Goal: Information Seeking & Learning: Learn about a topic

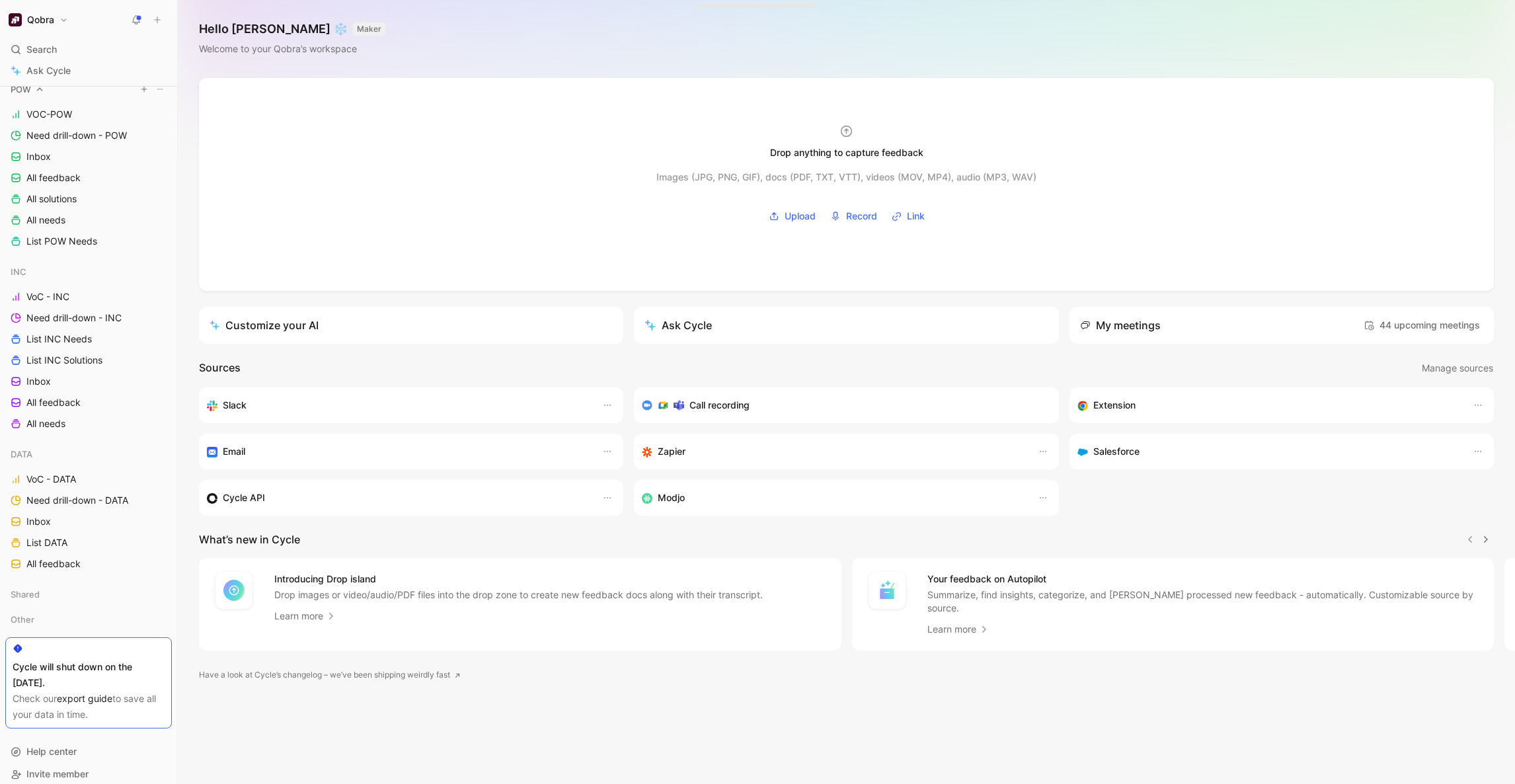
scroll to position [360, 0]
click at [58, 474] on span "VoC - DATA" at bounding box center [51, 471] width 50 height 13
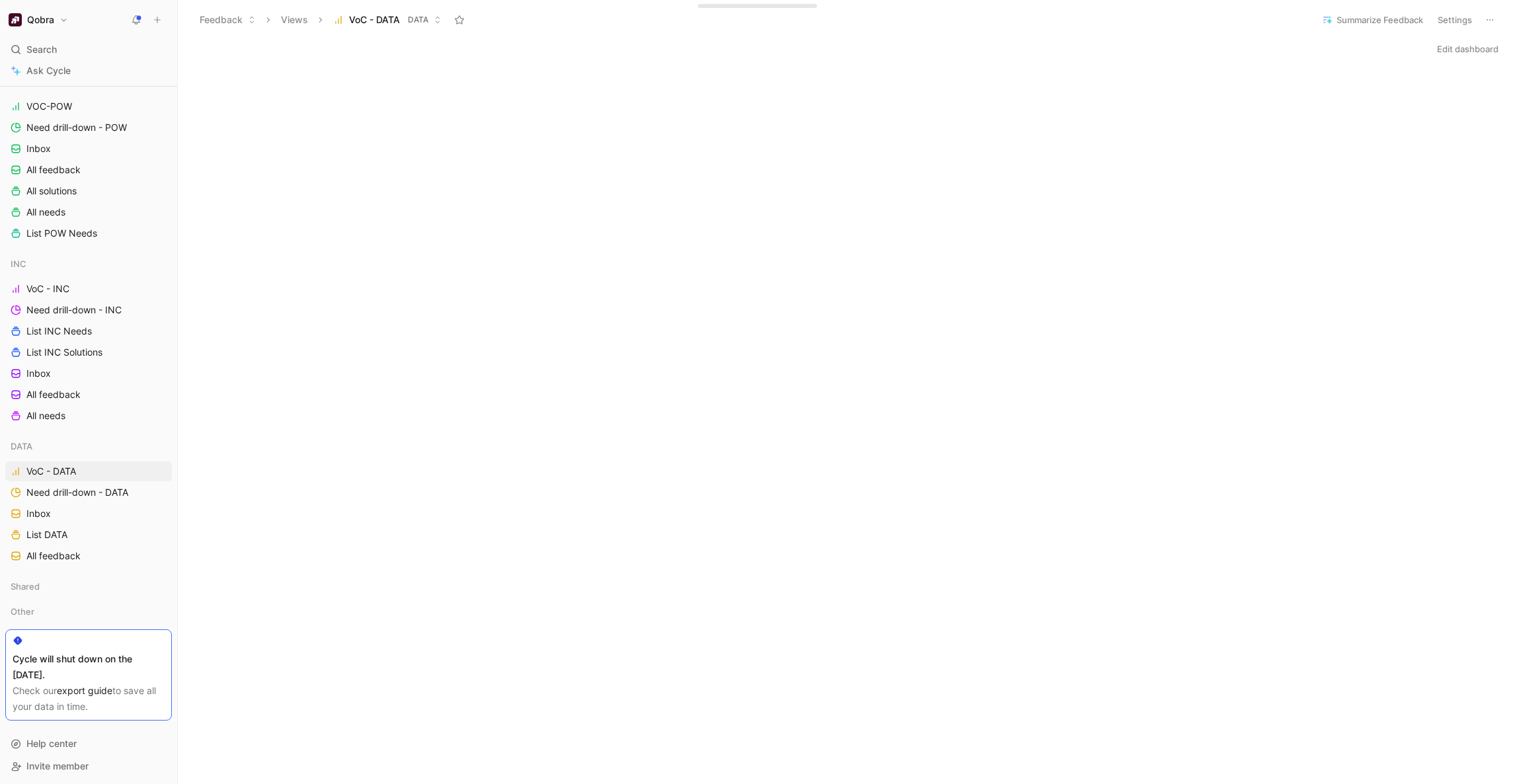
click at [1314, 282] on div "Initializing..." at bounding box center [846, 581] width 1337 height 1036
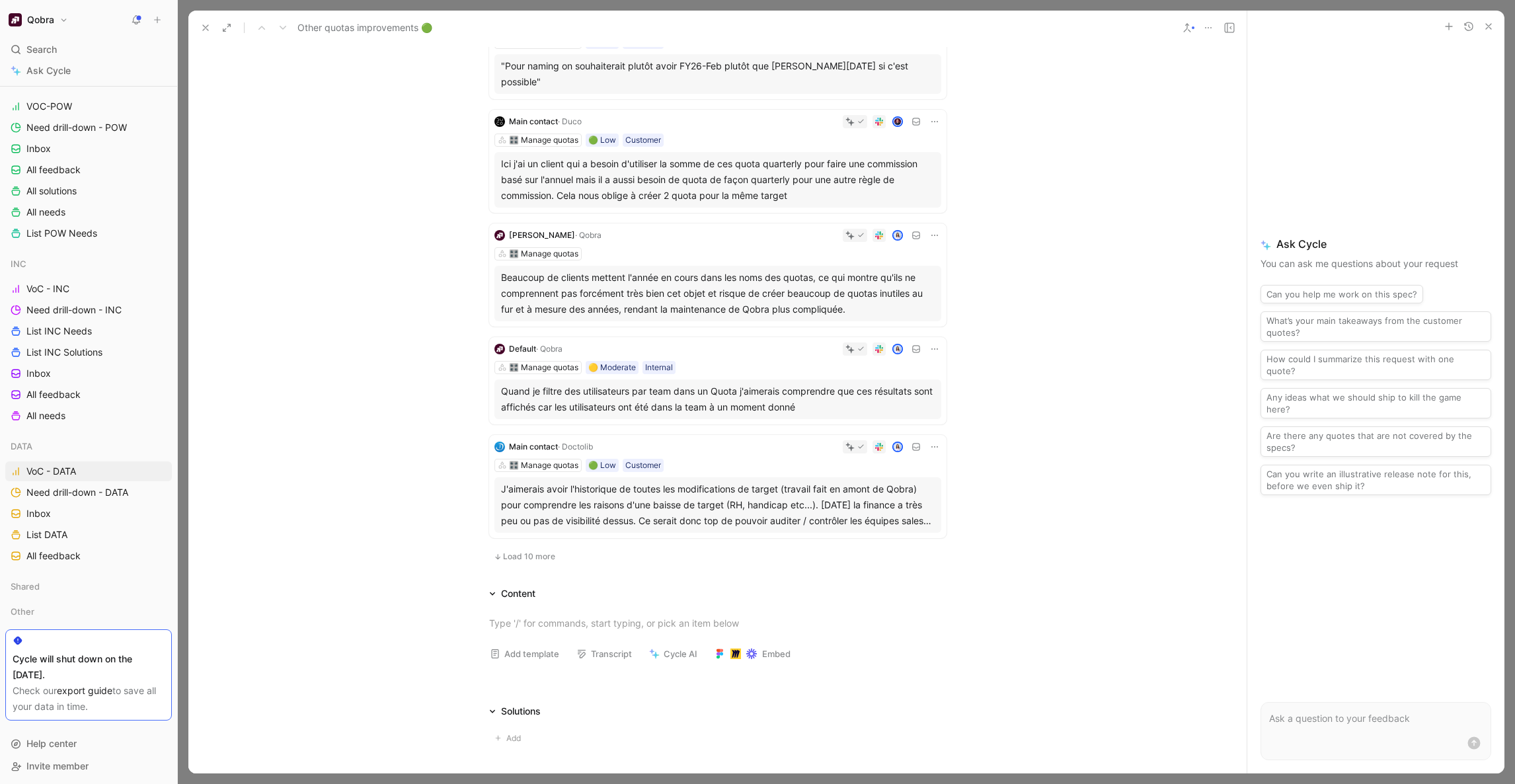
scroll to position [691, 0]
click at [206, 21] on button at bounding box center [205, 27] width 18 height 18
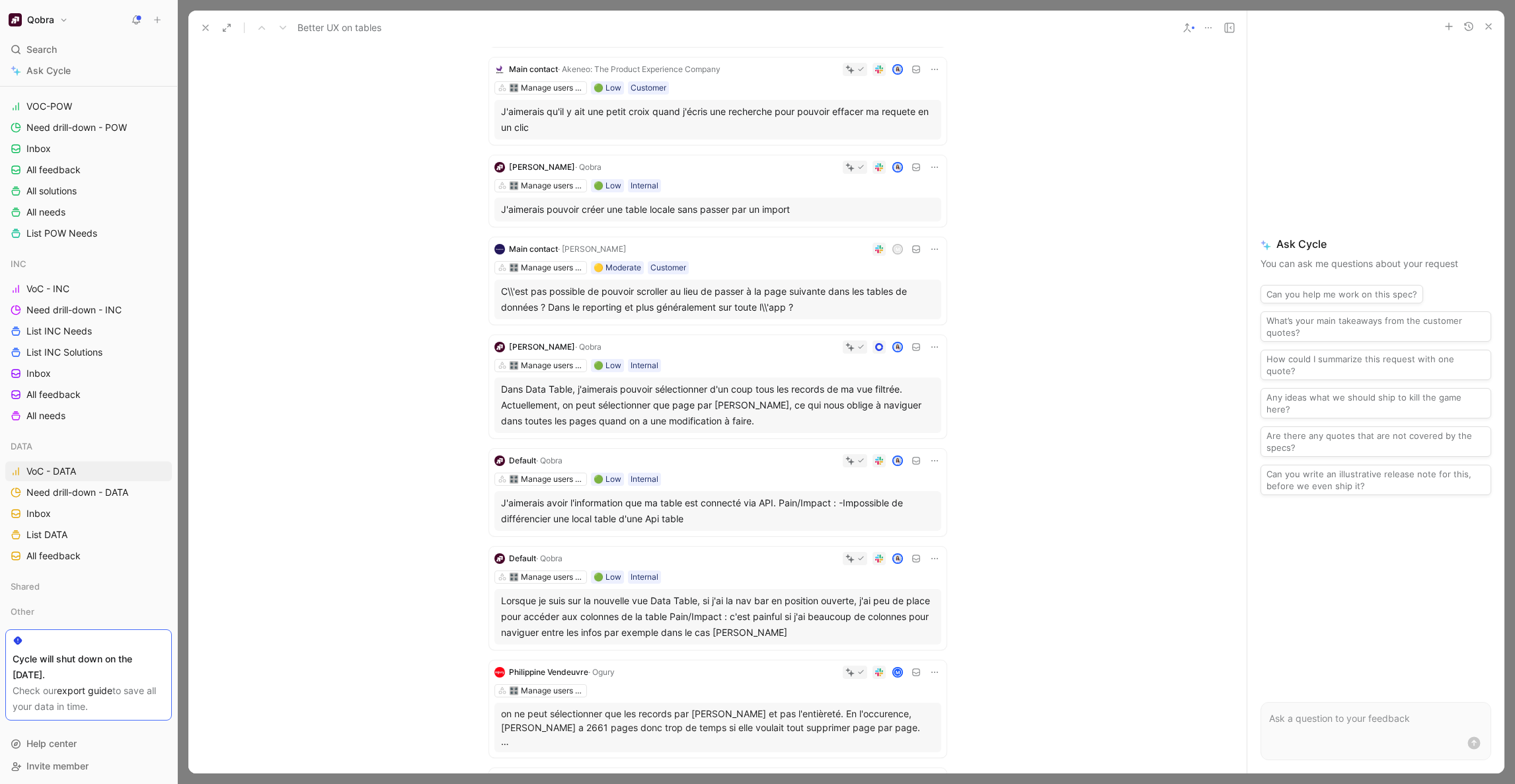
scroll to position [214, 0]
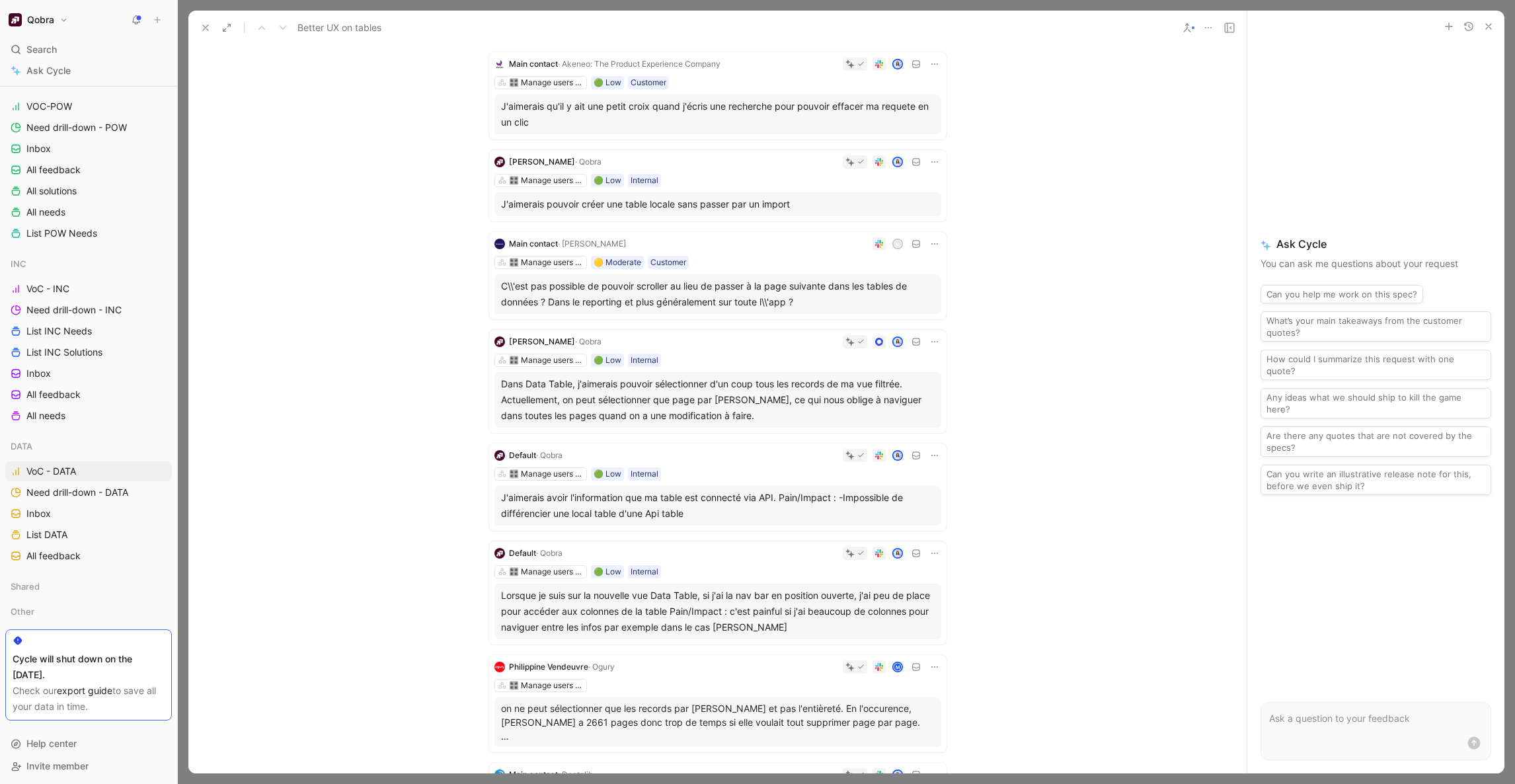
click at [713, 343] on div at bounding box center [774, 342] width 335 height 13
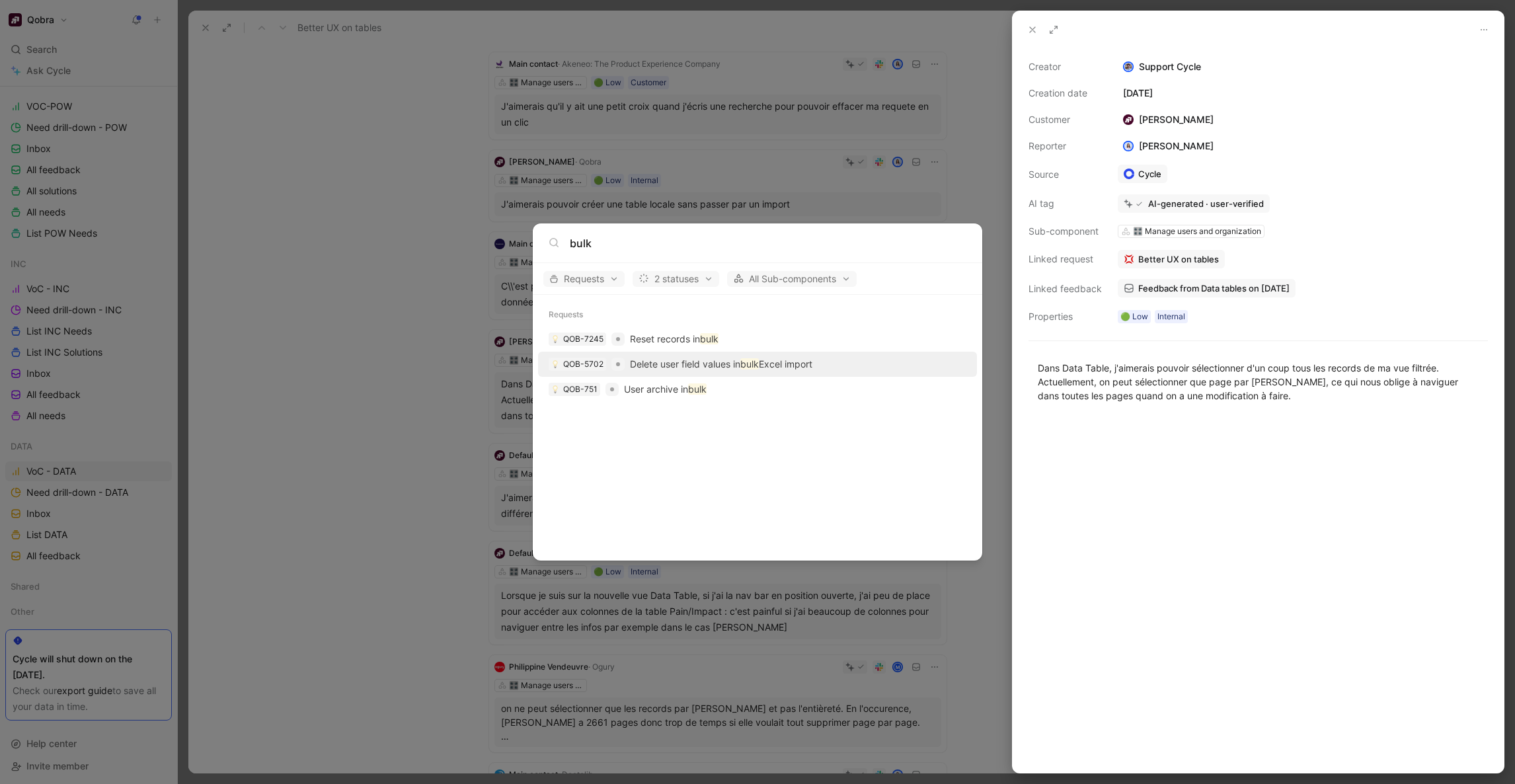
type input "bulk"
click at [759, 364] on mark "bulk" at bounding box center [749, 363] width 18 height 11
click at [682, 343] on p "Reset records in bulk" at bounding box center [674, 339] width 89 height 16
click at [763, 133] on body "Qobra Search ⌘ K Ask Cycle Workspace Home G then H Feedback G then F Requests G…" at bounding box center [757, 392] width 1515 height 784
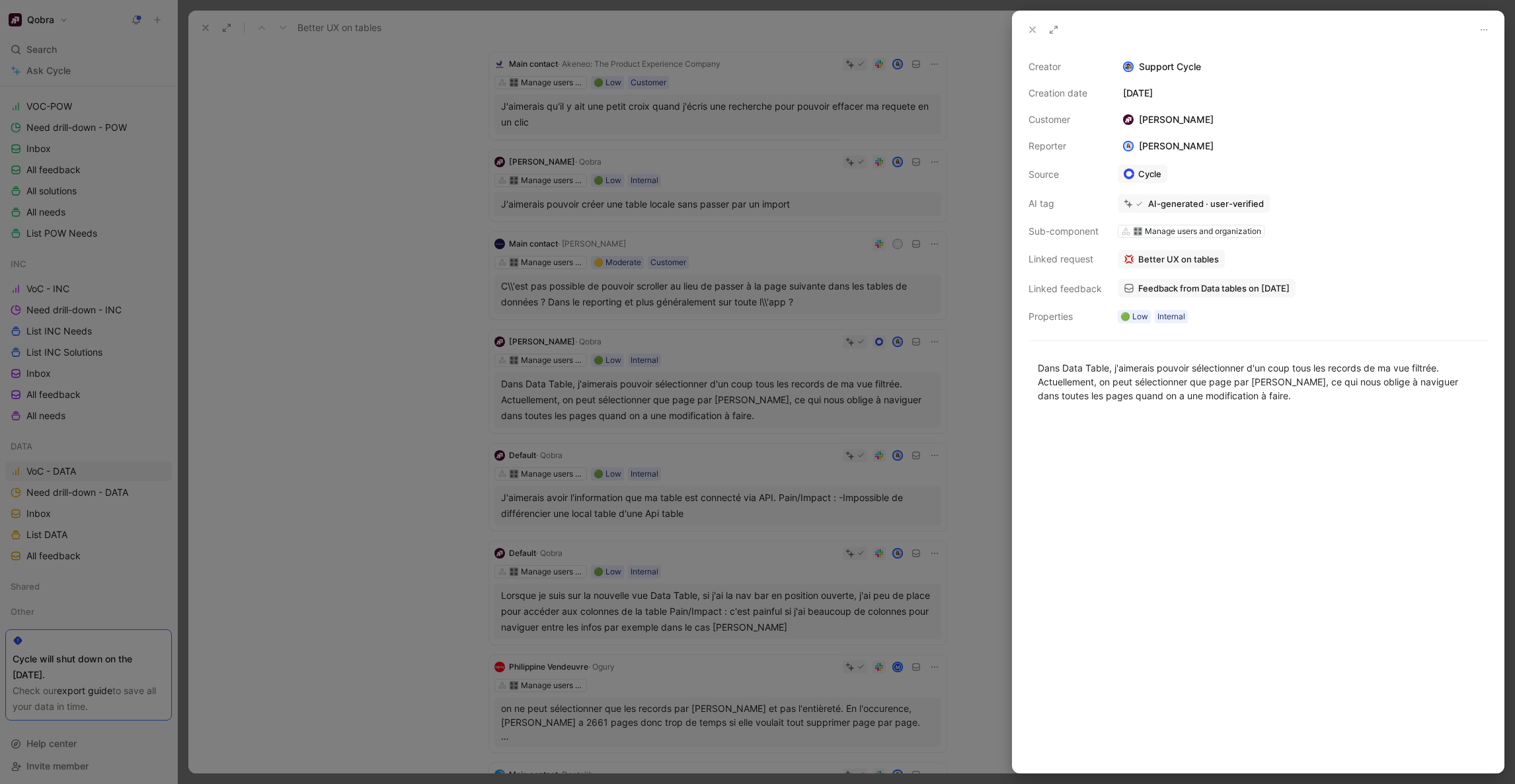
click at [240, 50] on div at bounding box center [757, 392] width 1515 height 784
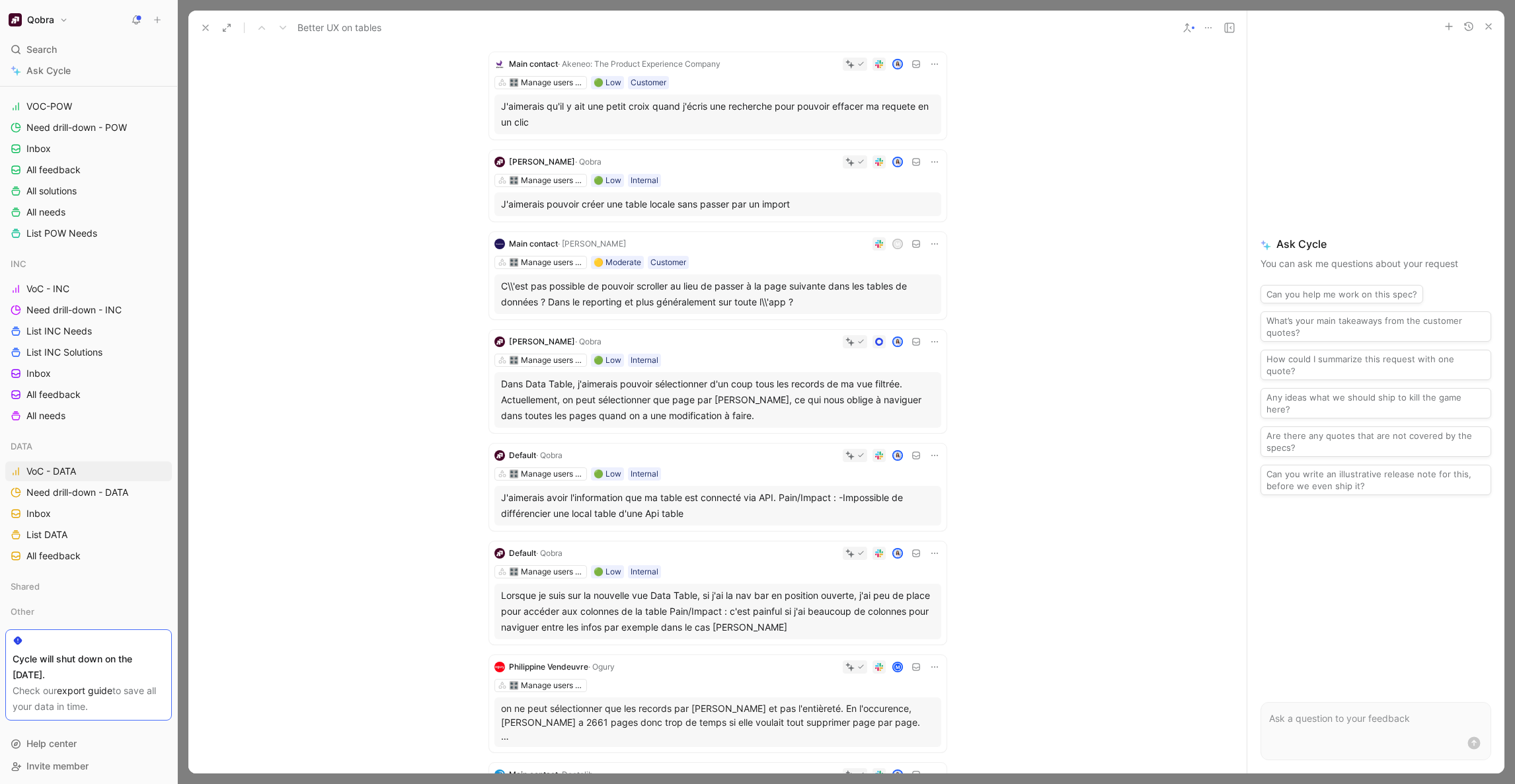
click at [201, 33] on button at bounding box center [205, 27] width 18 height 18
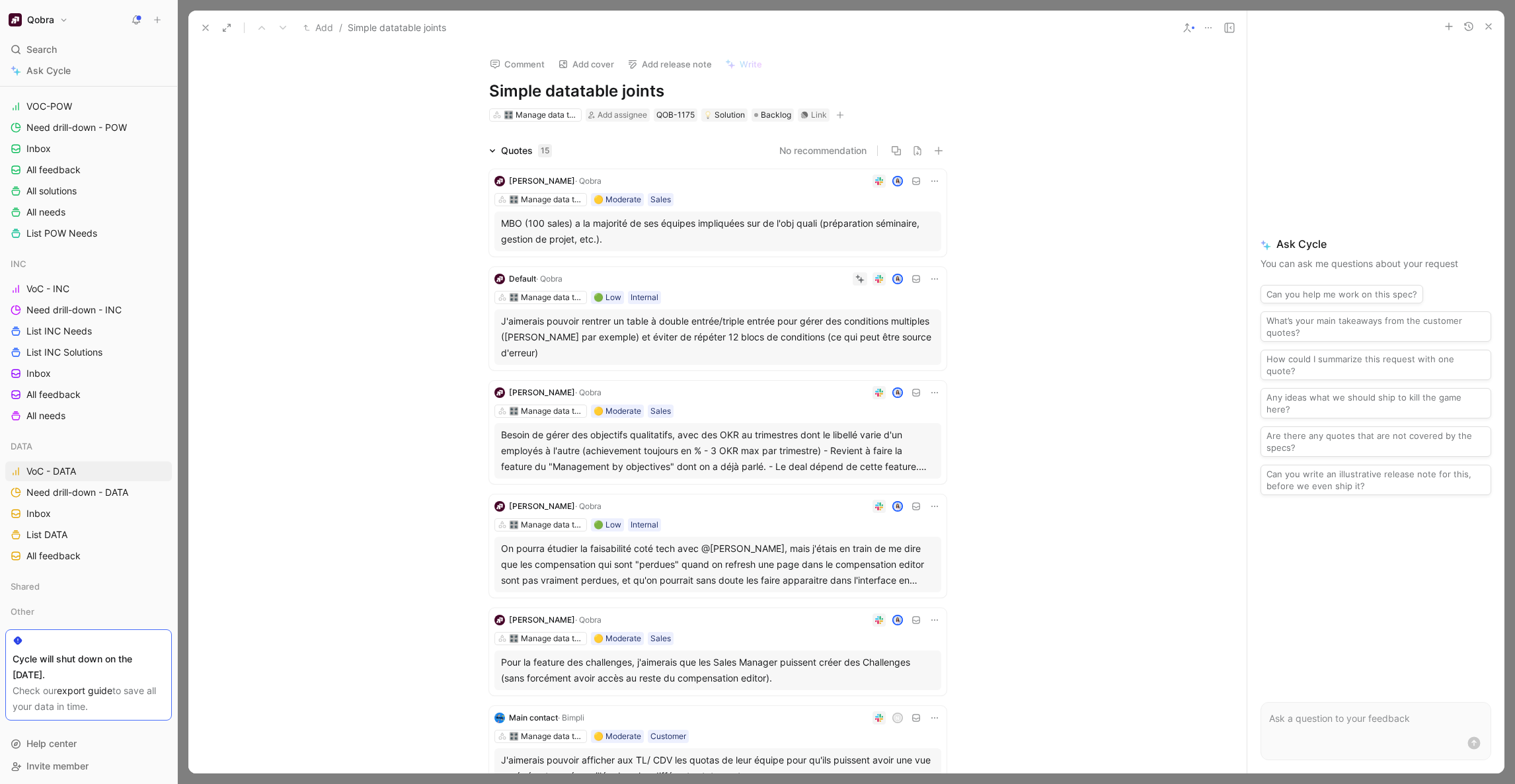
click at [202, 26] on icon at bounding box center [206, 28] width 10 height 10
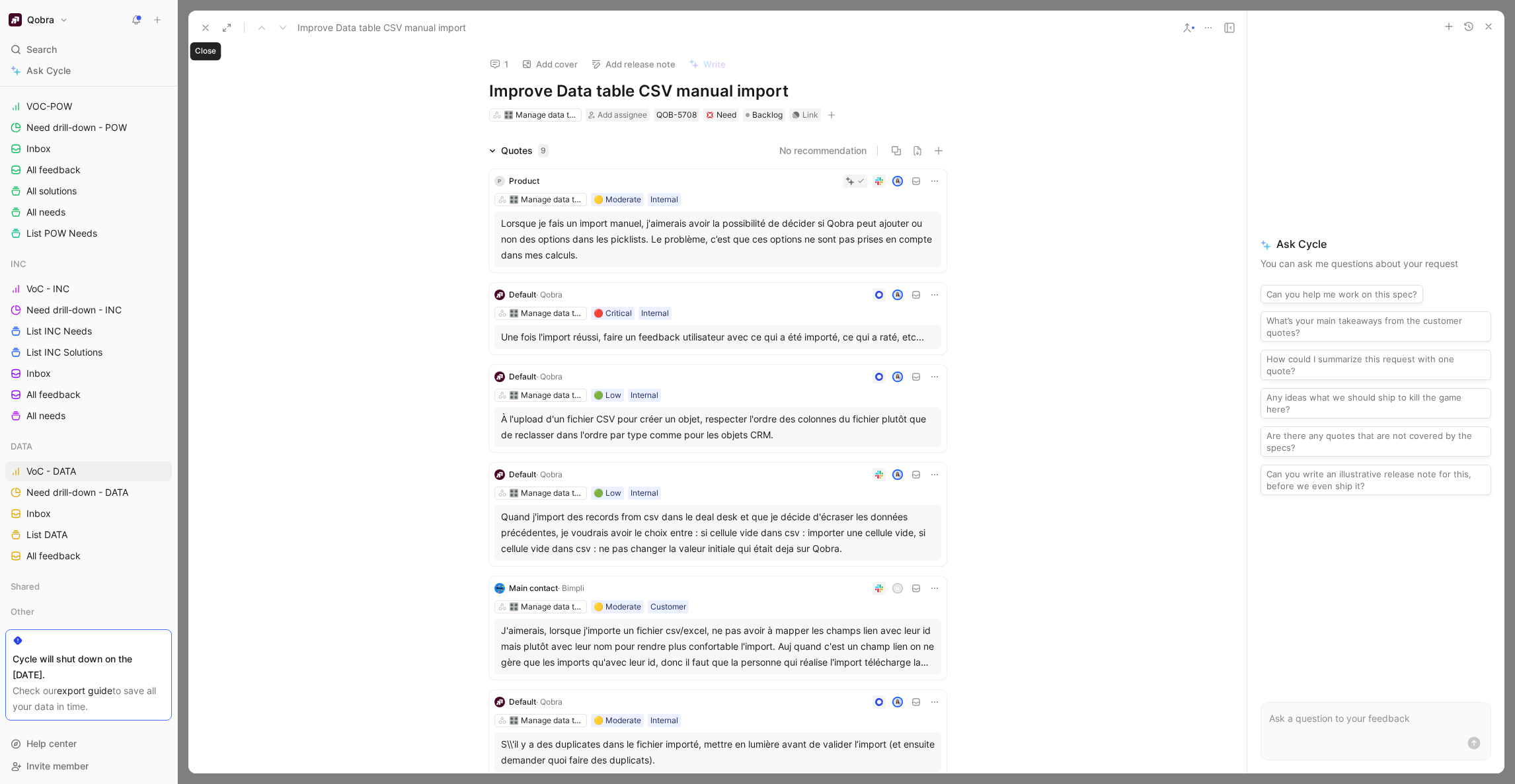
click at [211, 26] on button at bounding box center [205, 27] width 18 height 18
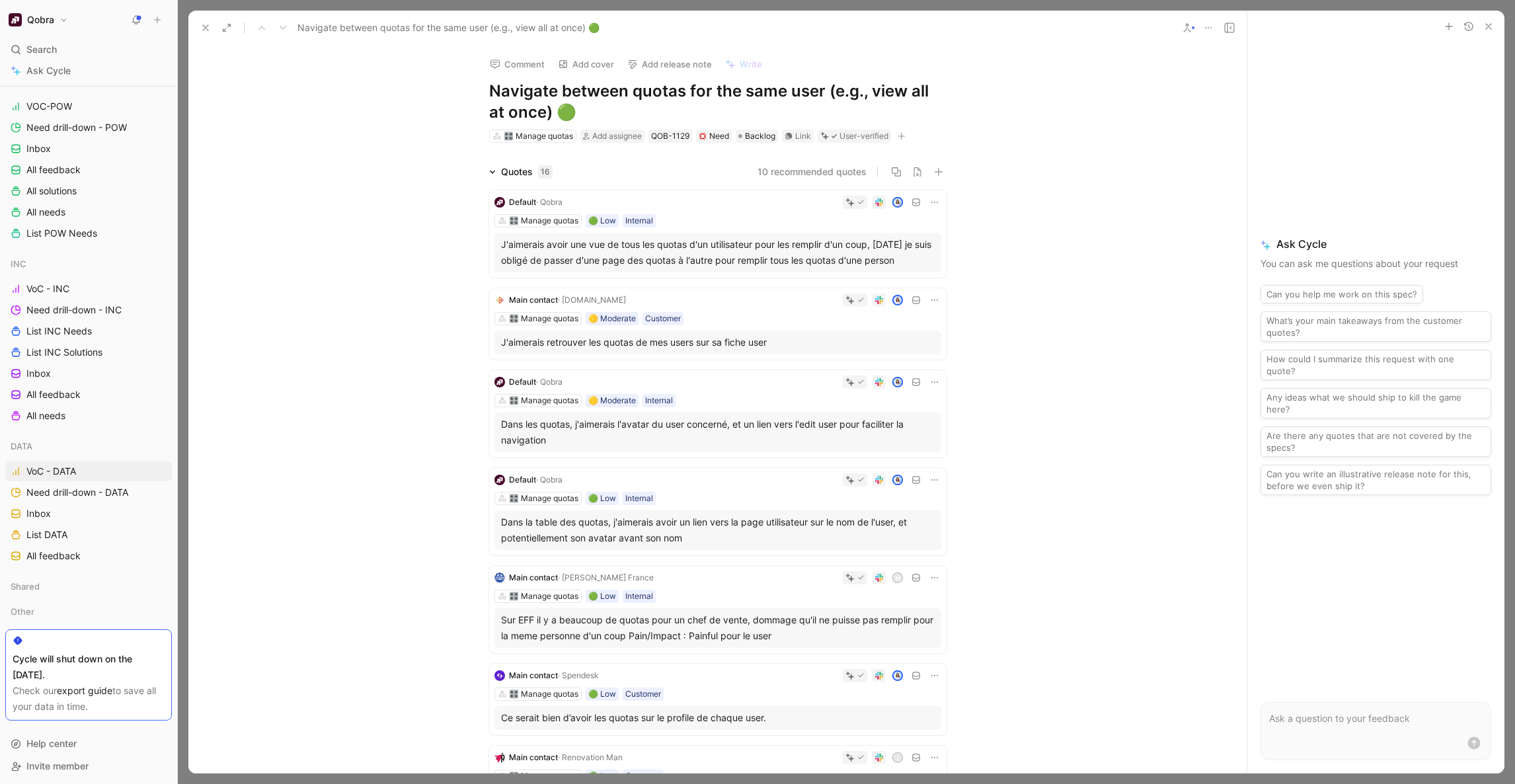
click at [197, 27] on button at bounding box center [205, 27] width 18 height 18
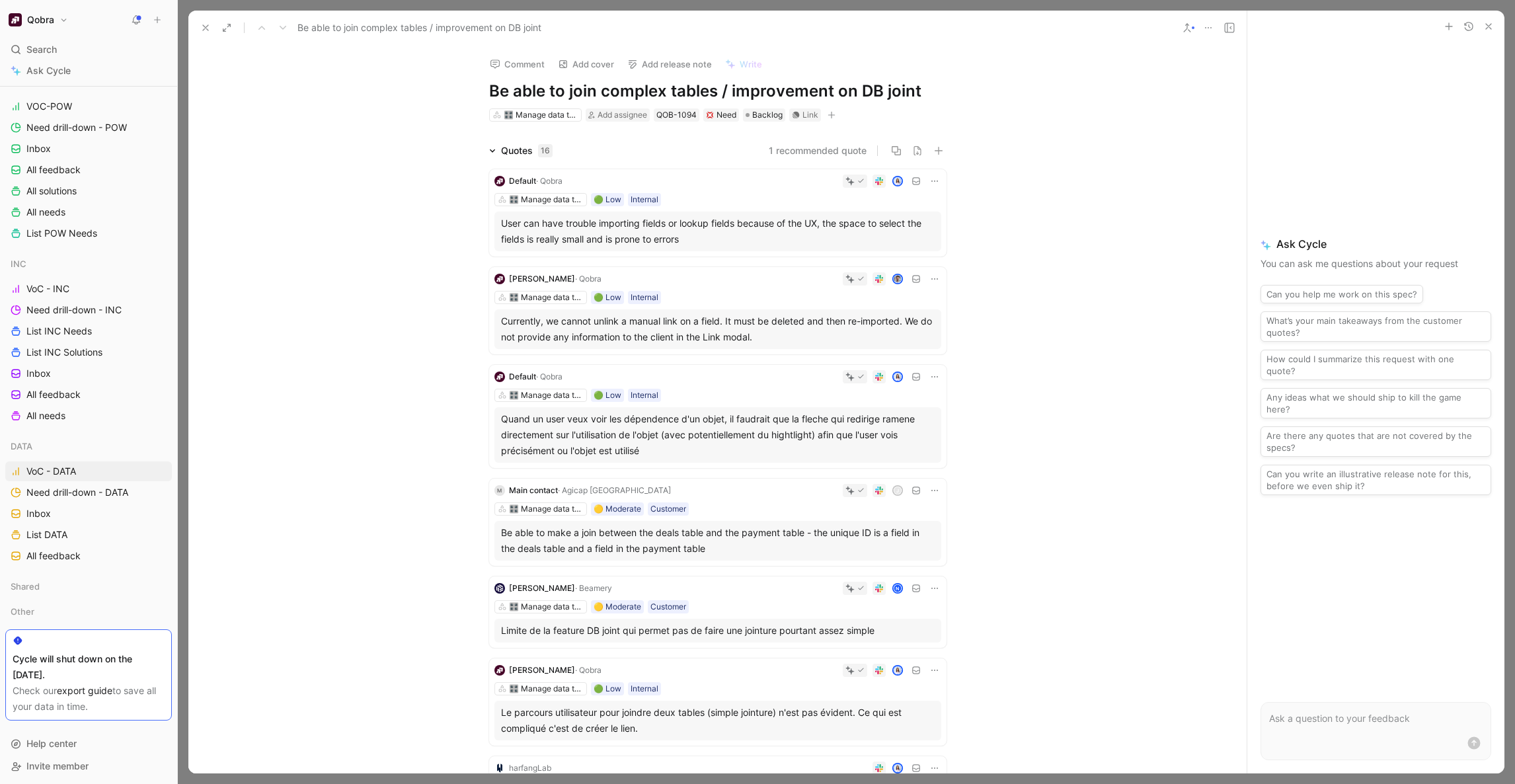
click at [203, 31] on icon at bounding box center [206, 28] width 10 height 10
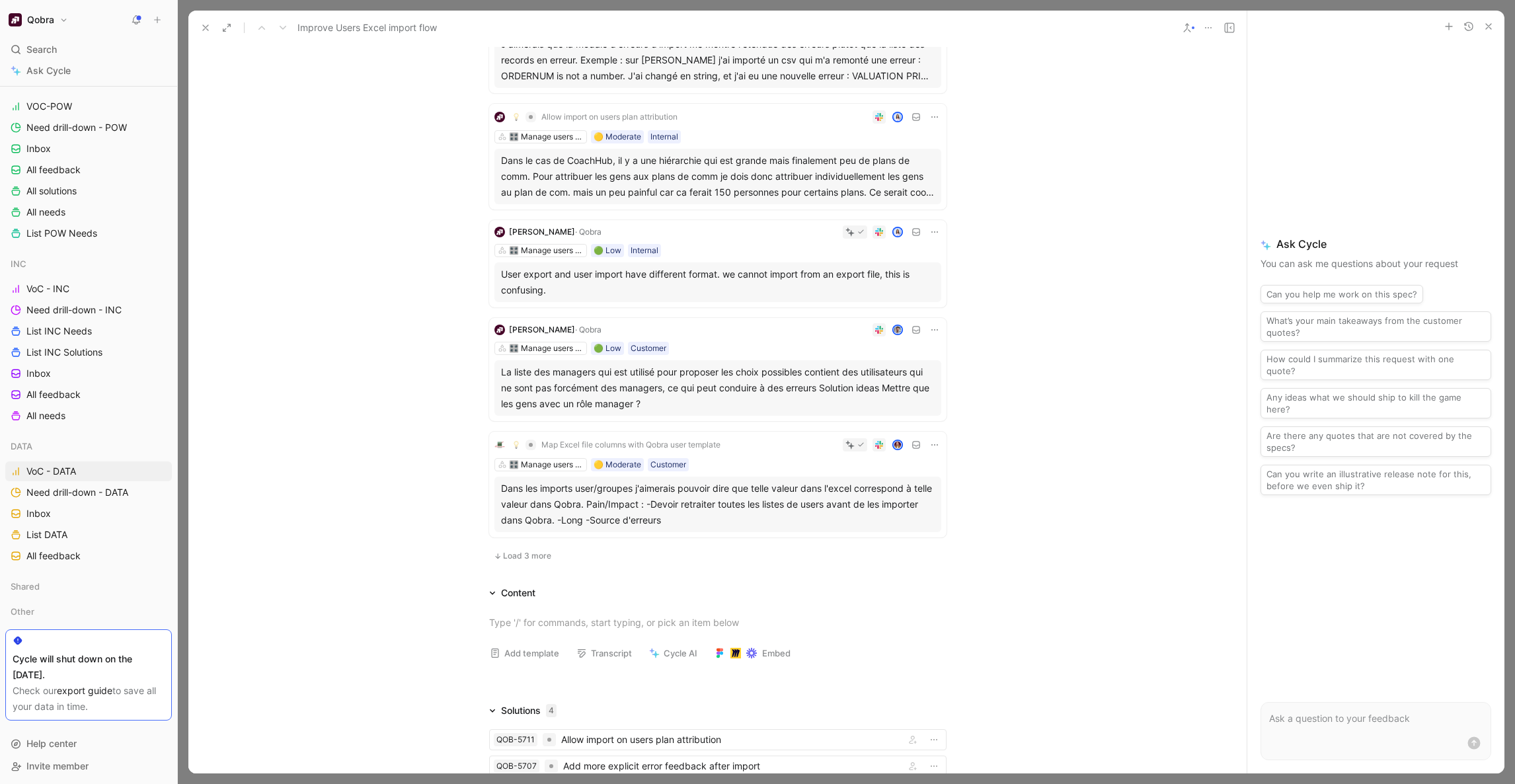
scroll to position [740, 0]
click at [517, 558] on span "Load 3 more" at bounding box center [527, 558] width 48 height 10
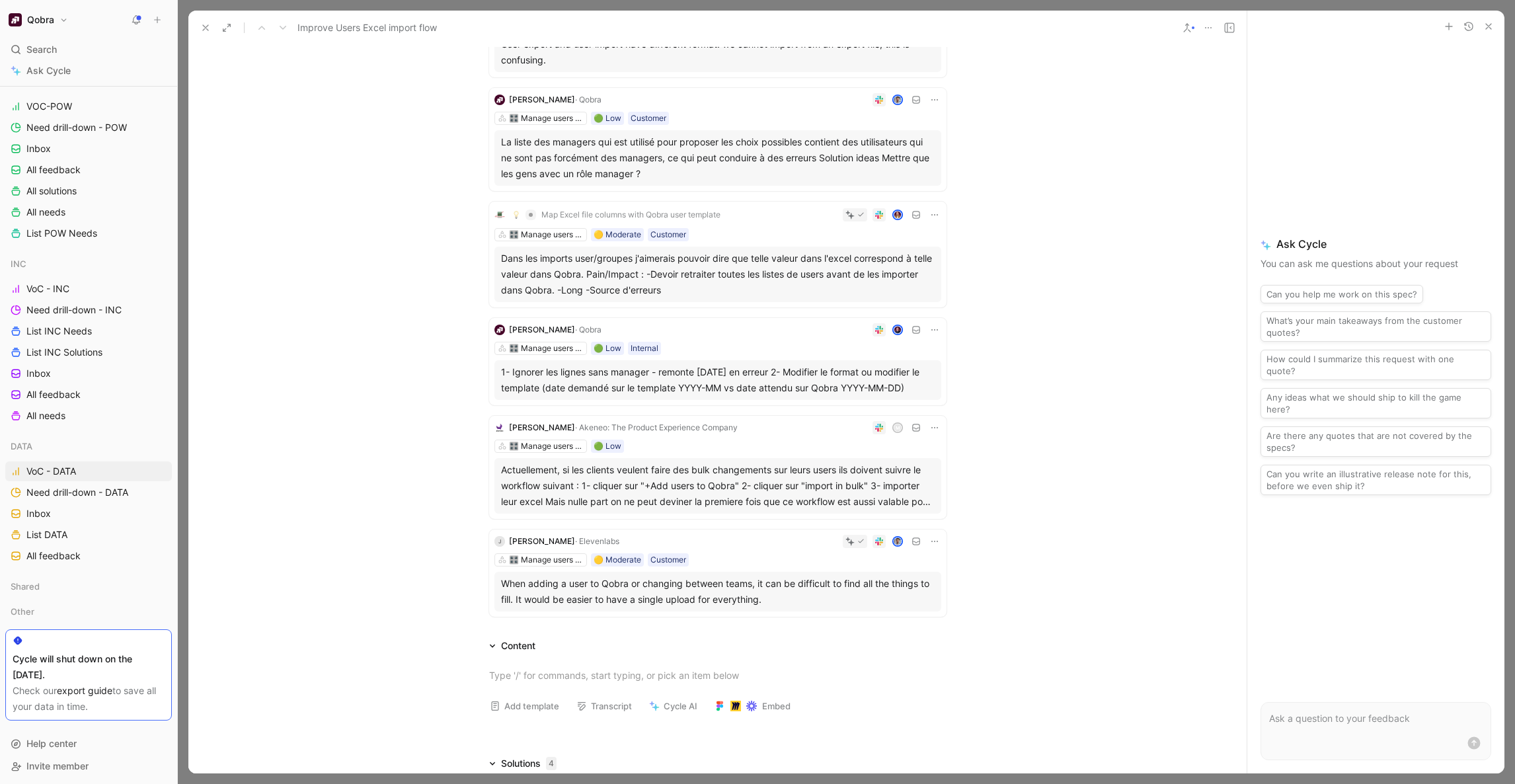
scroll to position [978, 0]
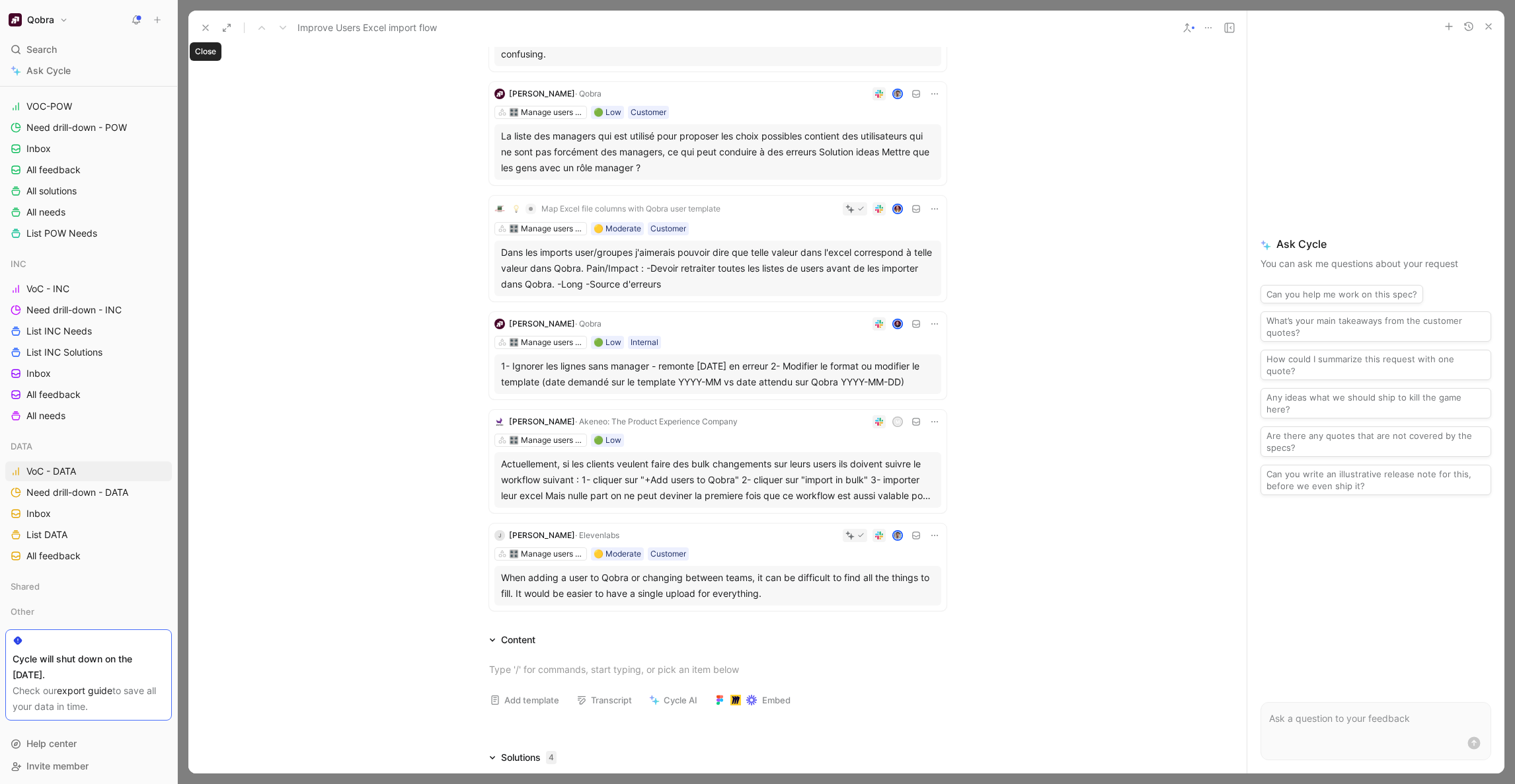
click at [206, 29] on use at bounding box center [205, 27] width 5 height 5
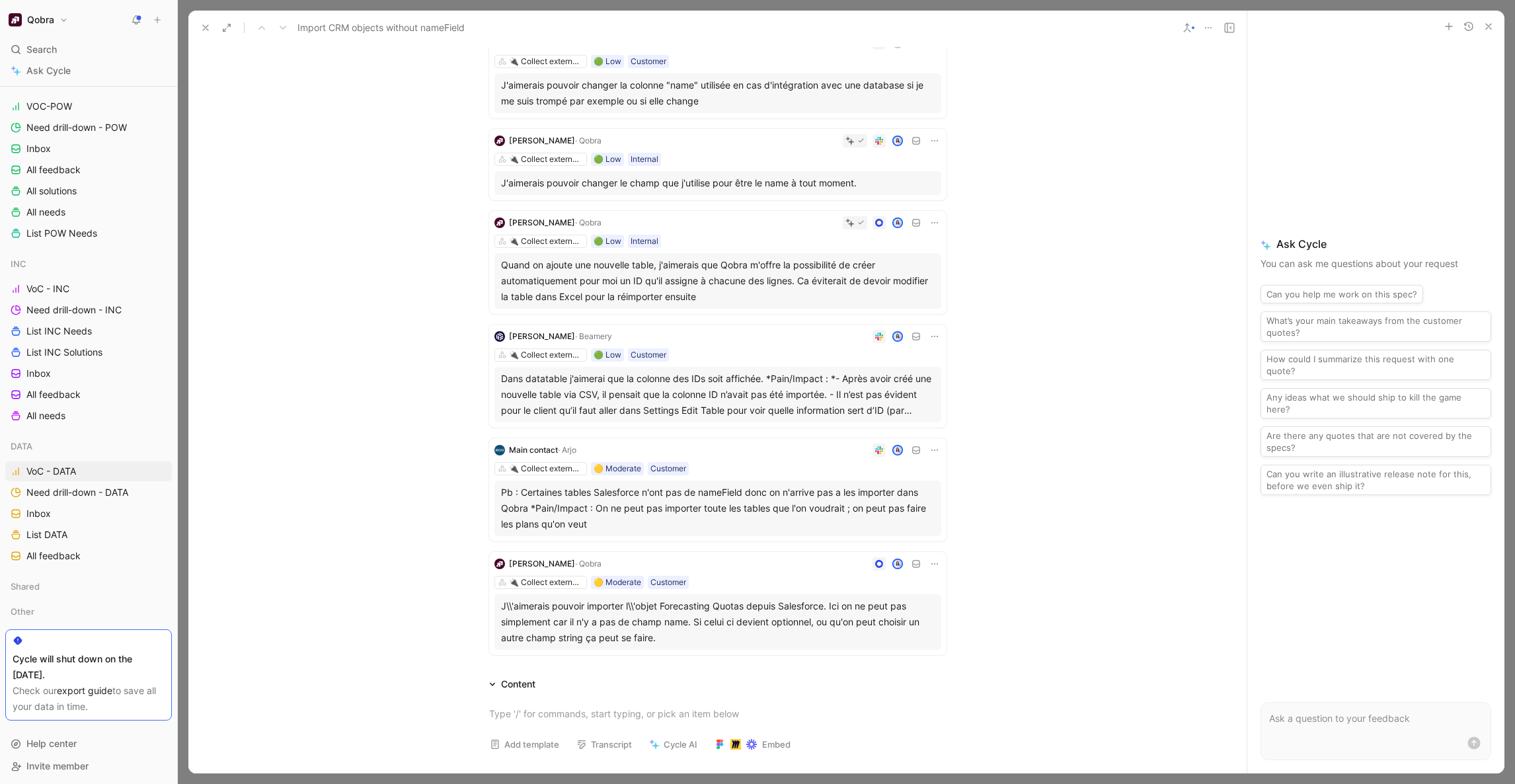
scroll to position [221, 0]
click at [726, 229] on div "Elisa Fan · Qobra 🔌 Collect external data 🟢 Low Internal Quand on ajoute une no…" at bounding box center [718, 261] width 458 height 103
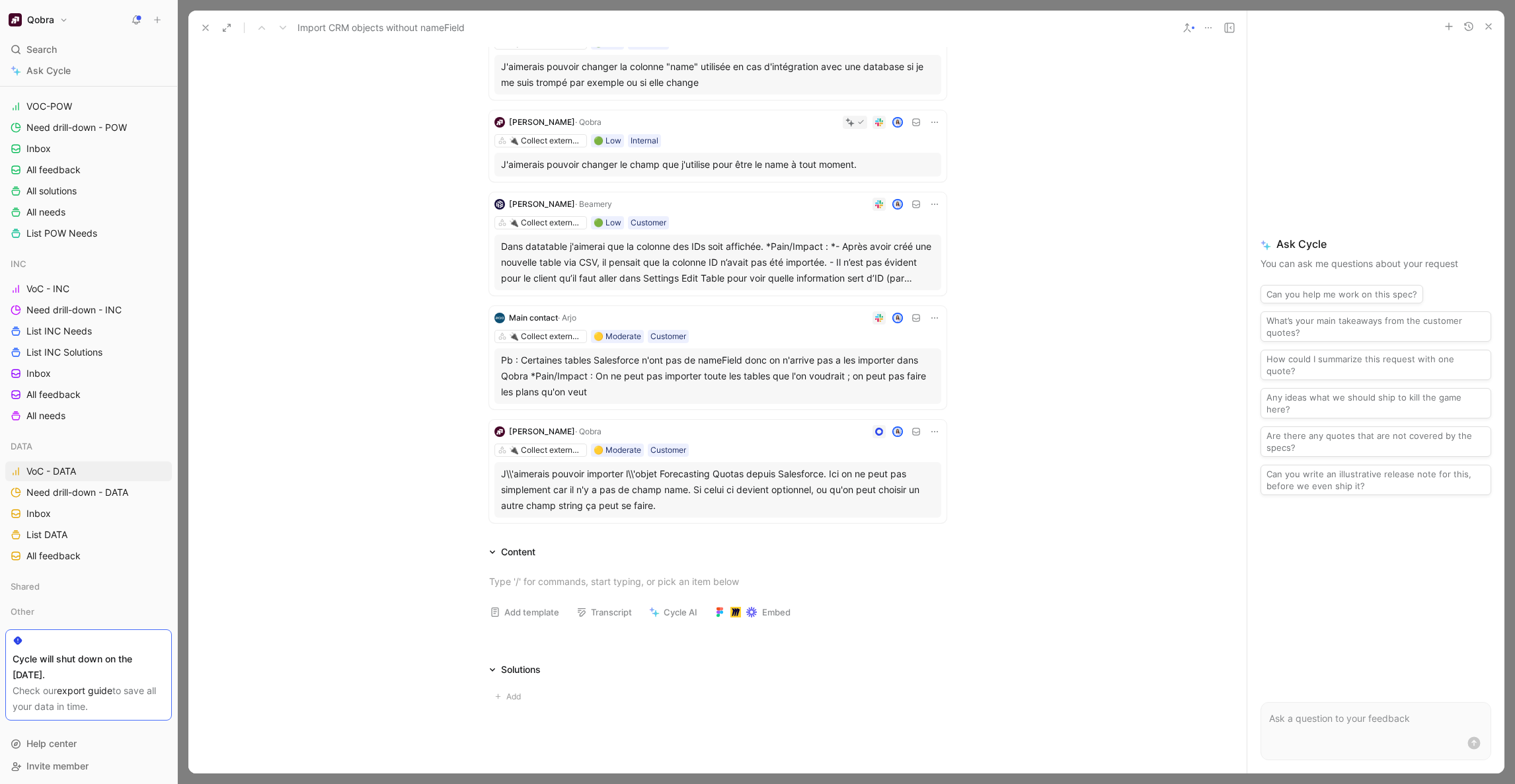
scroll to position [0, 0]
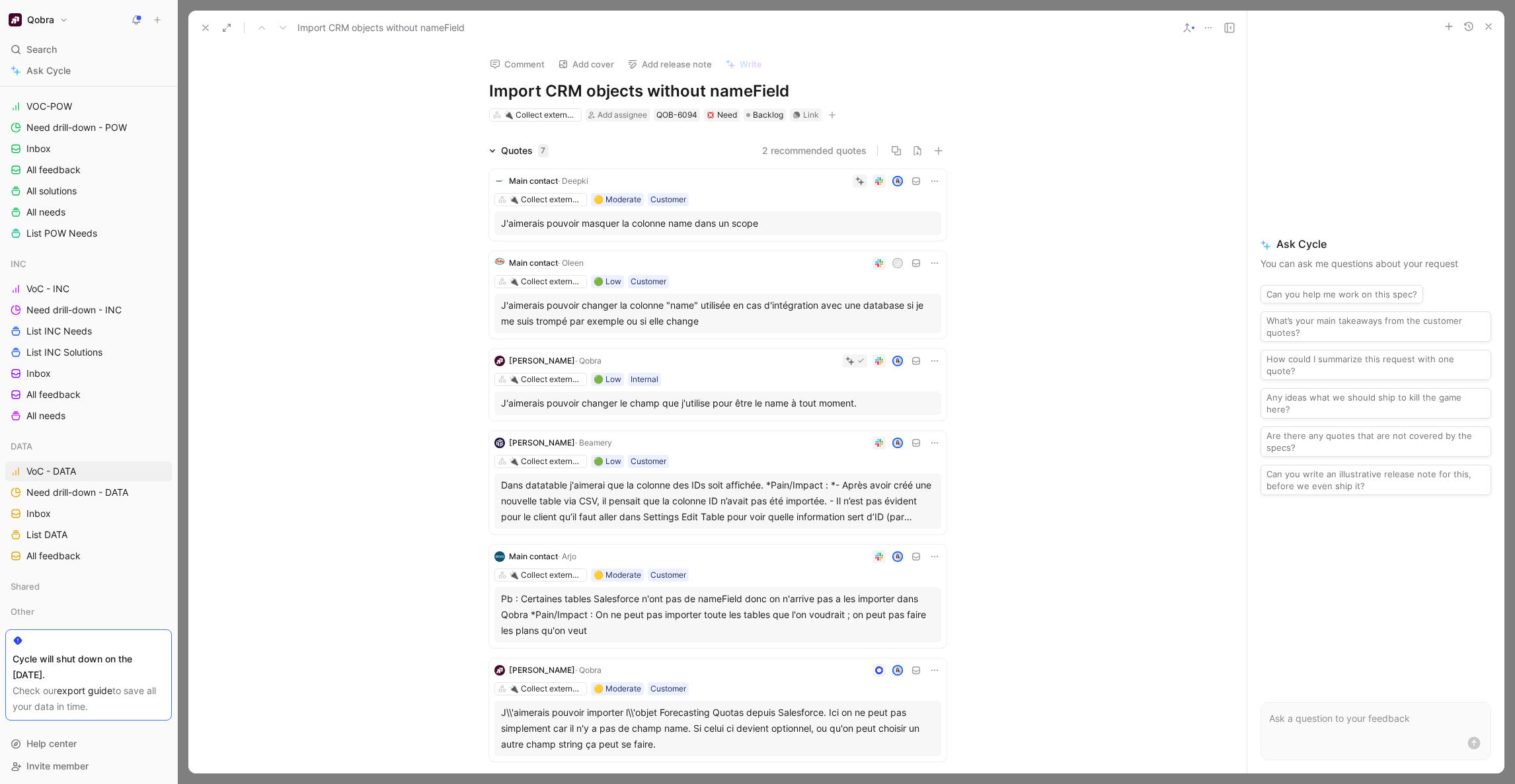
click at [797, 151] on button "2 recommended quotes" at bounding box center [814, 151] width 105 height 16
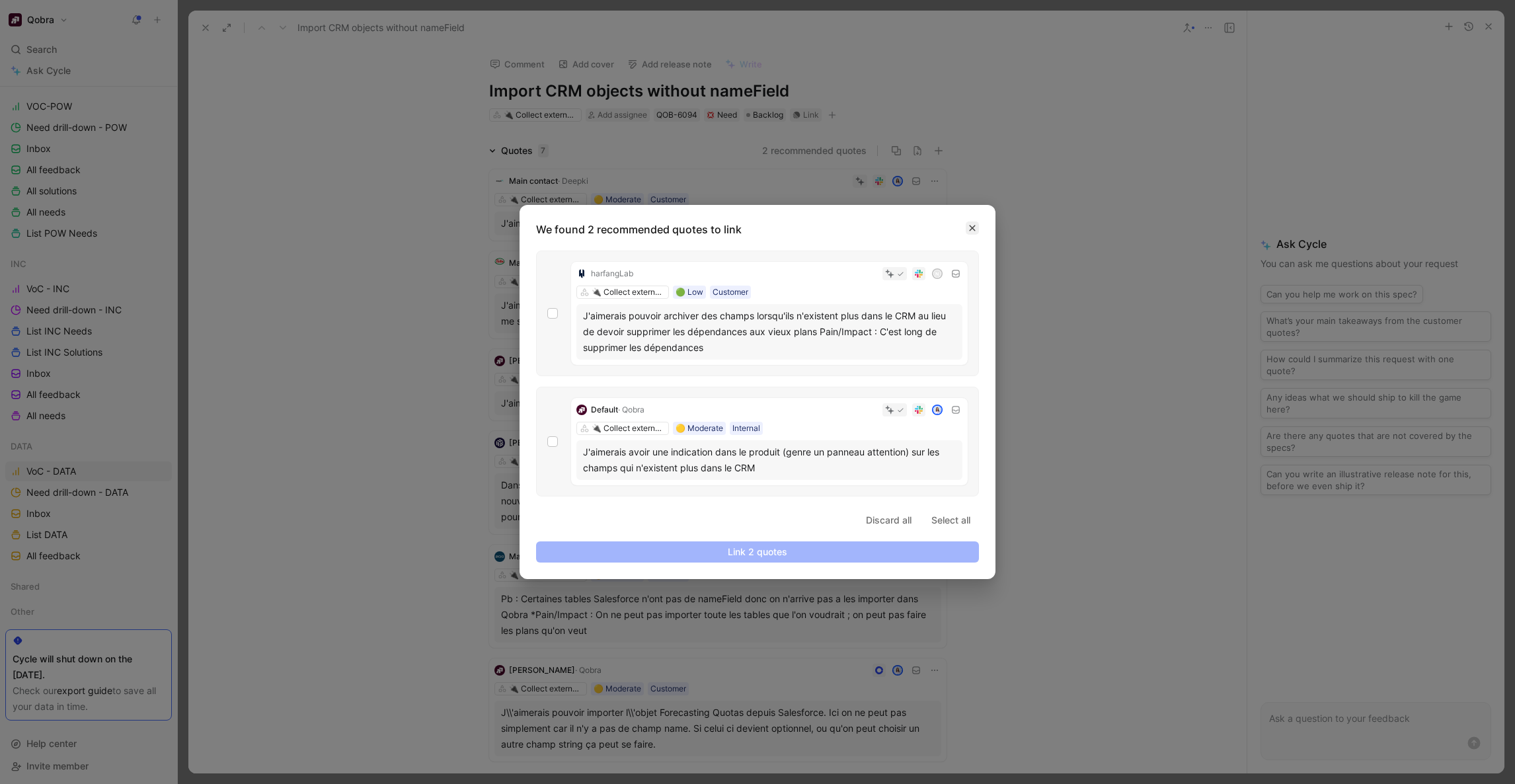
click at [974, 228] on icon "button" at bounding box center [972, 228] width 8 height 8
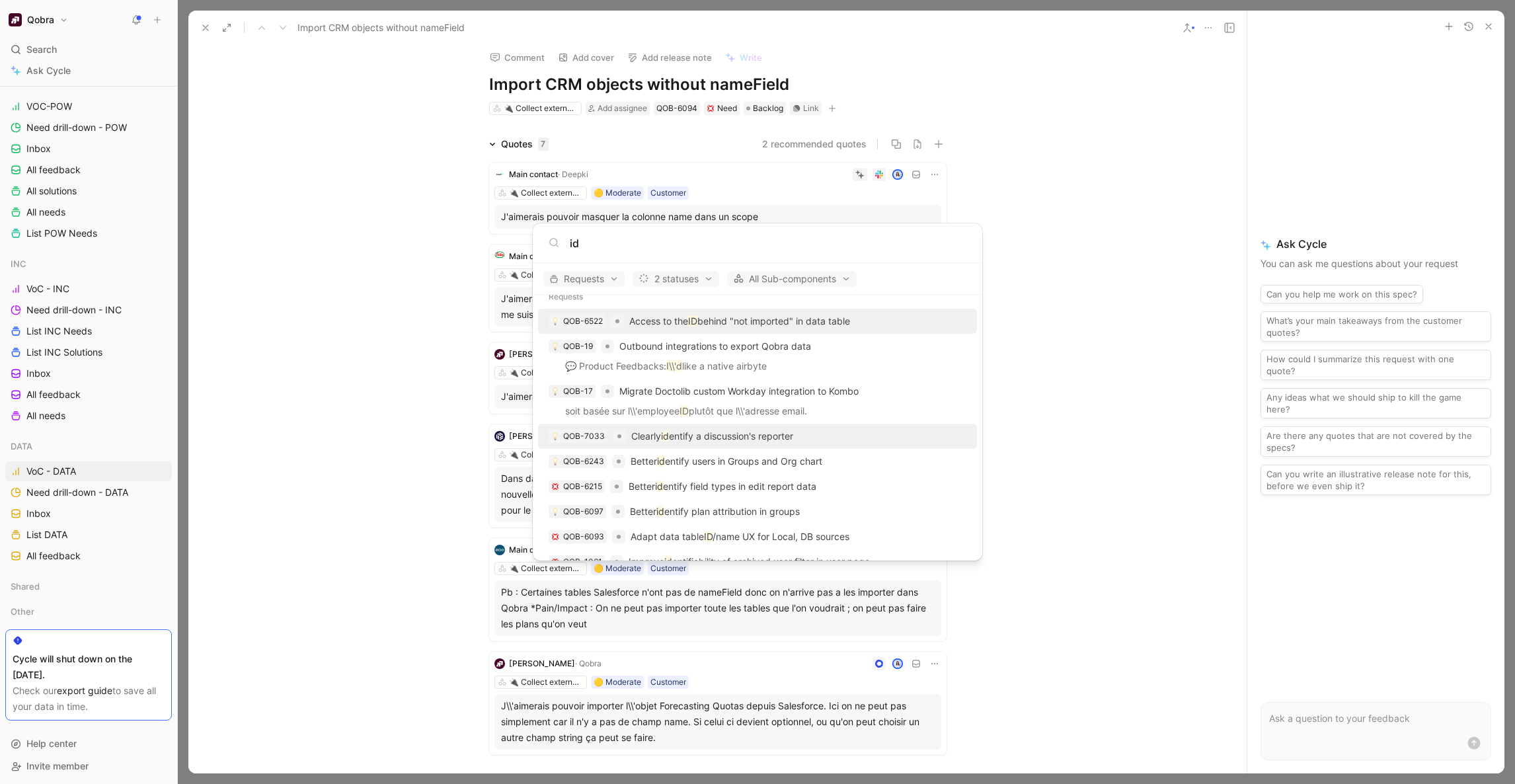
scroll to position [15, 0]
type input "id"
click at [737, 328] on p "Access to the ID behind "not imported" in data table" at bounding box center [739, 324] width 220 height 16
click at [1071, 242] on body "Qobra Search ⌘ K Ask Cycle Workspace Home G then H Feedback G then F Requests G…" at bounding box center [757, 392] width 1515 height 784
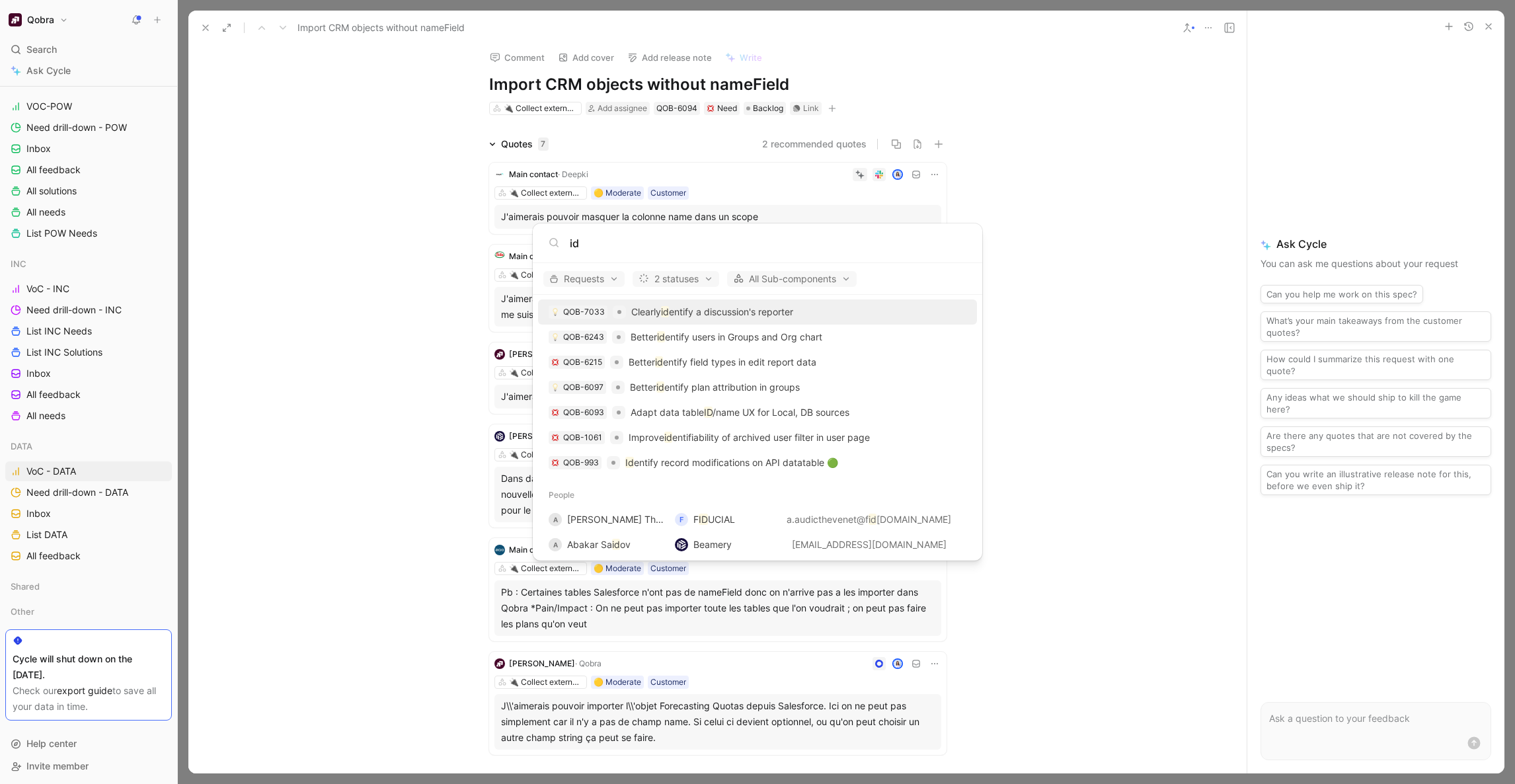
scroll to position [143, 0]
type input "id"
click at [794, 412] on p "Adapt data table ID /name UX for Local, DB sources" at bounding box center [740, 412] width 219 height 16
click at [1069, 275] on body "Qobra Search ⌘ K Ask Cycle Workspace Home G then H Feedback G then F Requests G…" at bounding box center [757, 392] width 1515 height 784
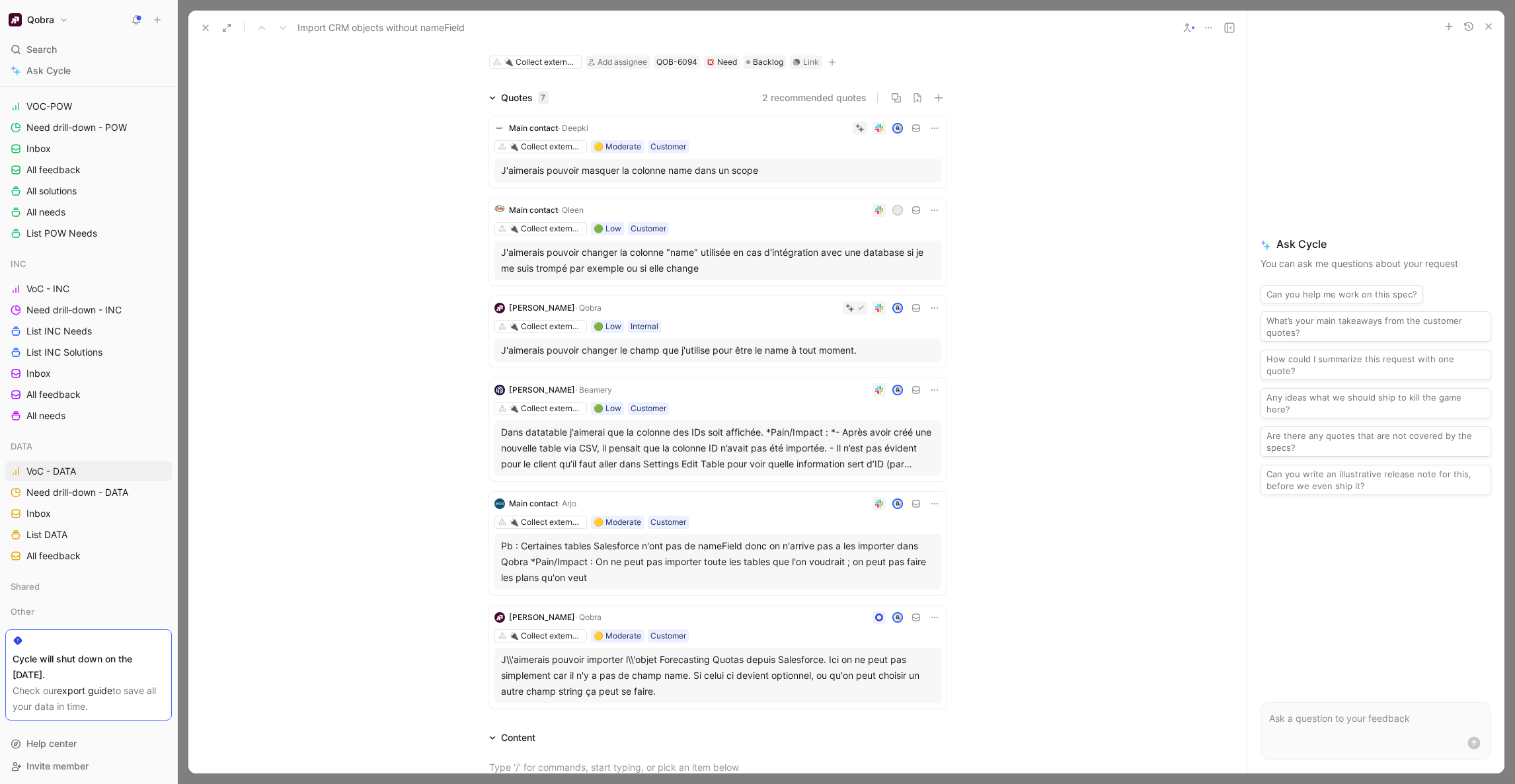
scroll to position [0, 0]
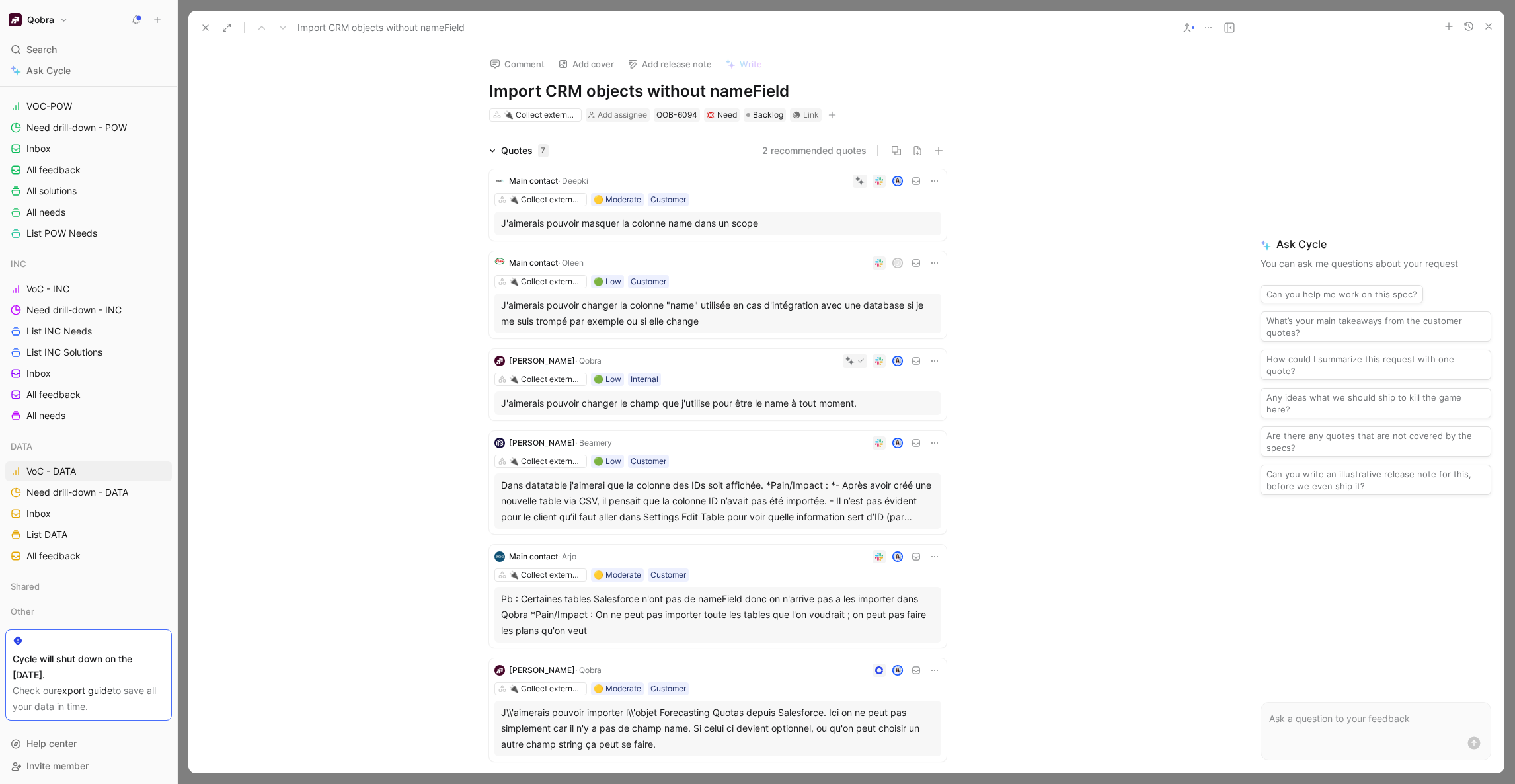
click at [523, 90] on h1 "Import CRM objects without nameField" at bounding box center [718, 91] width 458 height 21
click at [490, 89] on button "Change" at bounding box center [492, 90] width 58 height 18
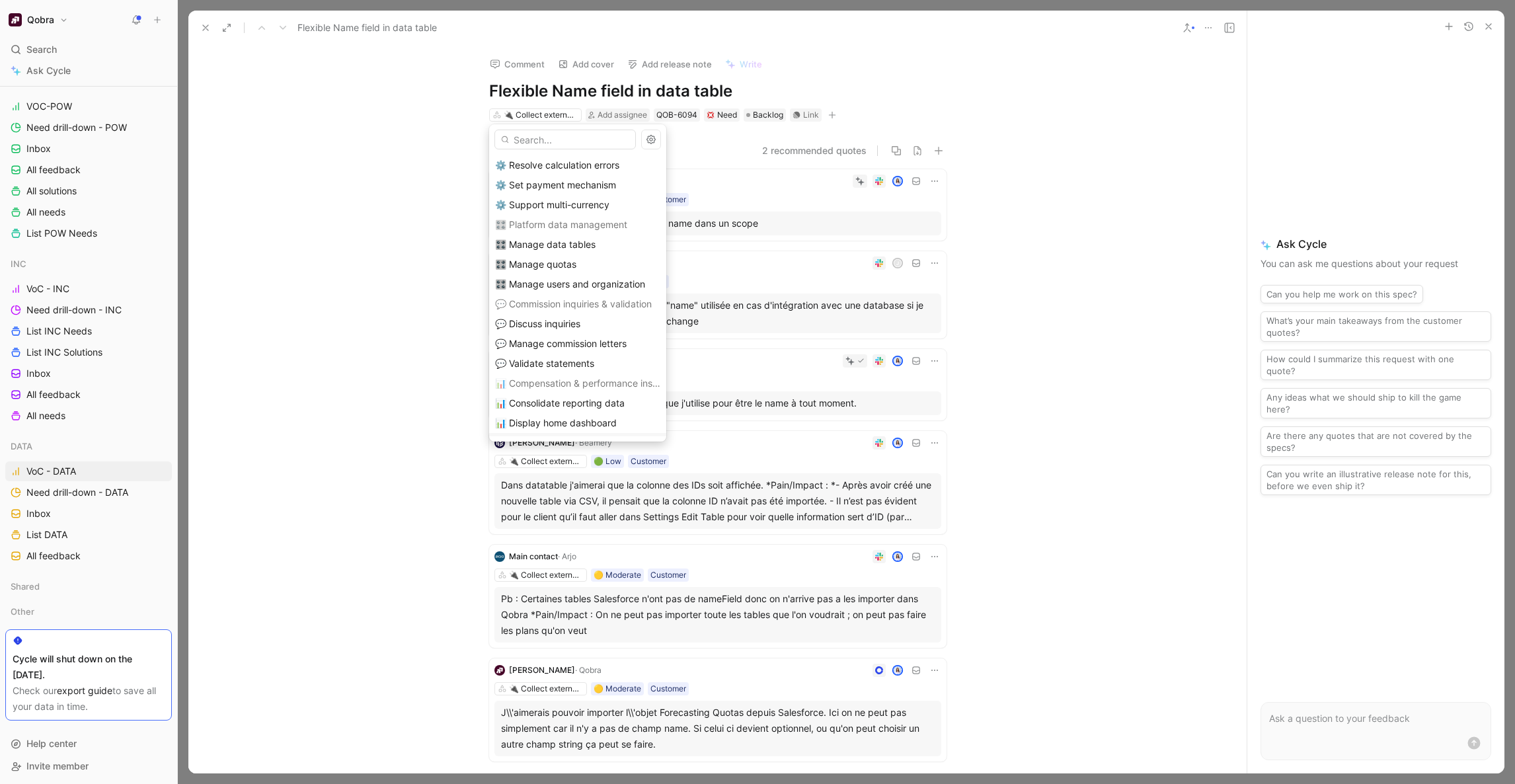
scroll to position [160, 0]
click at [581, 264] on span "🎛️ Manage data tables" at bounding box center [545, 261] width 100 height 11
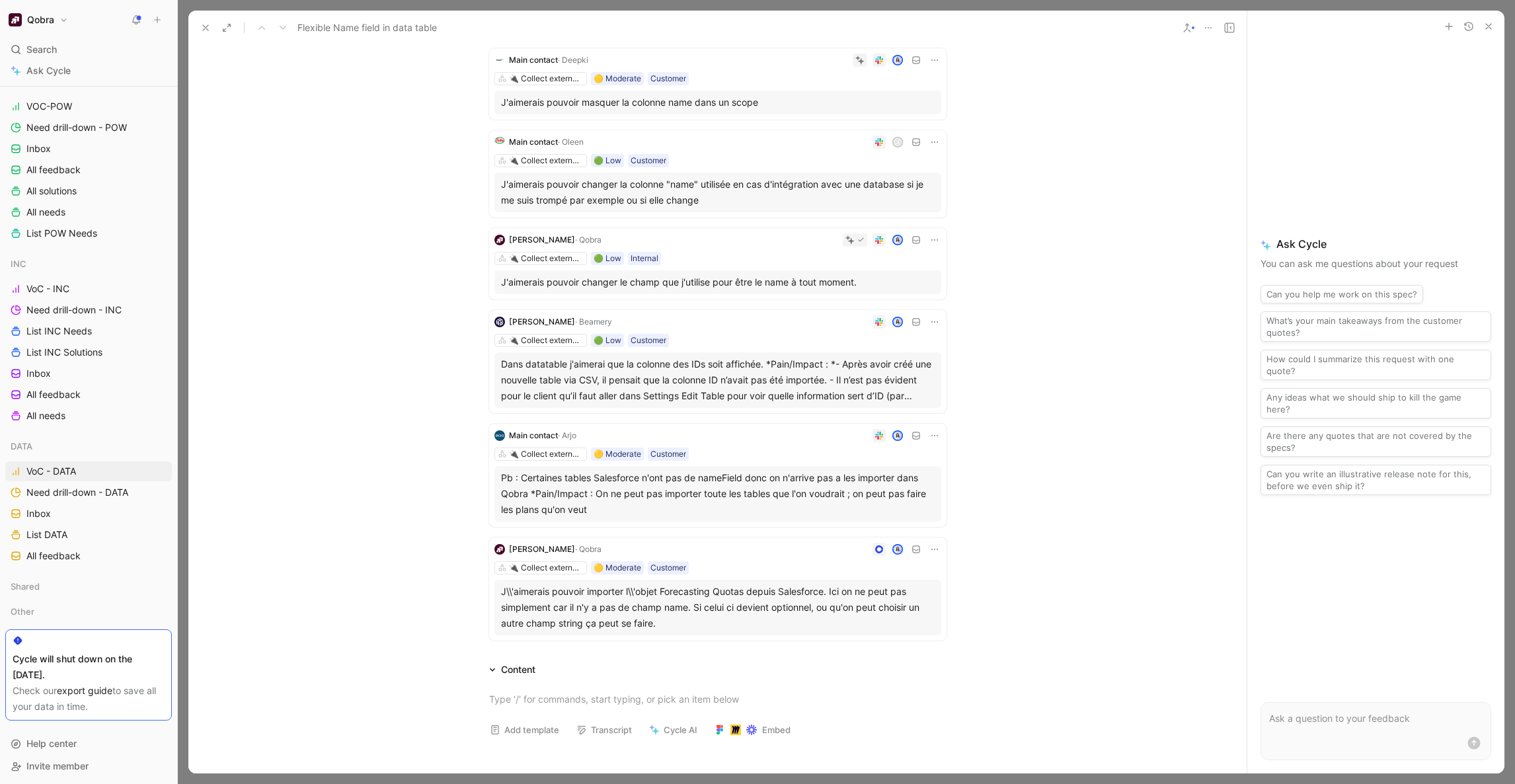
scroll to position [112, 0]
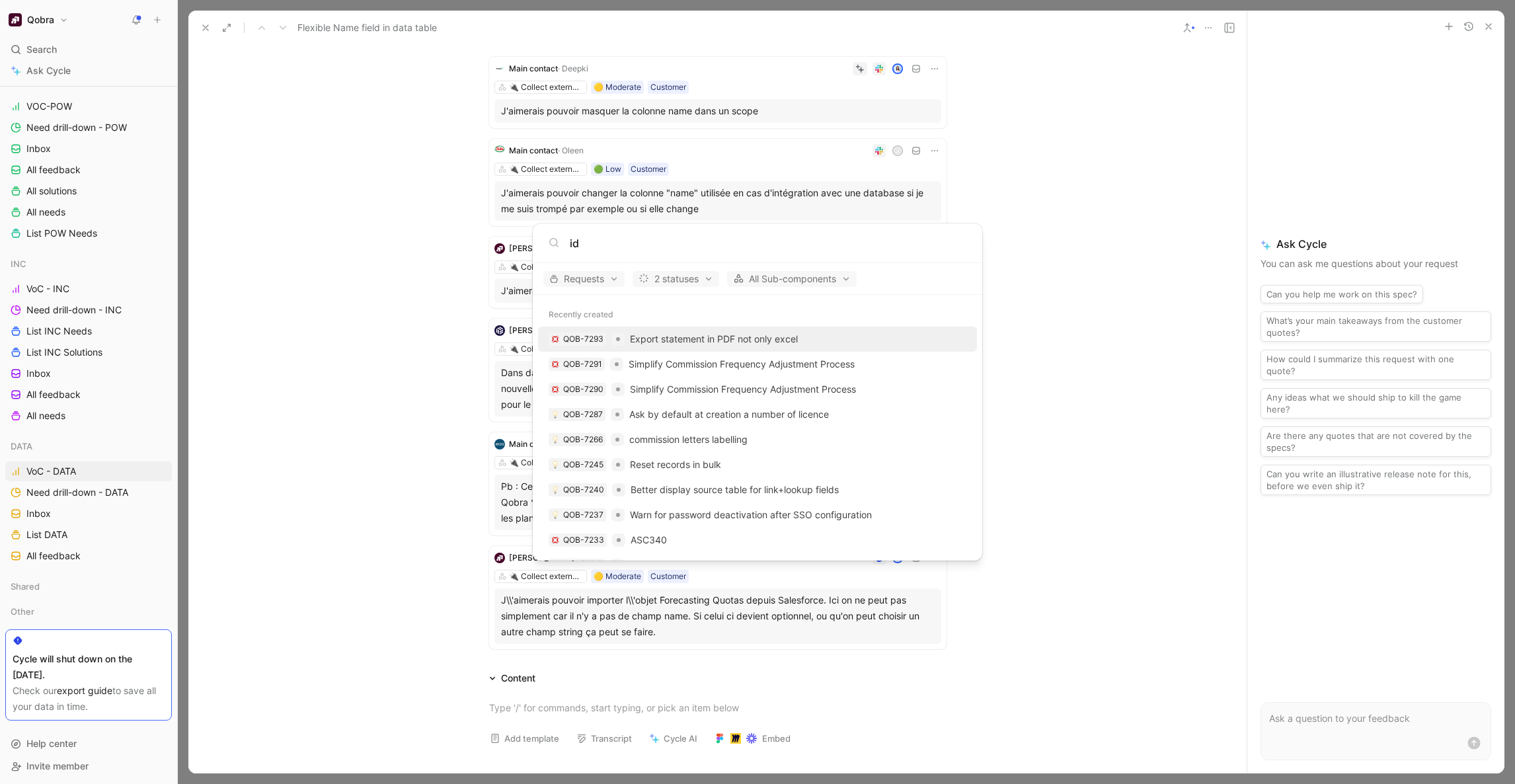
type input "i"
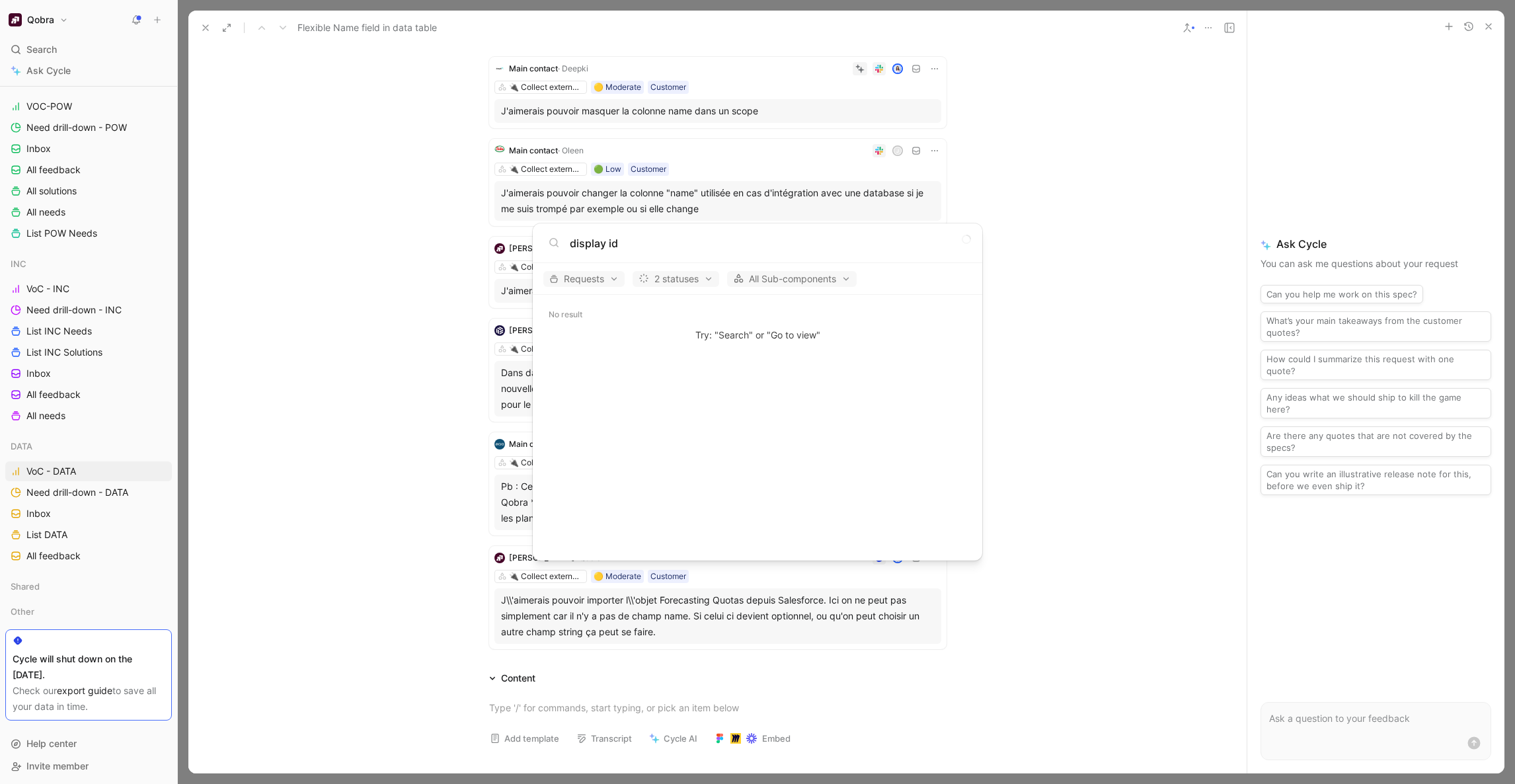
type input "display id"
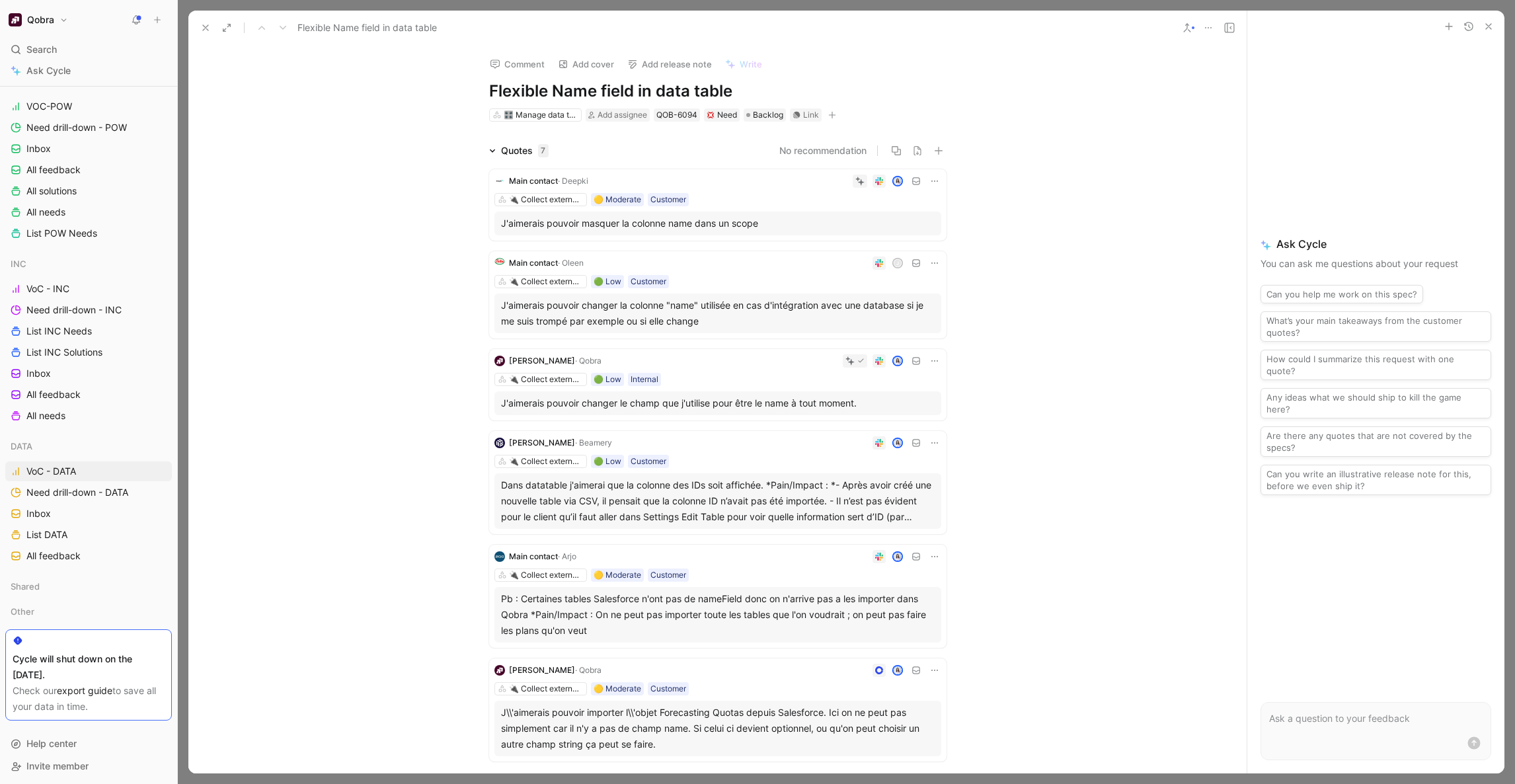
click at [517, 89] on h1 "Flexible Name field in data table" at bounding box center [718, 91] width 458 height 21
click at [1030, 201] on div "Quotes 8 No recommendation Main contact · Deepki 🔌 Collect external data 🟡 Mode…" at bounding box center [717, 455] width 1058 height 624
click at [655, 93] on h1 "Better ID & Name field in data table" at bounding box center [718, 91] width 458 height 21
click at [988, 124] on div "Comment Add cover Add release note Write Better ID & Name fields in data table …" at bounding box center [717, 409] width 1058 height 728
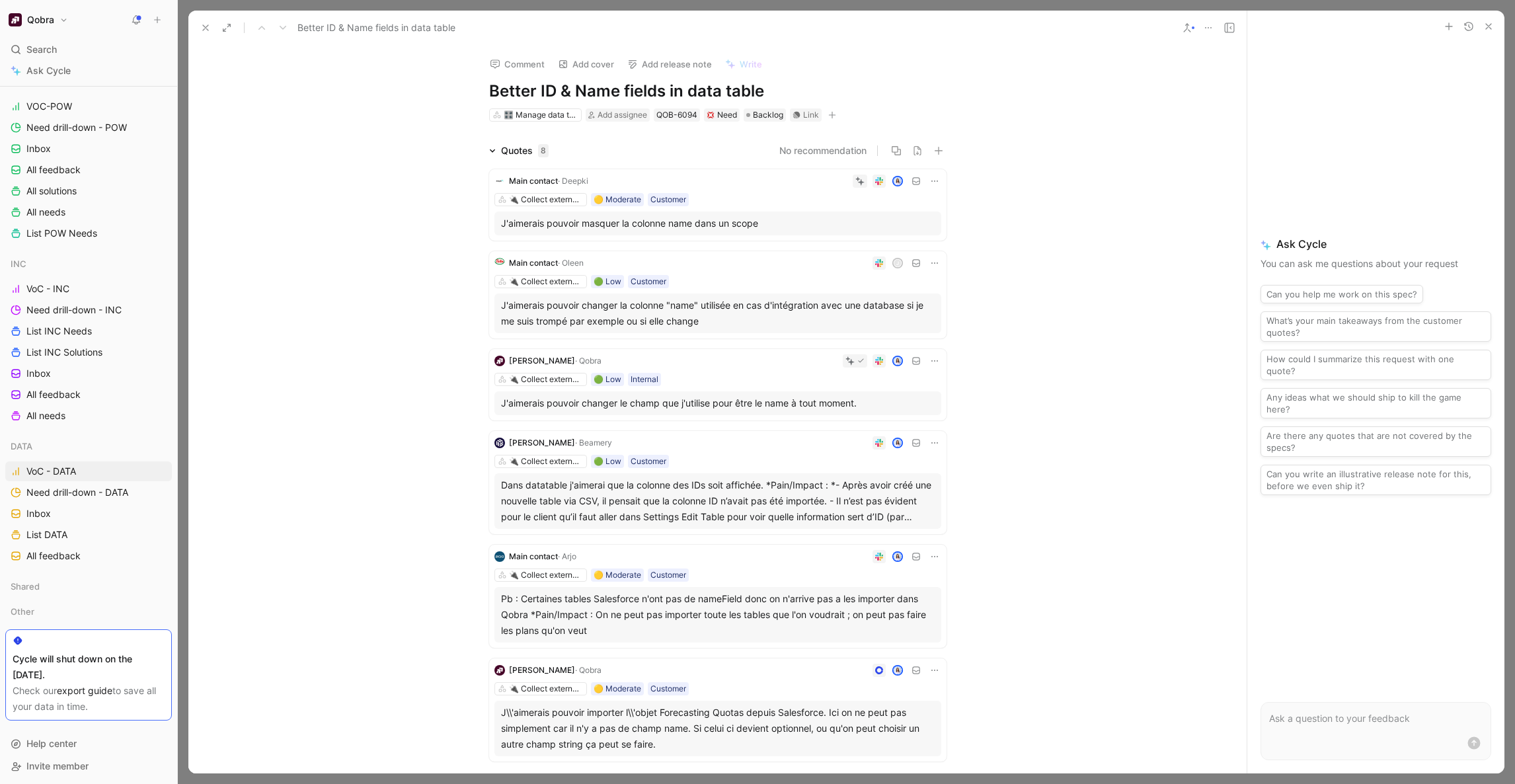
click at [211, 29] on button at bounding box center [205, 27] width 18 height 18
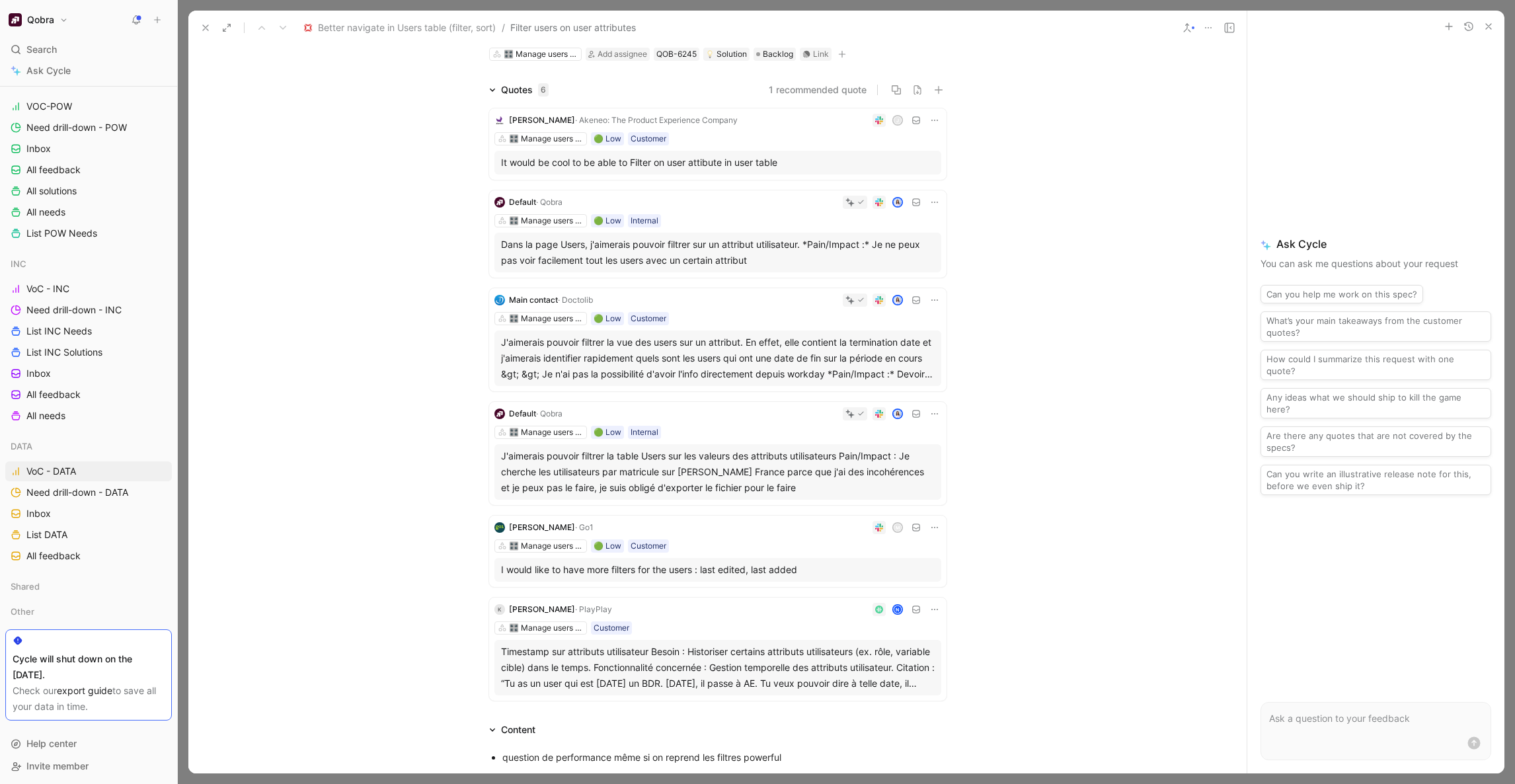
scroll to position [56, 0]
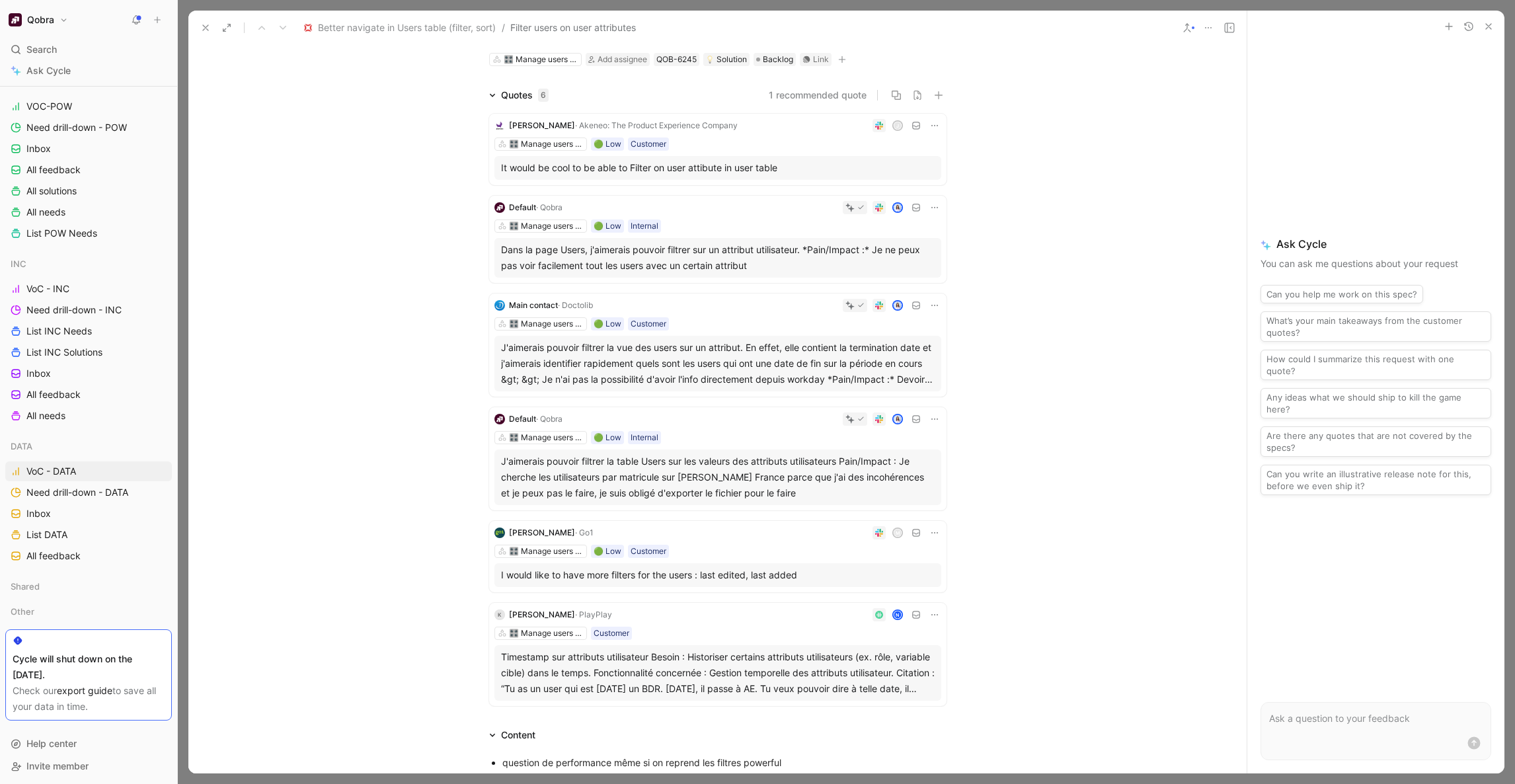
click at [208, 31] on use at bounding box center [205, 27] width 5 height 5
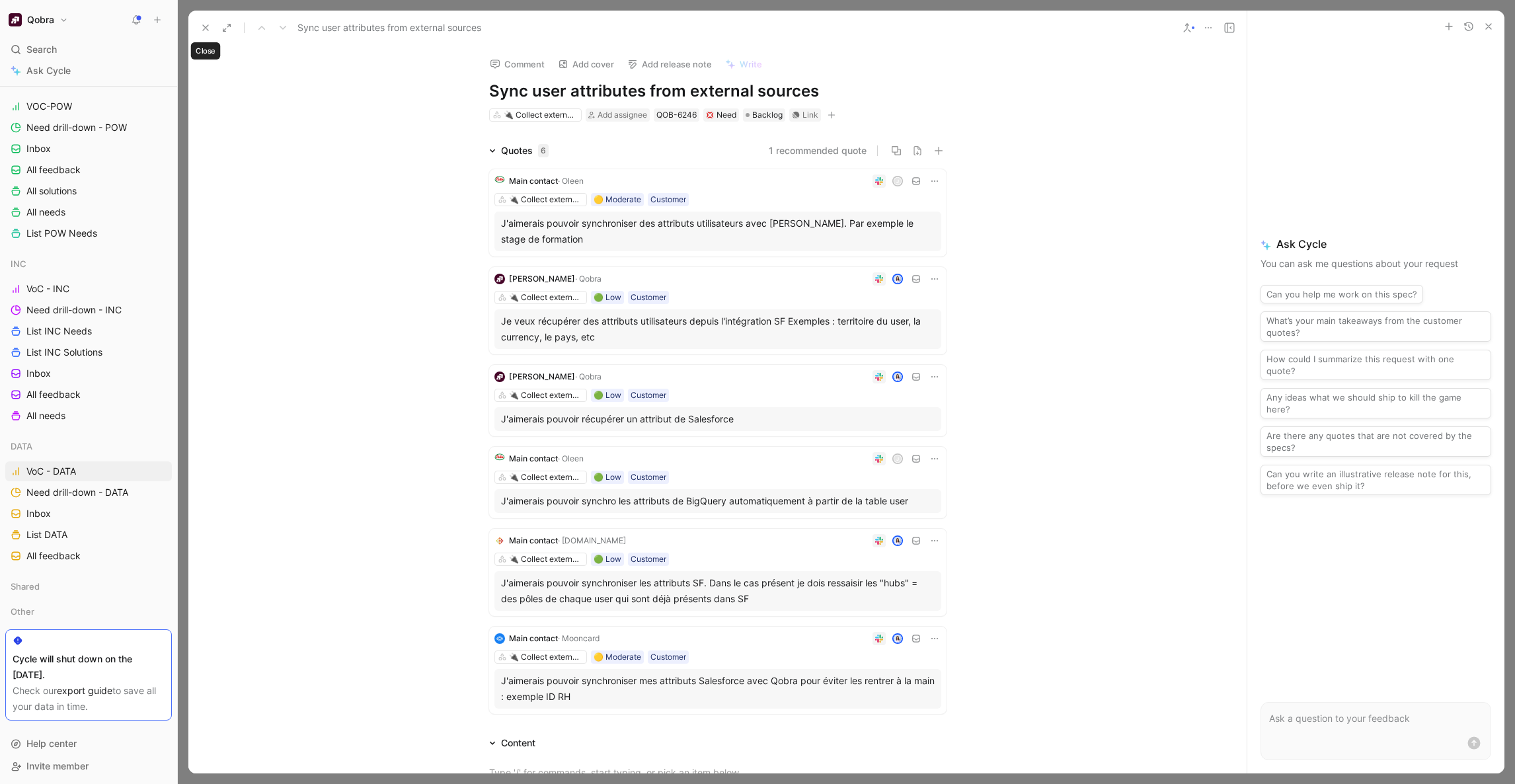
click at [198, 26] on button at bounding box center [205, 27] width 18 height 18
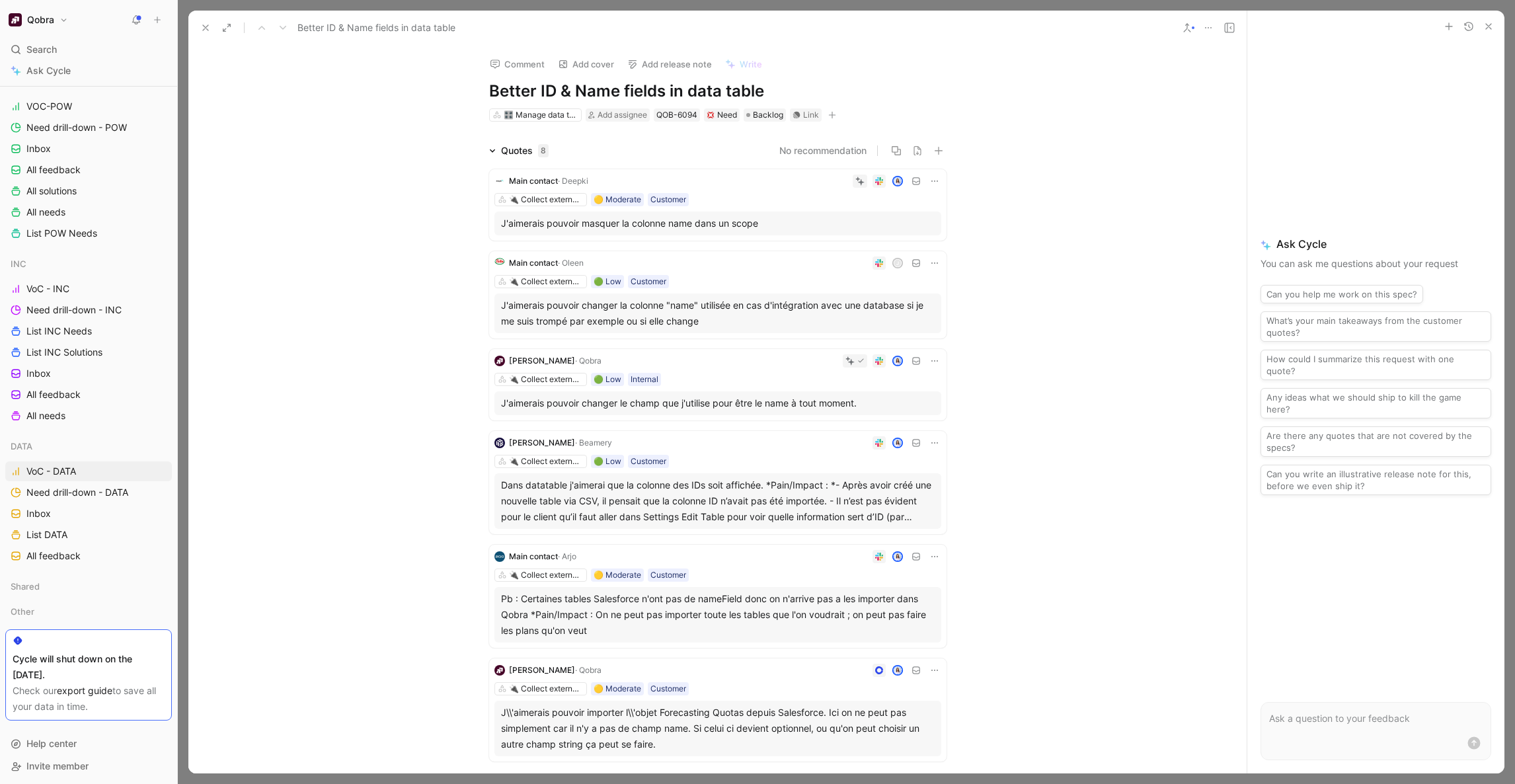
click at [196, 29] on button at bounding box center [205, 27] width 18 height 18
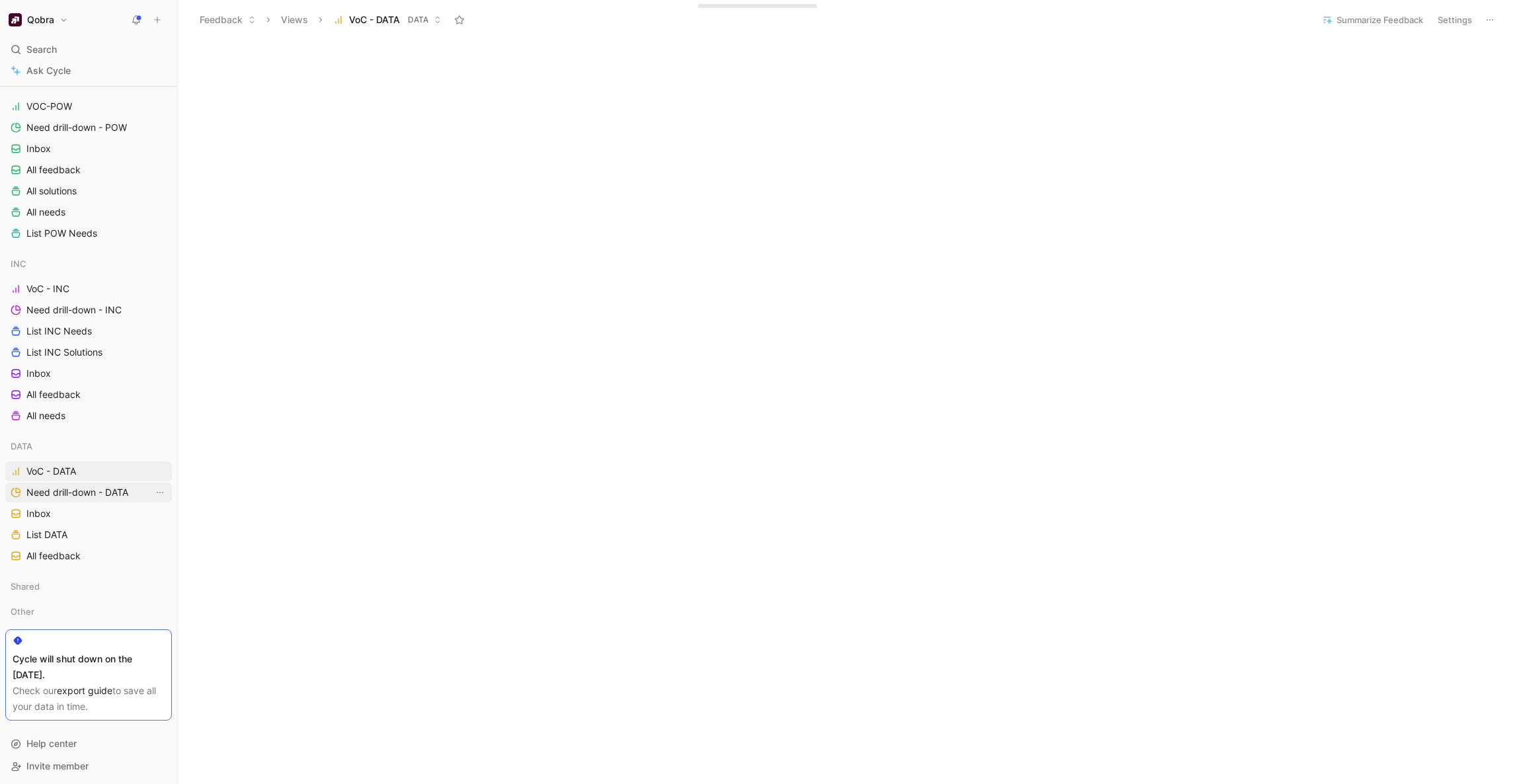
click at [53, 493] on span "Need drill-down - DATA" at bounding box center [77, 492] width 102 height 13
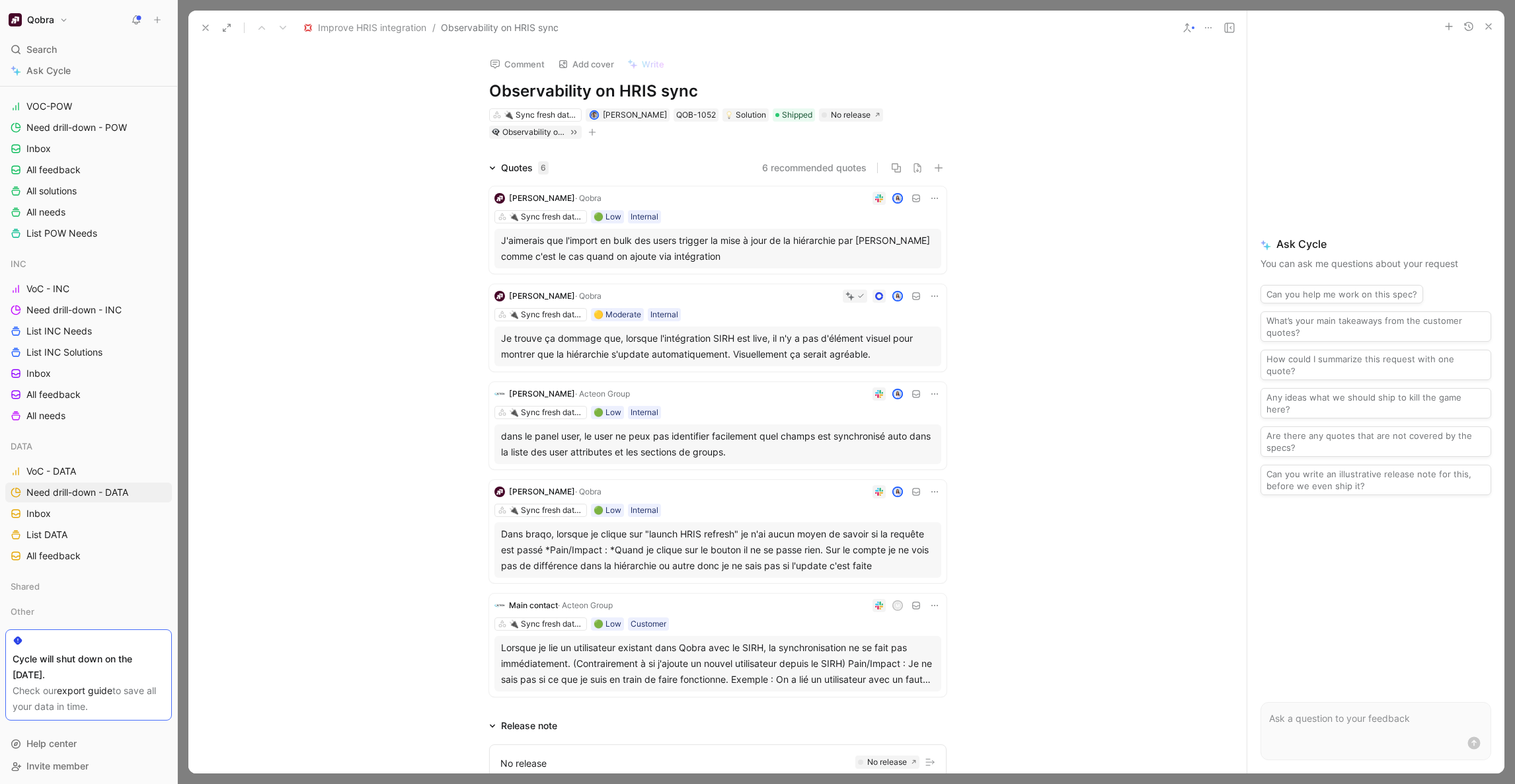
click at [206, 29] on icon at bounding box center [206, 28] width 10 height 10
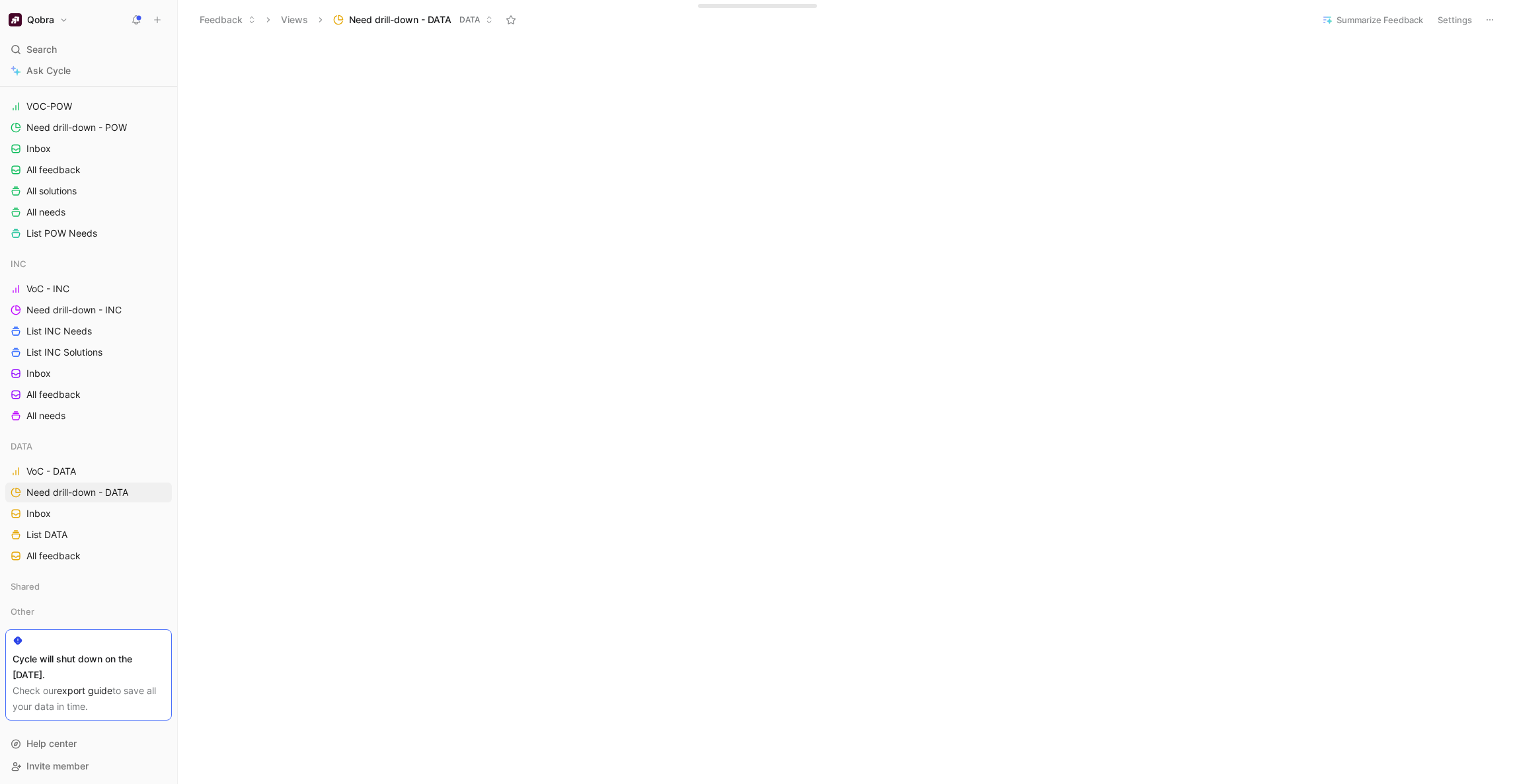
click at [1488, 23] on icon at bounding box center [1489, 20] width 10 height 10
click at [1452, 22] on button "Settings" at bounding box center [1454, 19] width 46 height 18
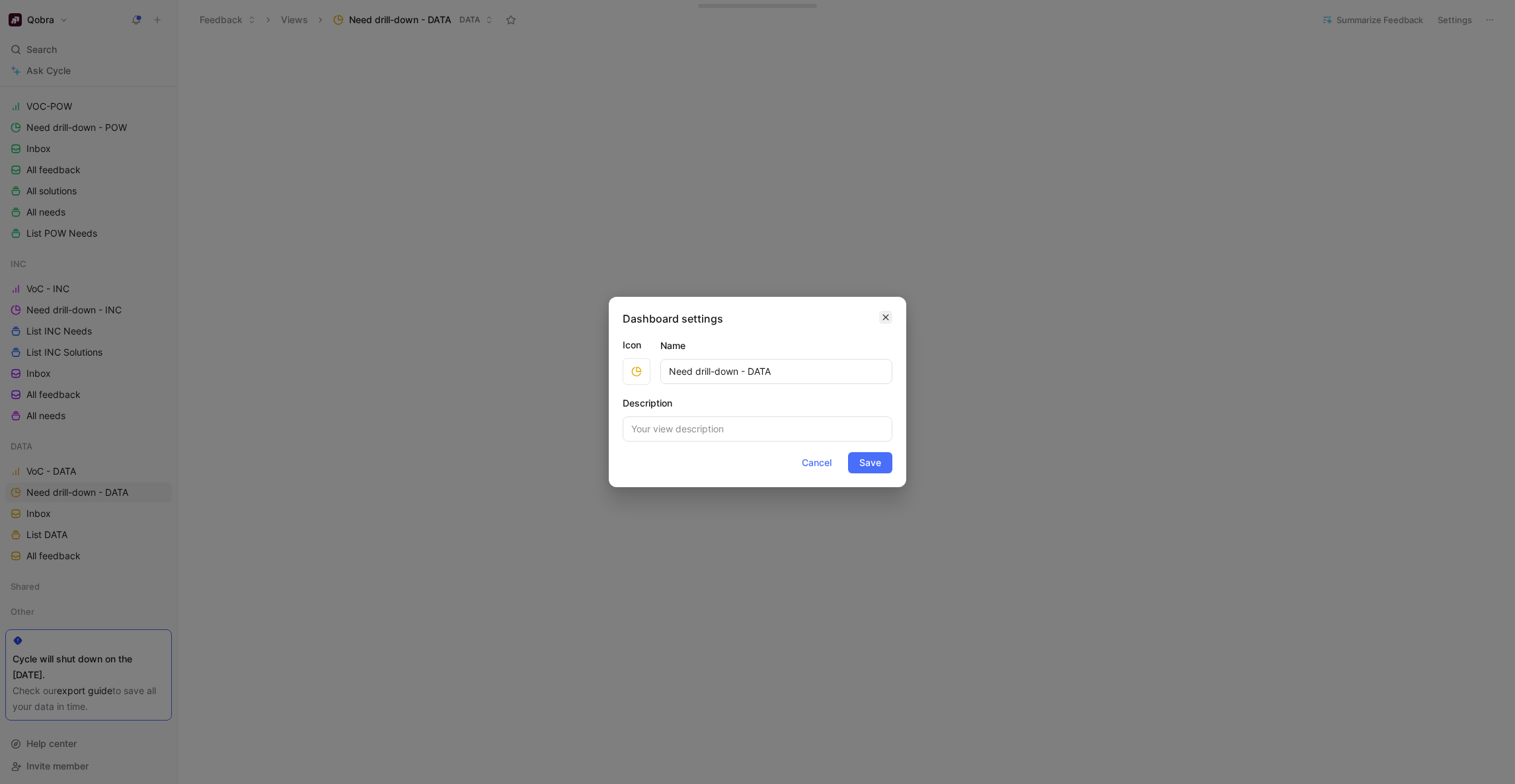
click at [887, 317] on icon "button" at bounding box center [885, 317] width 8 height 10
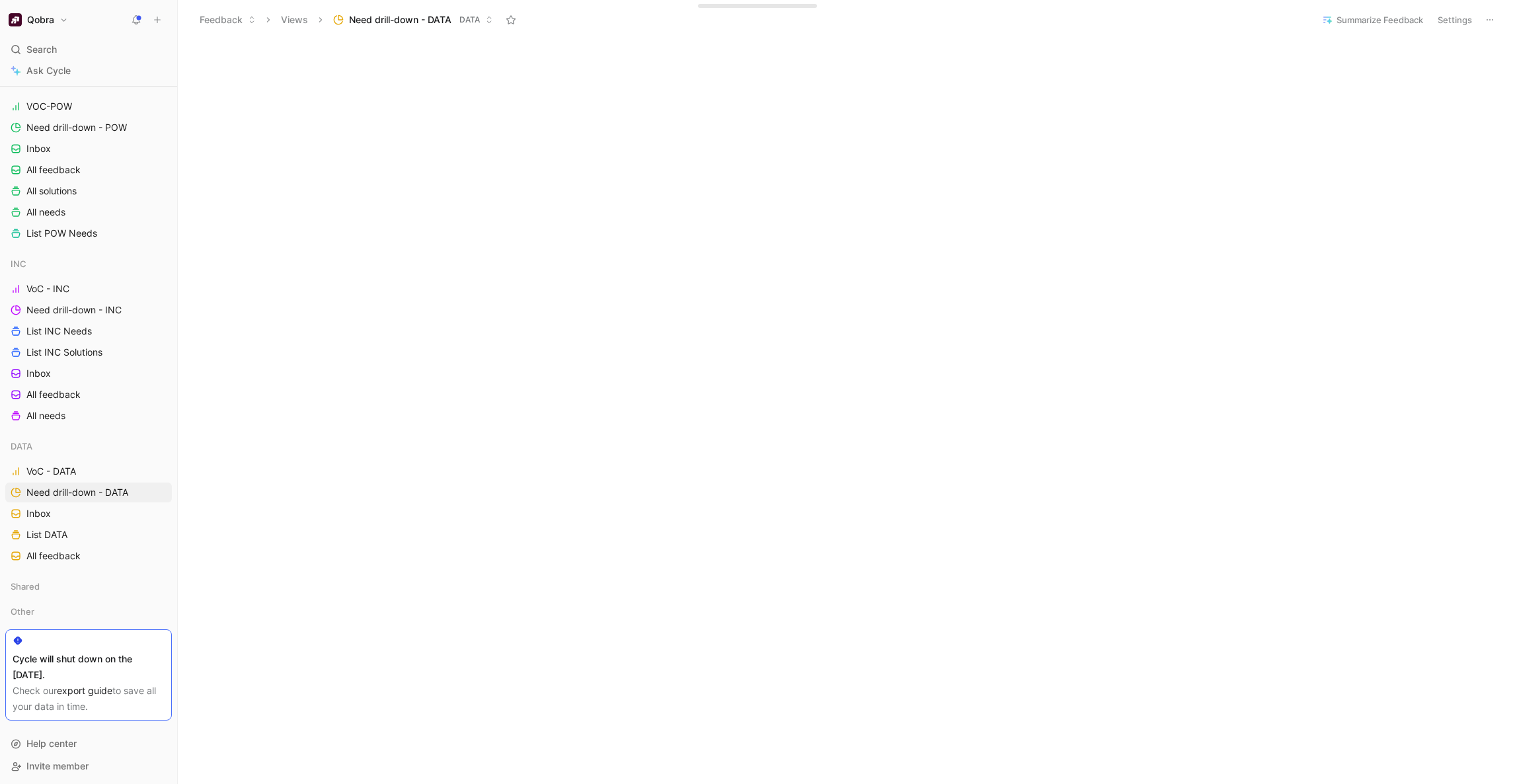
scroll to position [553, 0]
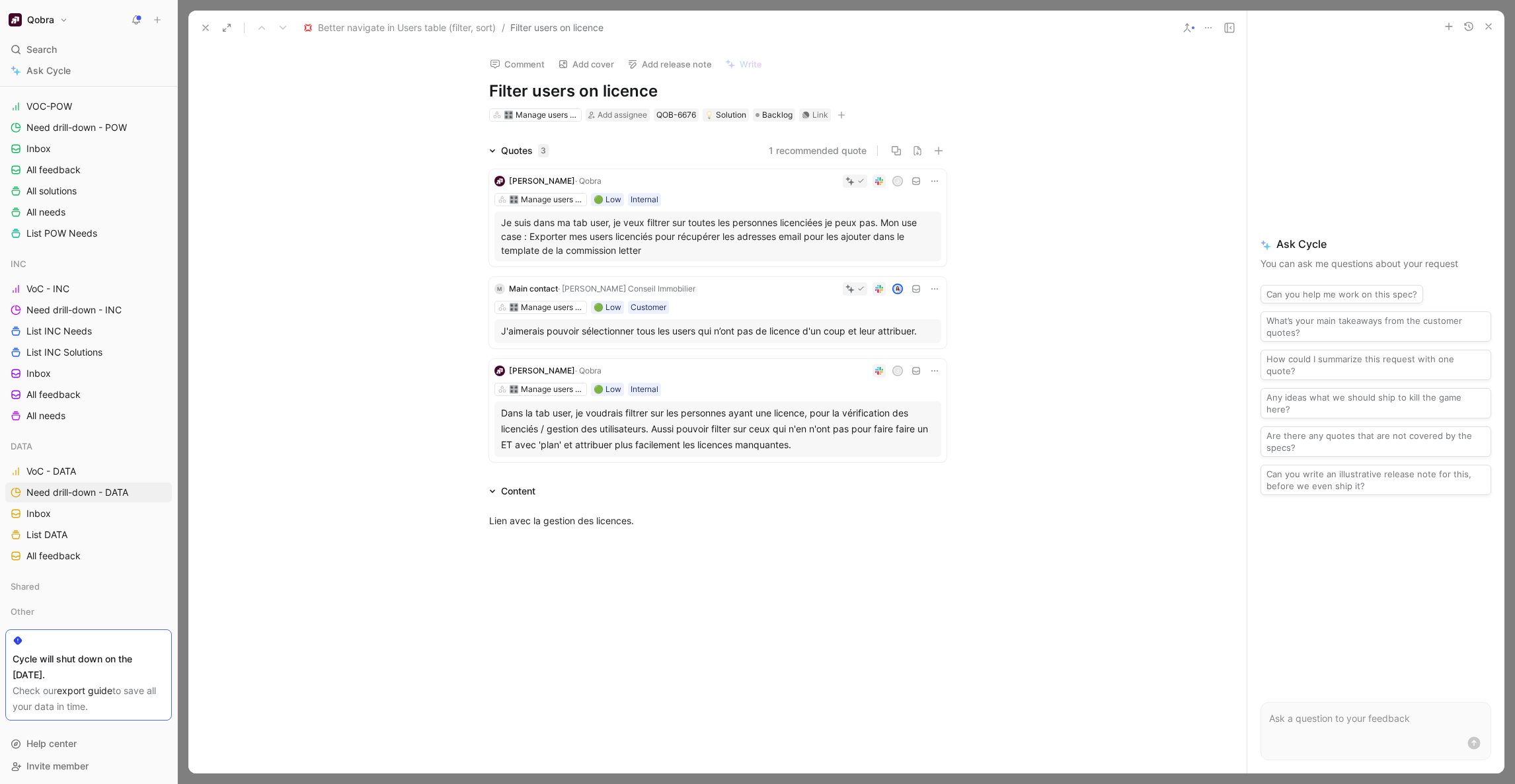
click at [206, 31] on icon at bounding box center [206, 28] width 10 height 10
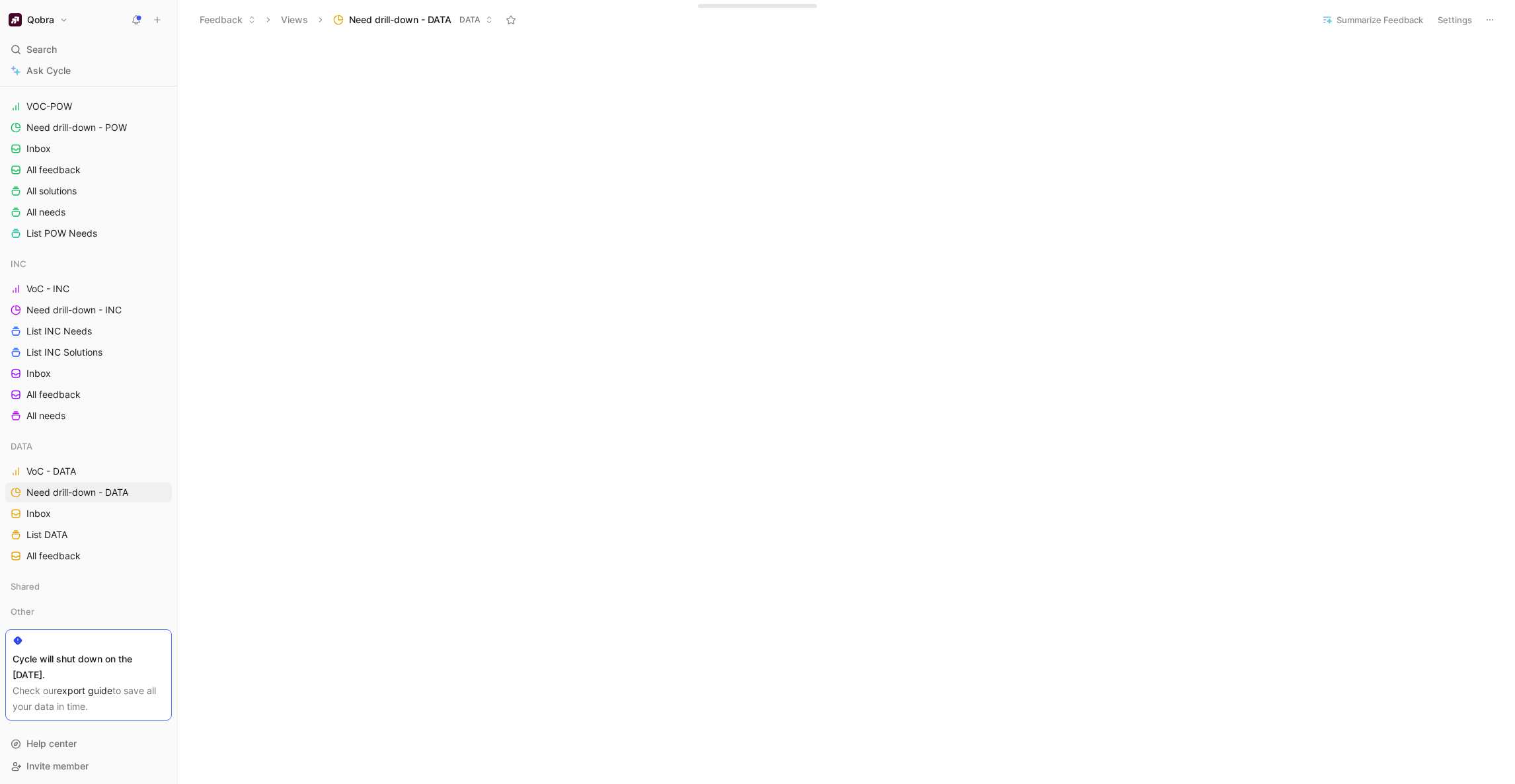
scroll to position [855, 0]
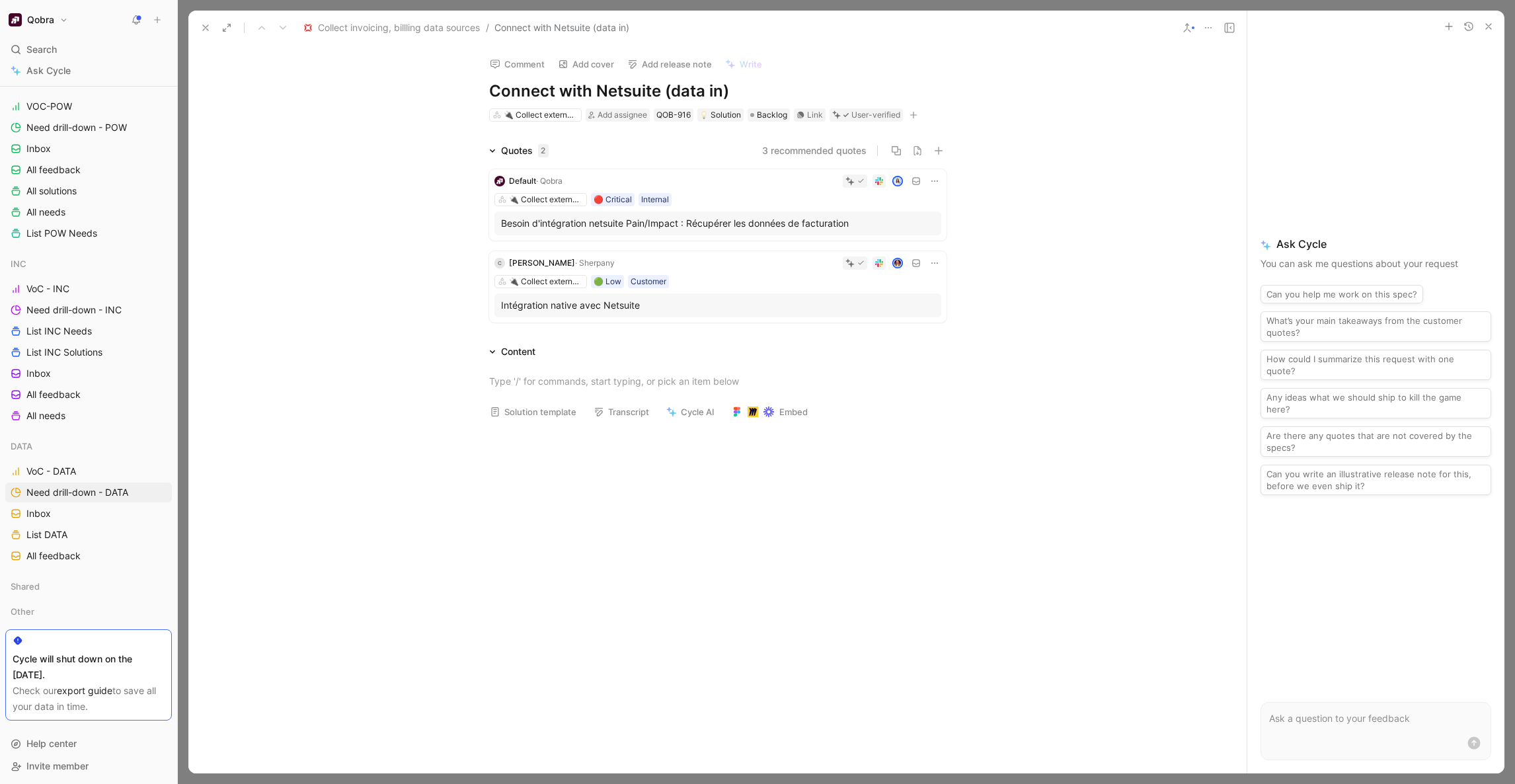
click at [713, 275] on div "🔌 Collect external data 🟢 Low Customer" at bounding box center [718, 282] width 447 height 13
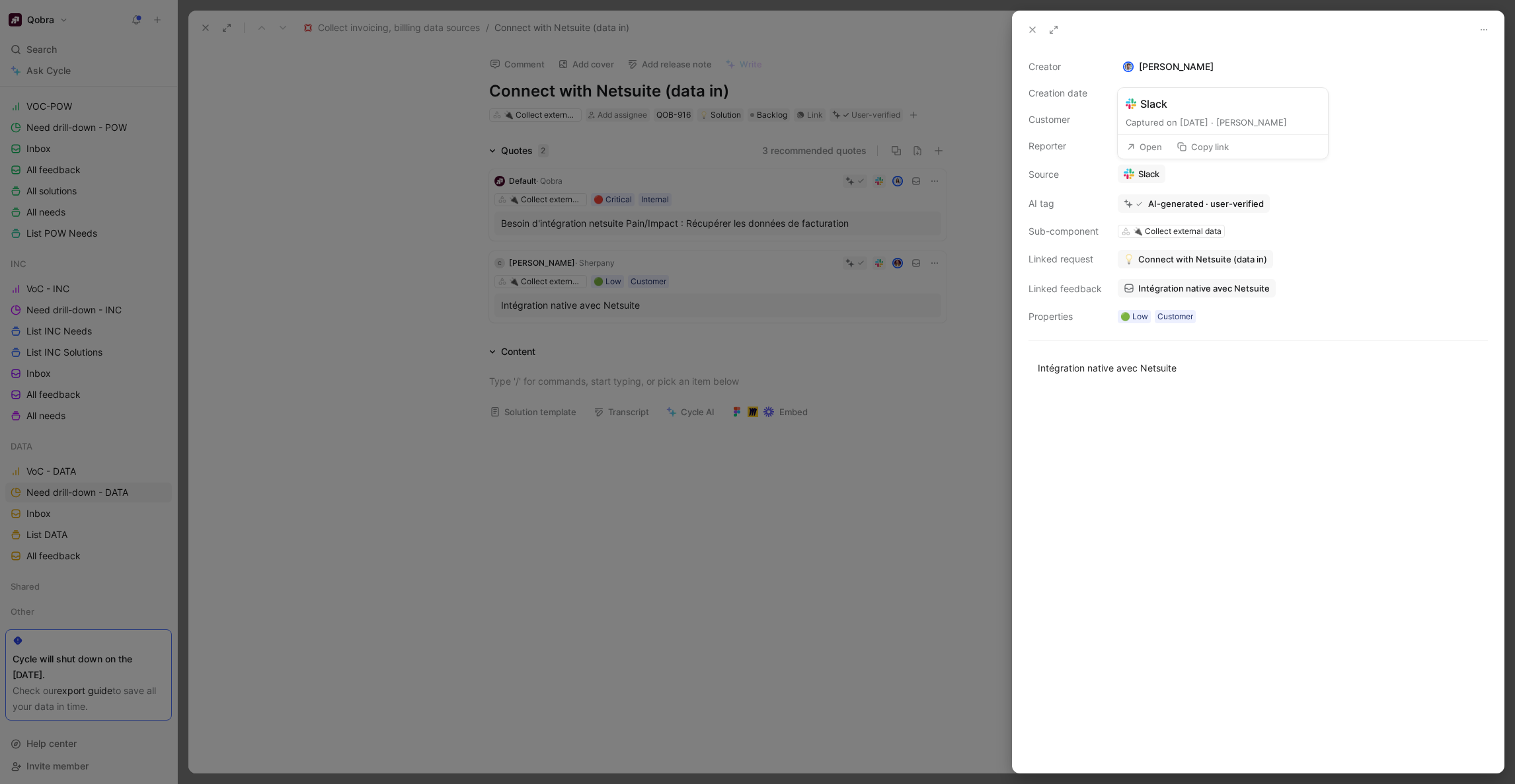
click at [1144, 173] on link "Slack" at bounding box center [1141, 173] width 48 height 18
click at [773, 36] on div at bounding box center [757, 392] width 1515 height 784
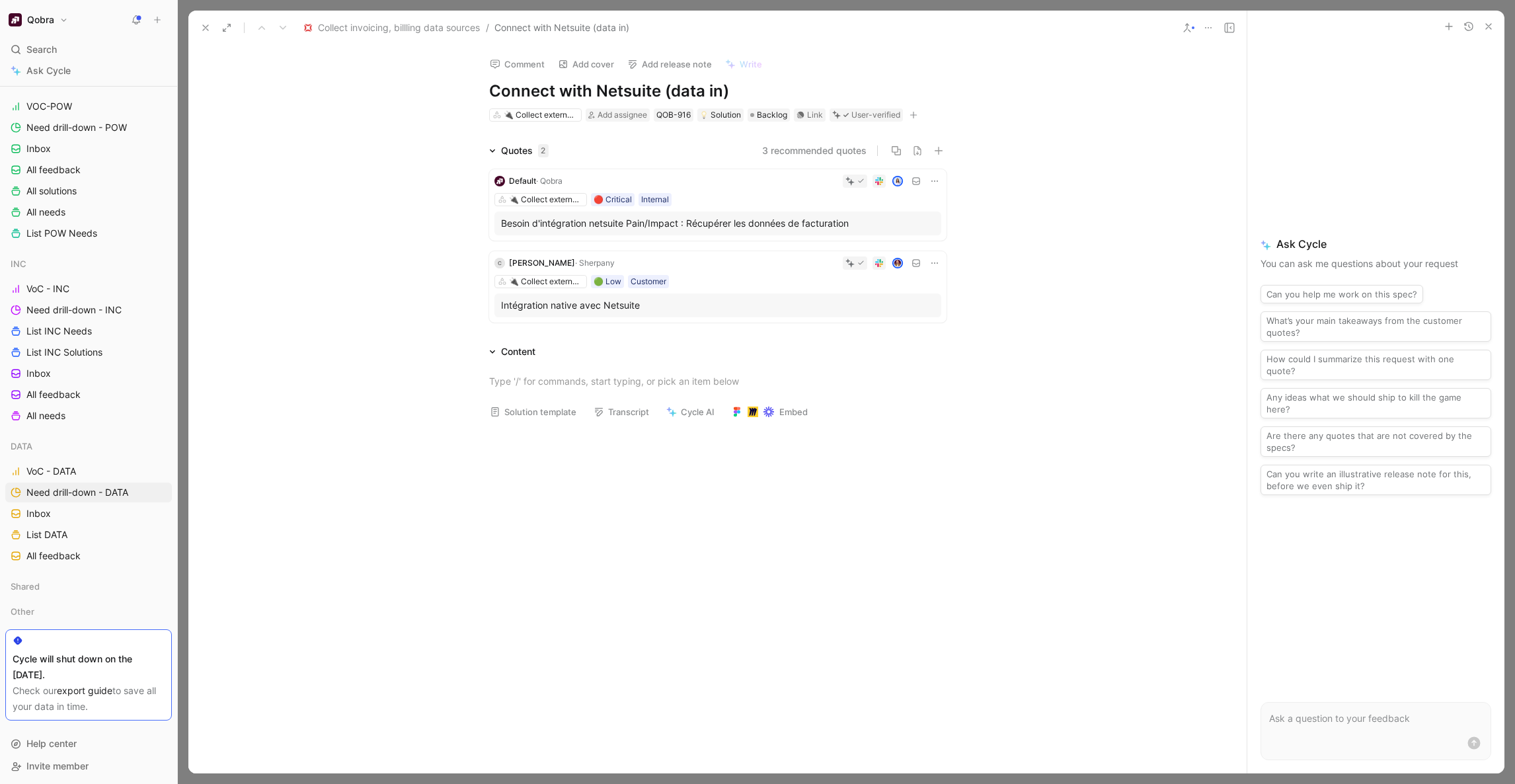
click at [762, 182] on div at bounding box center [754, 181] width 373 height 13
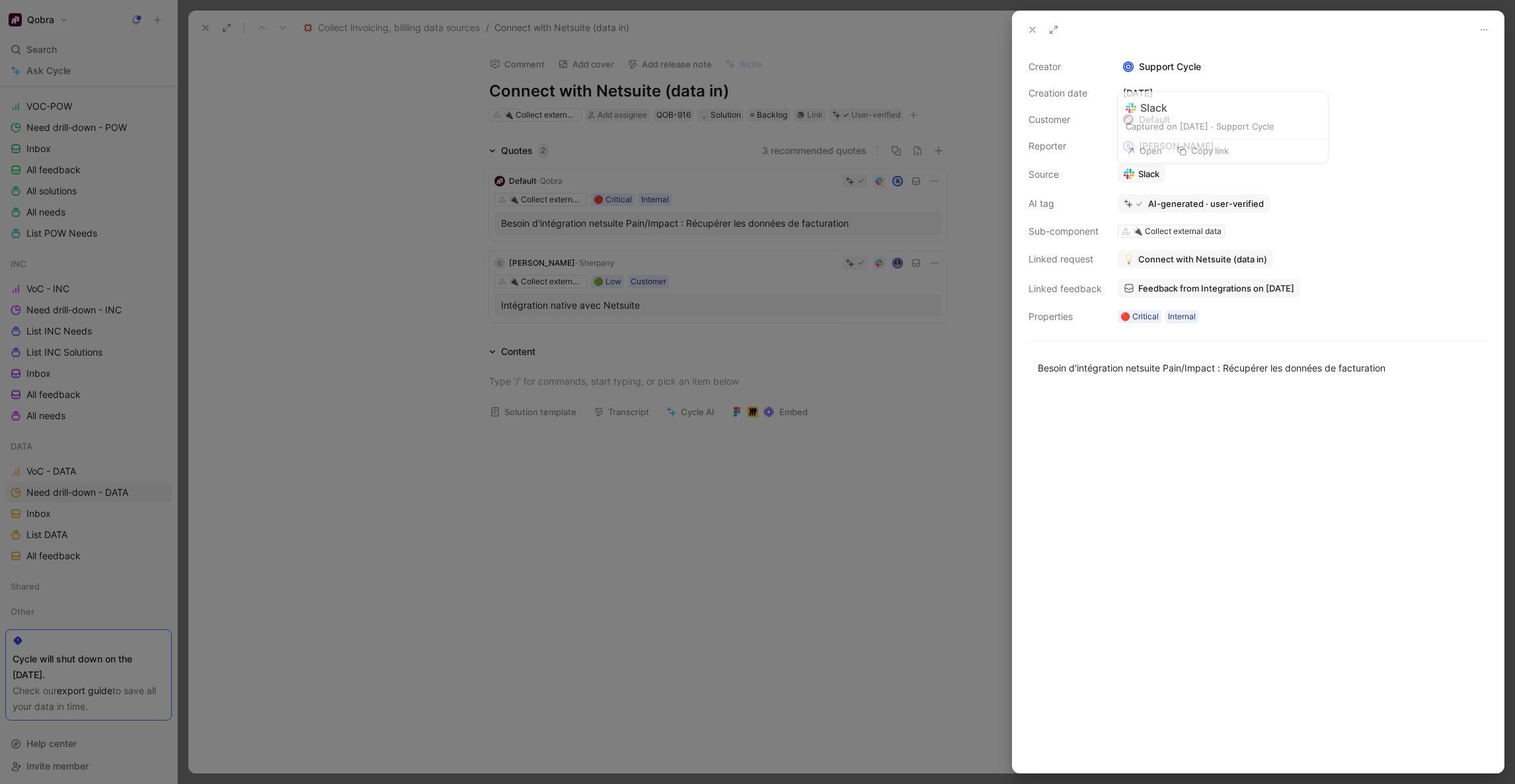
click at [1142, 177] on link "Slack" at bounding box center [1141, 173] width 48 height 18
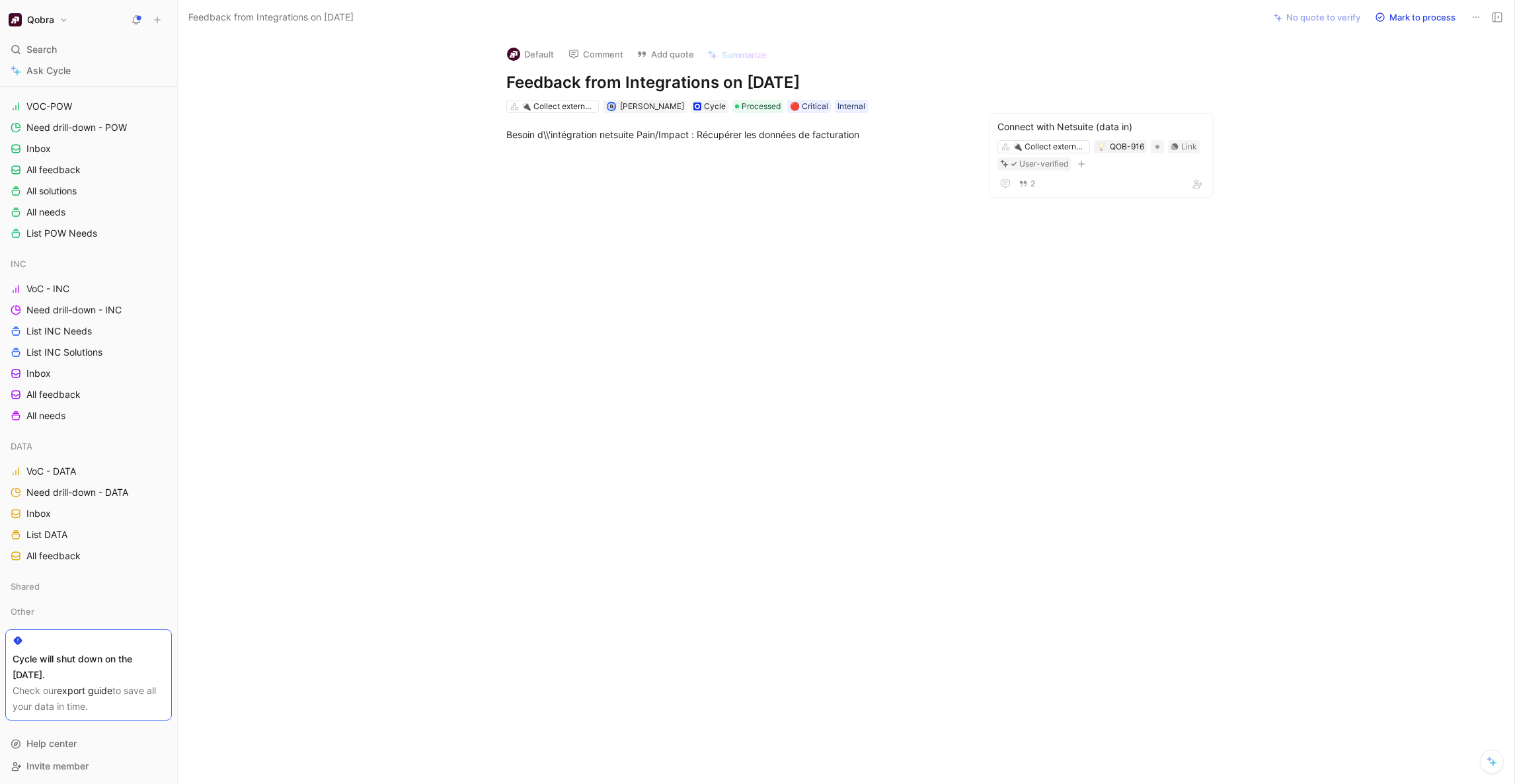
click at [1467, 16] on button at bounding box center [1475, 17] width 18 height 18
click at [1394, 64] on div "Delete" at bounding box center [1437, 65] width 85 height 16
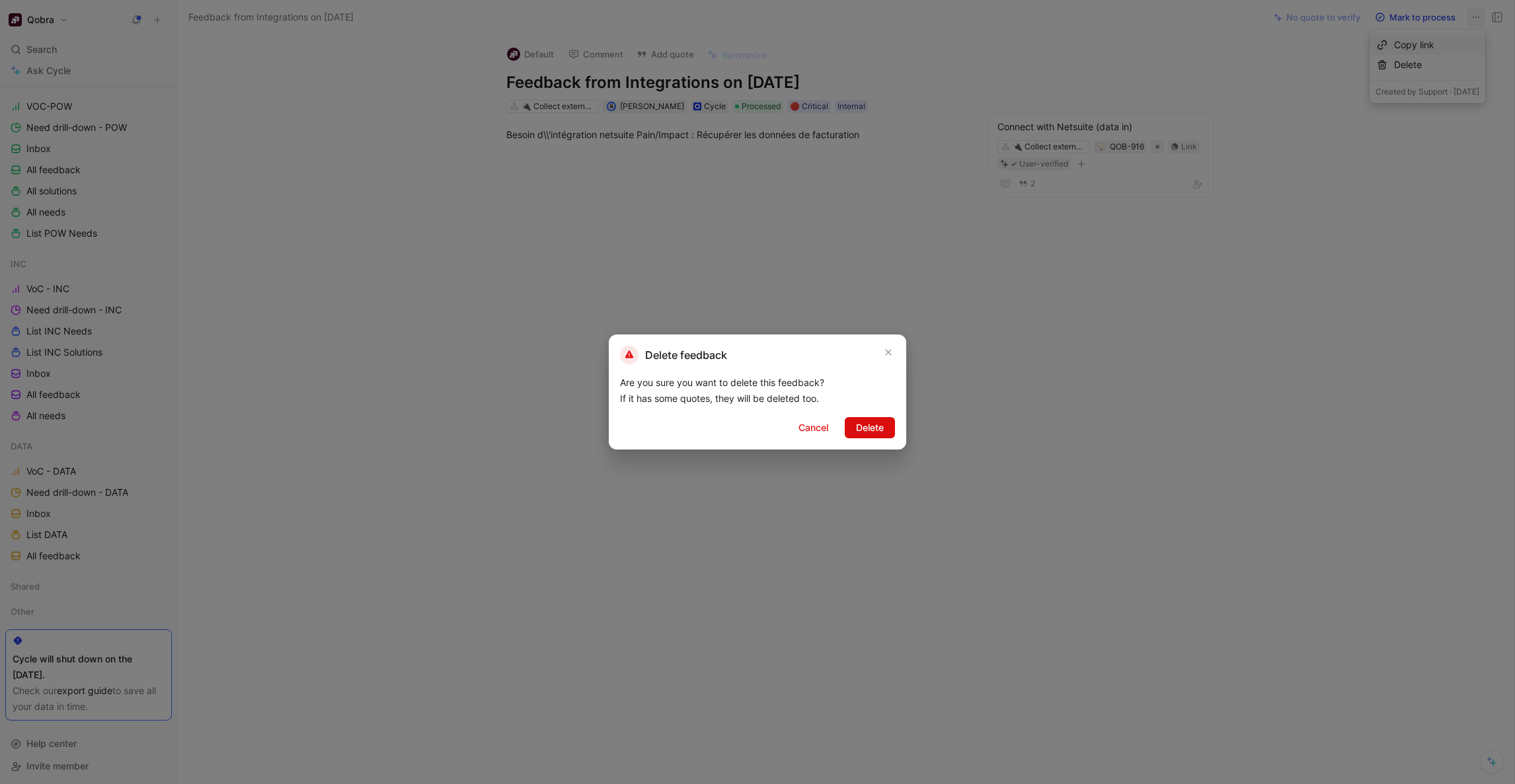
click at [873, 434] on span "Delete" at bounding box center [870, 428] width 28 height 16
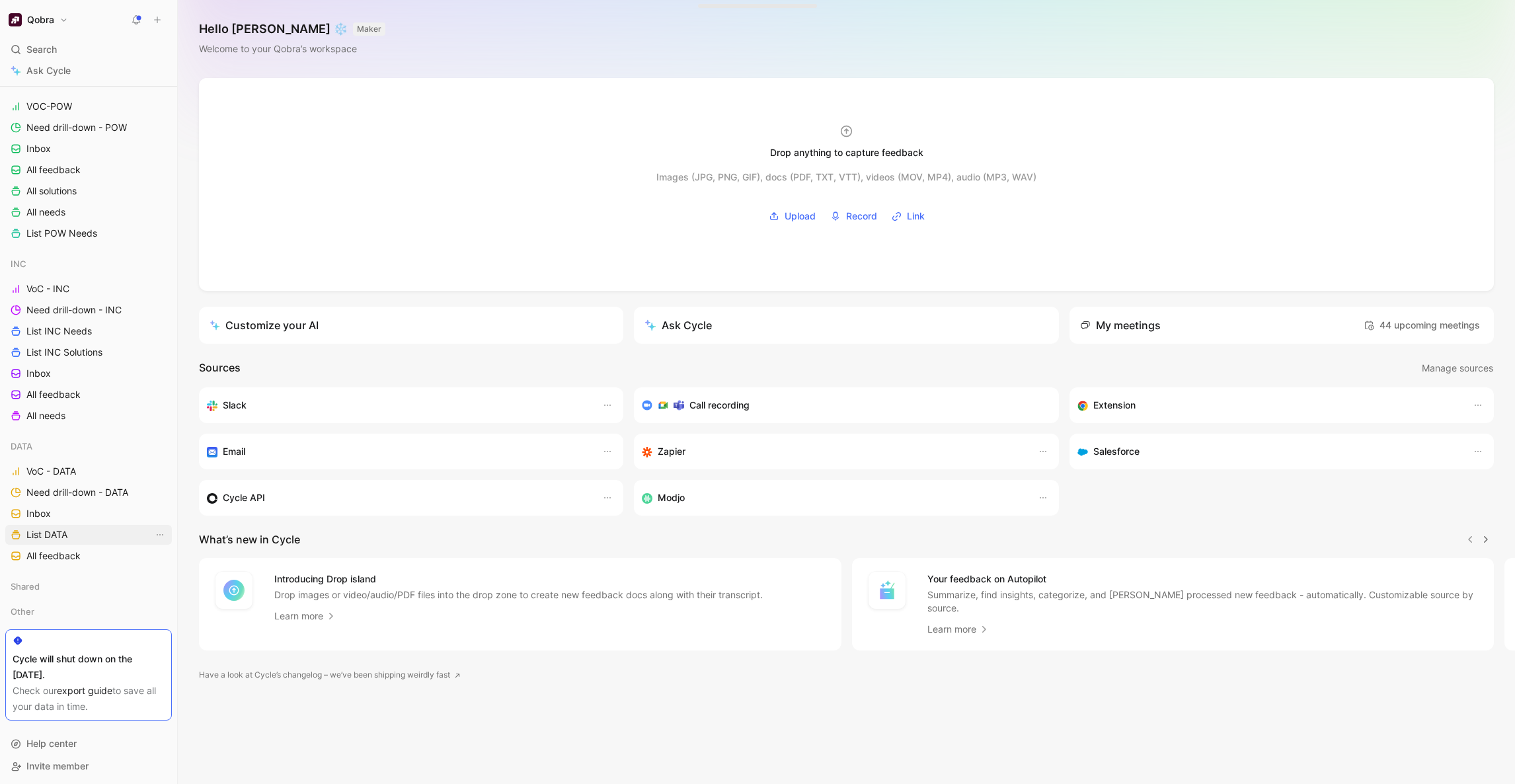
scroll to position [363, 0]
click at [79, 493] on span "Need drill-down - DATA" at bounding box center [77, 490] width 102 height 13
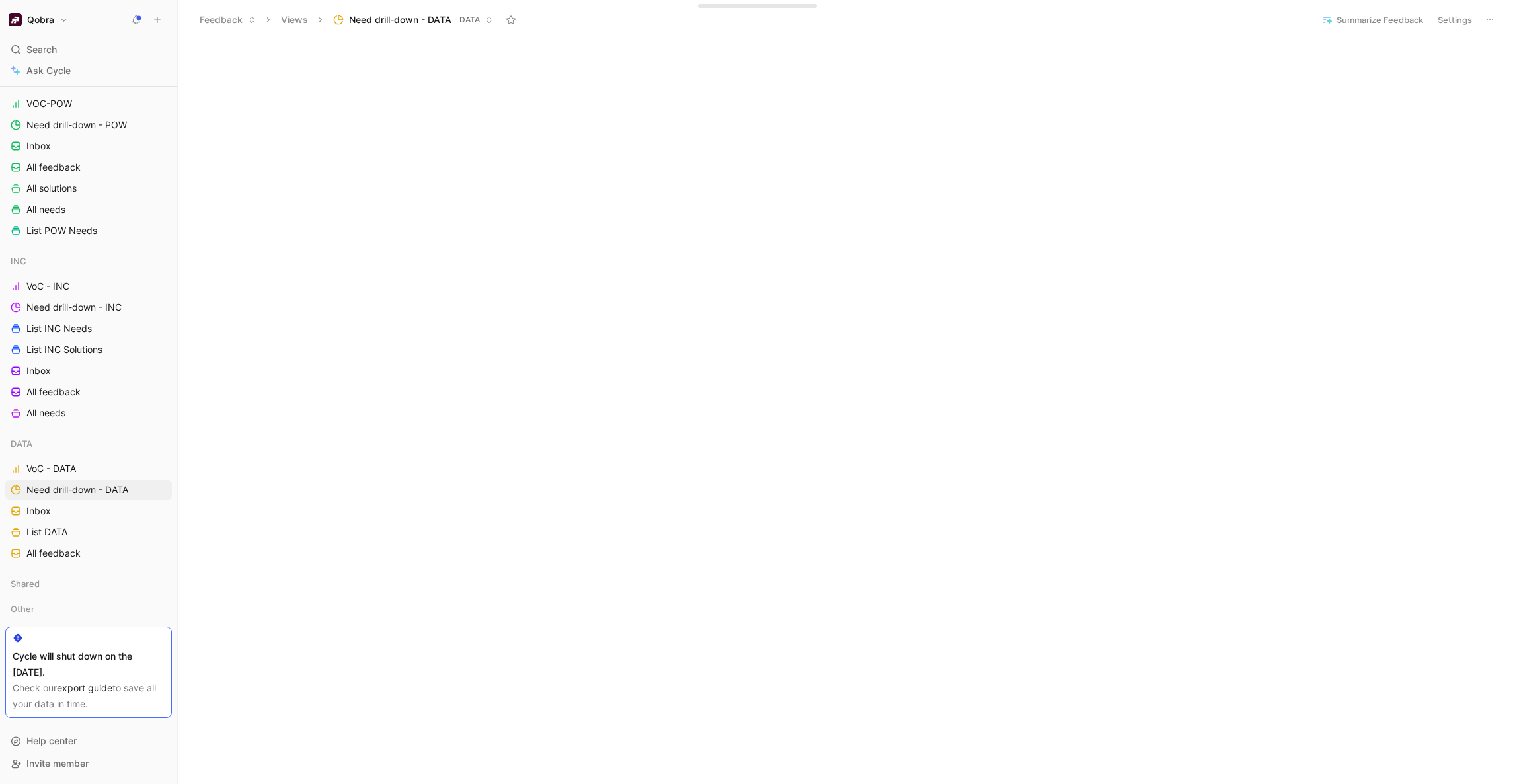
scroll to position [512, 0]
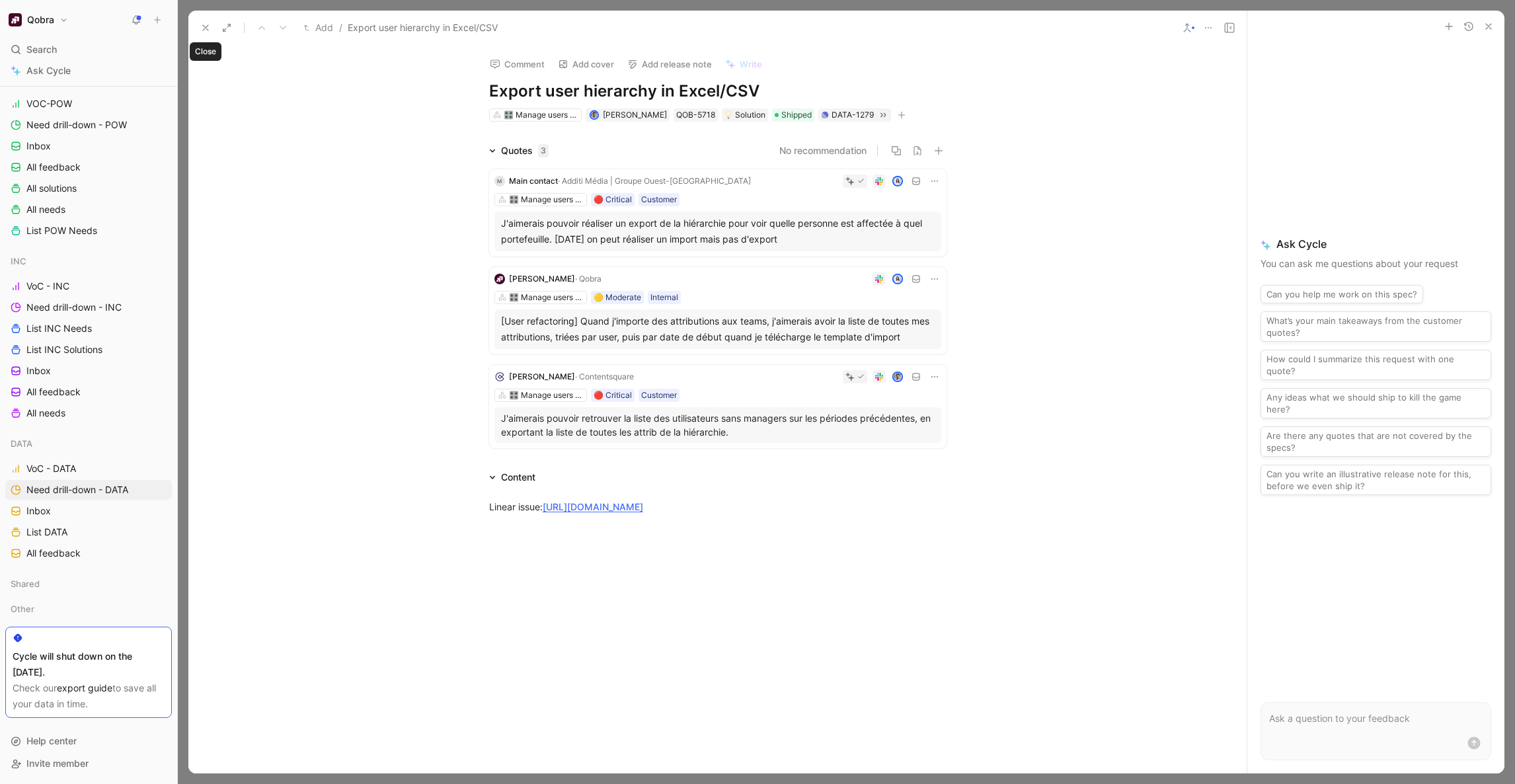
click at [206, 30] on icon at bounding box center [206, 28] width 10 height 10
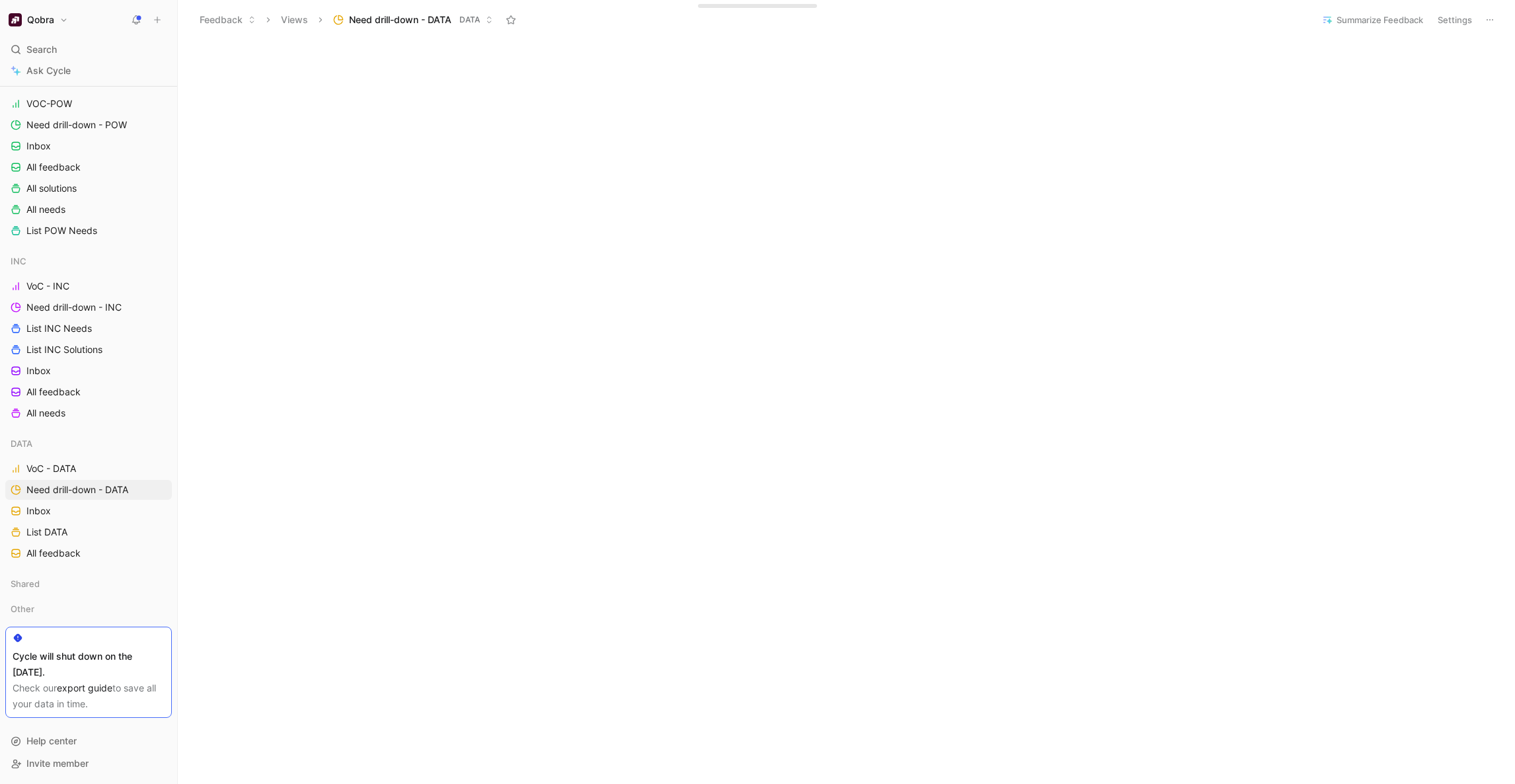
scroll to position [579, 0]
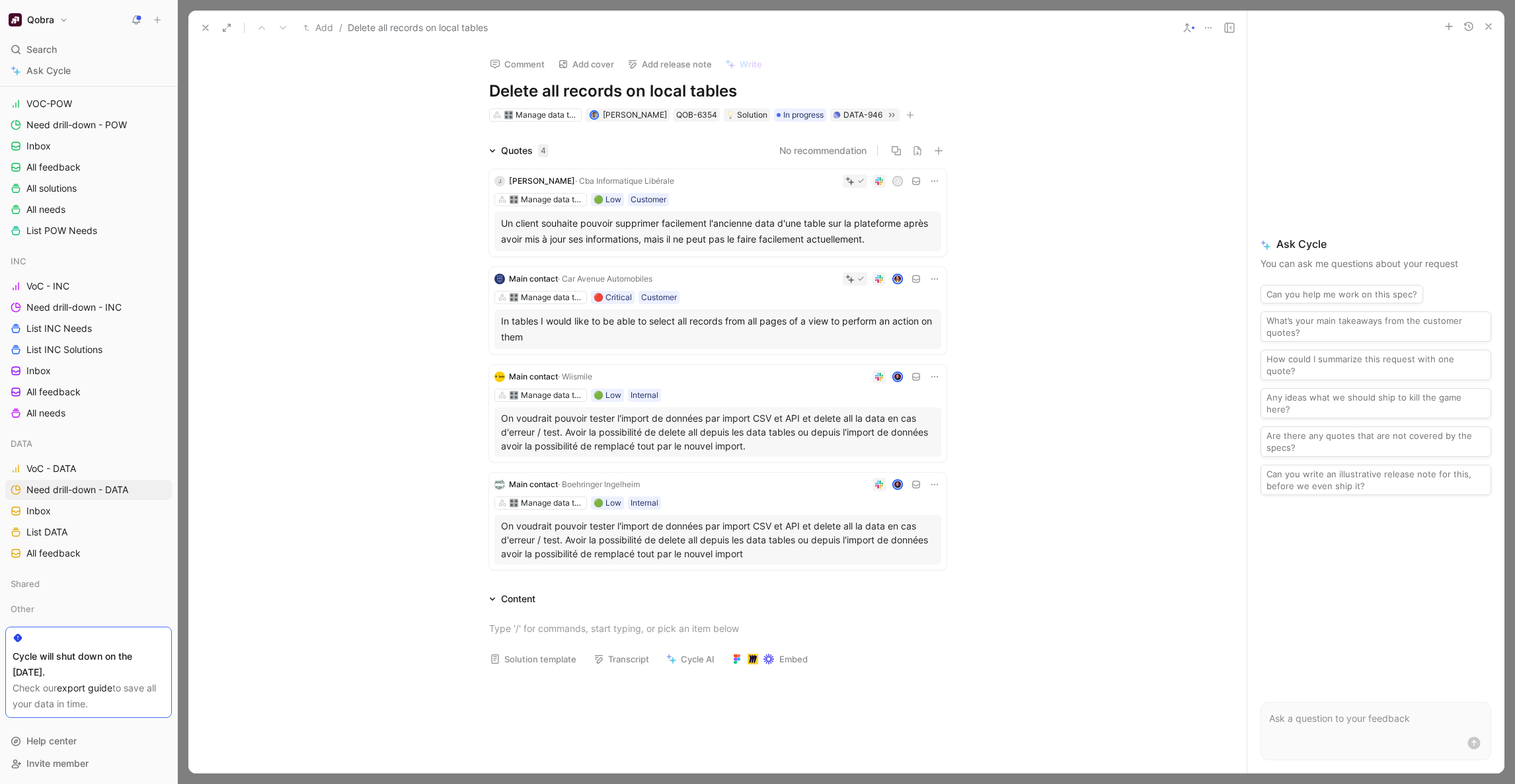
click at [206, 27] on use at bounding box center [205, 27] width 5 height 5
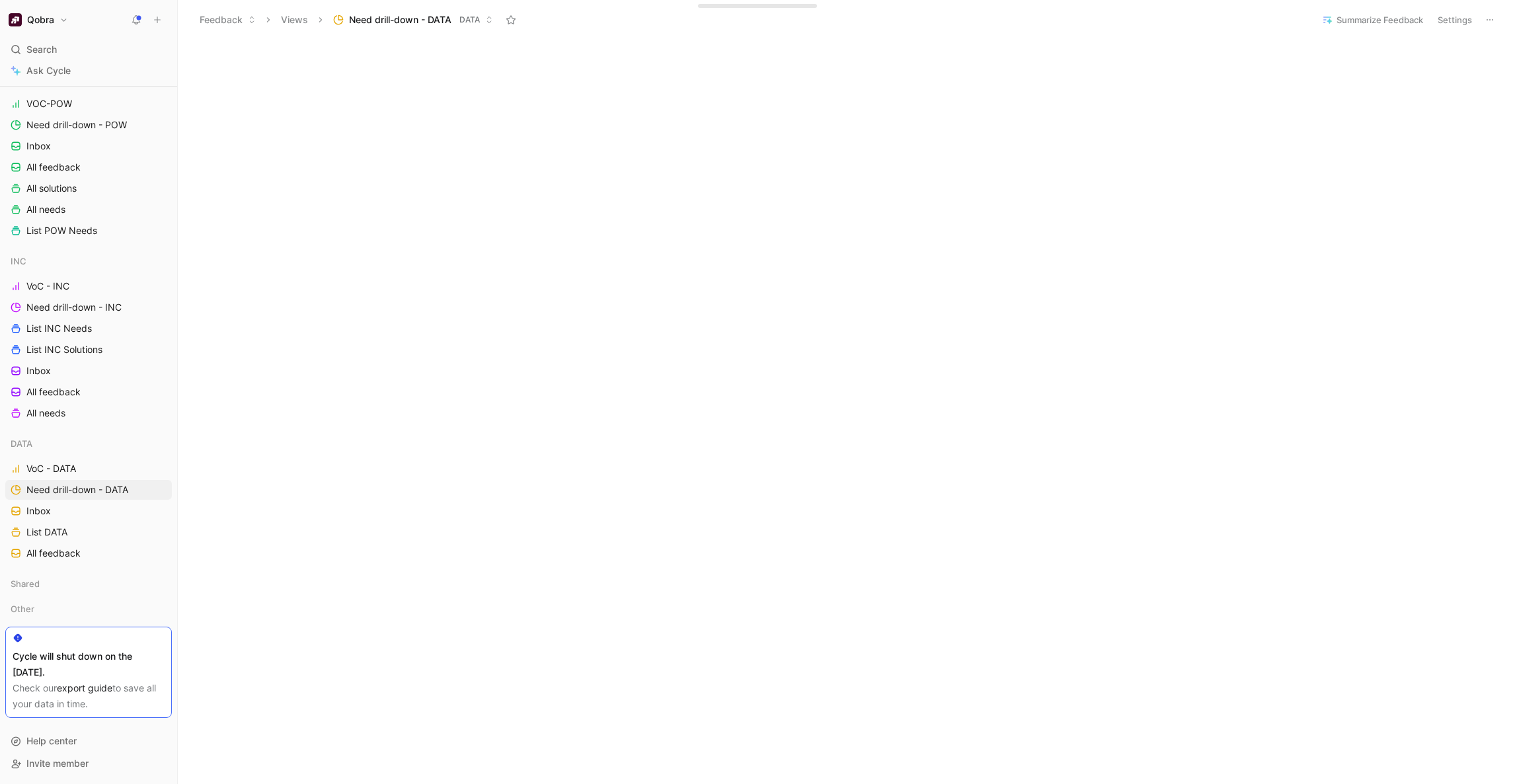
scroll to position [690, 0]
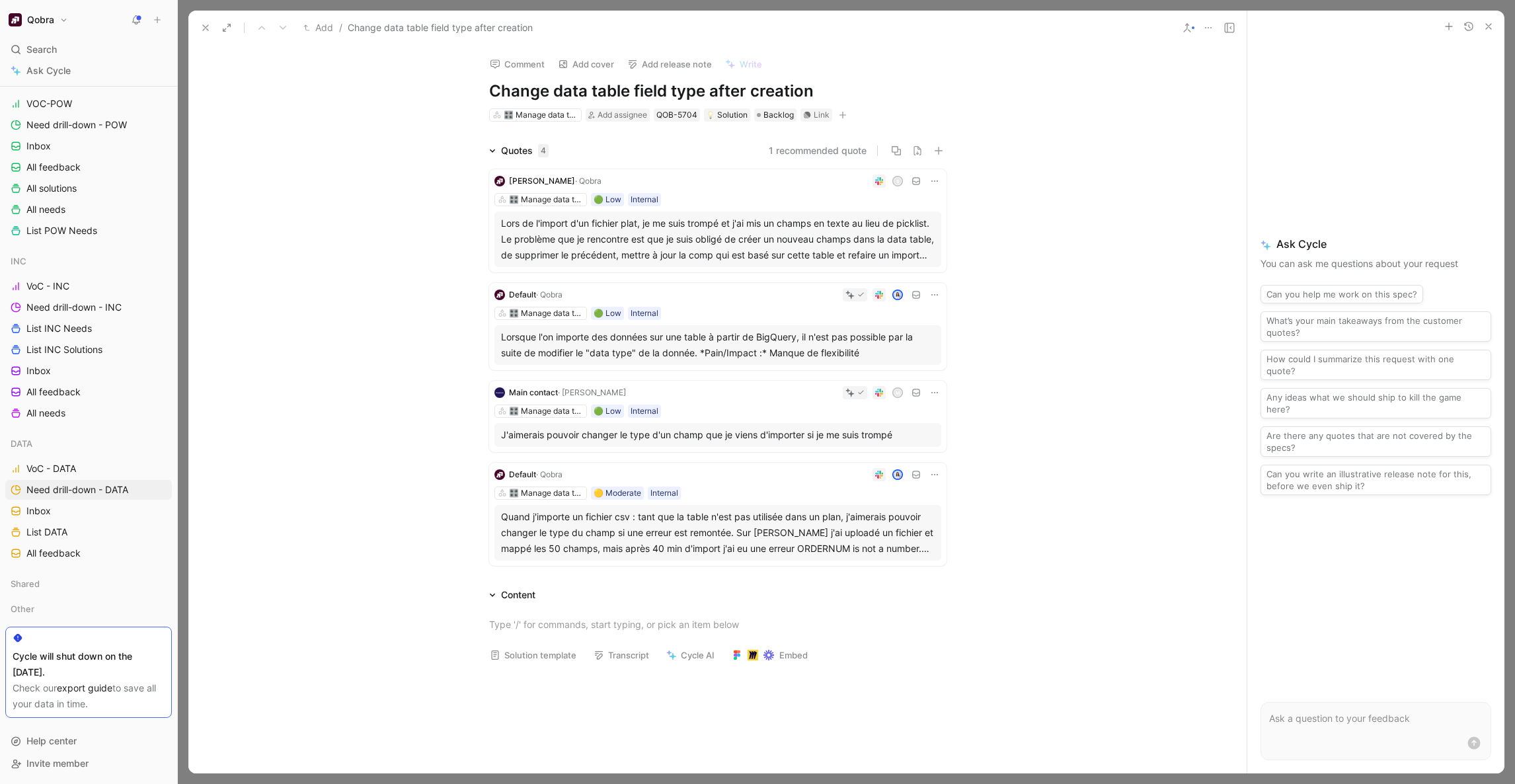
click at [201, 26] on icon at bounding box center [206, 28] width 10 height 10
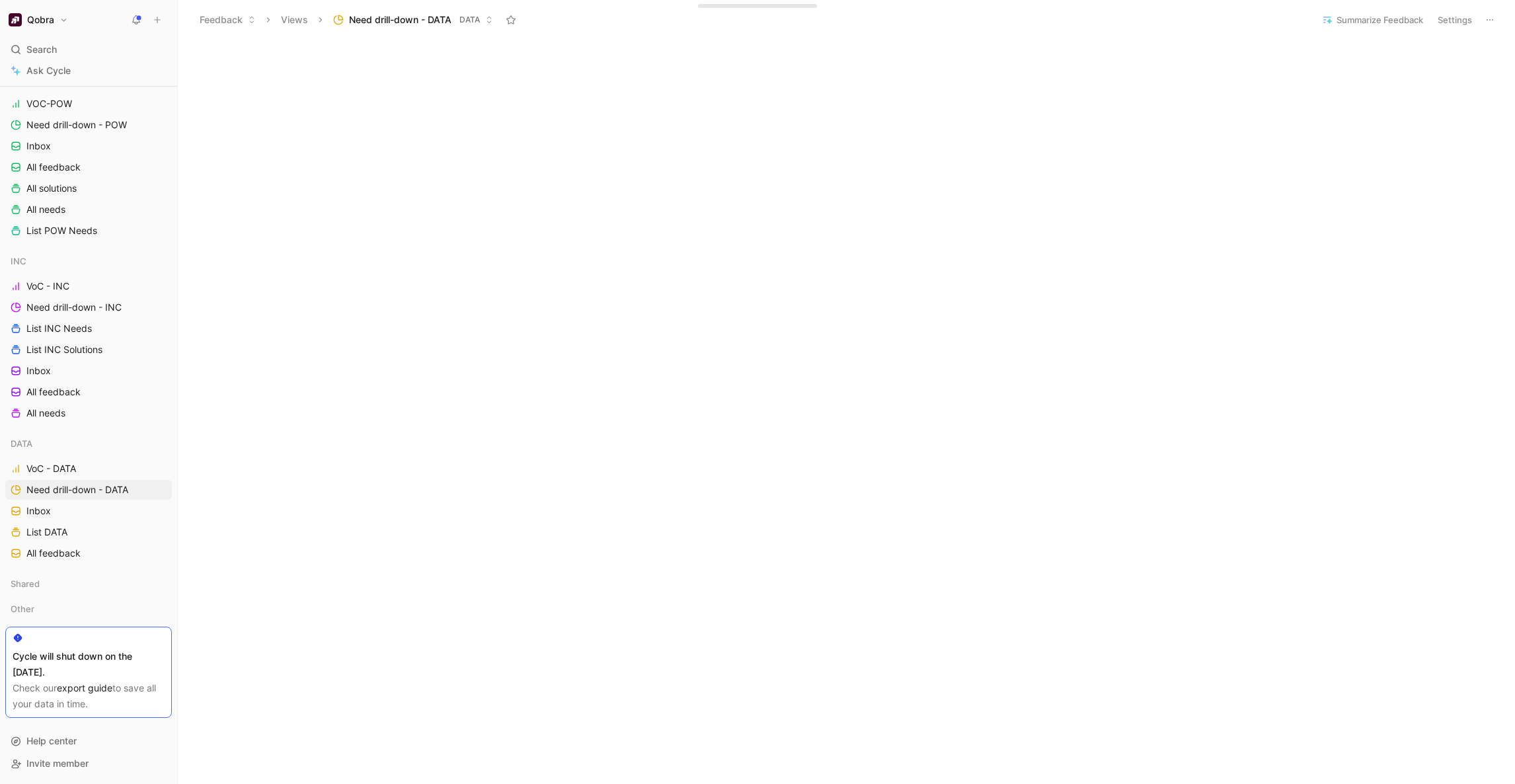
scroll to position [757, 0]
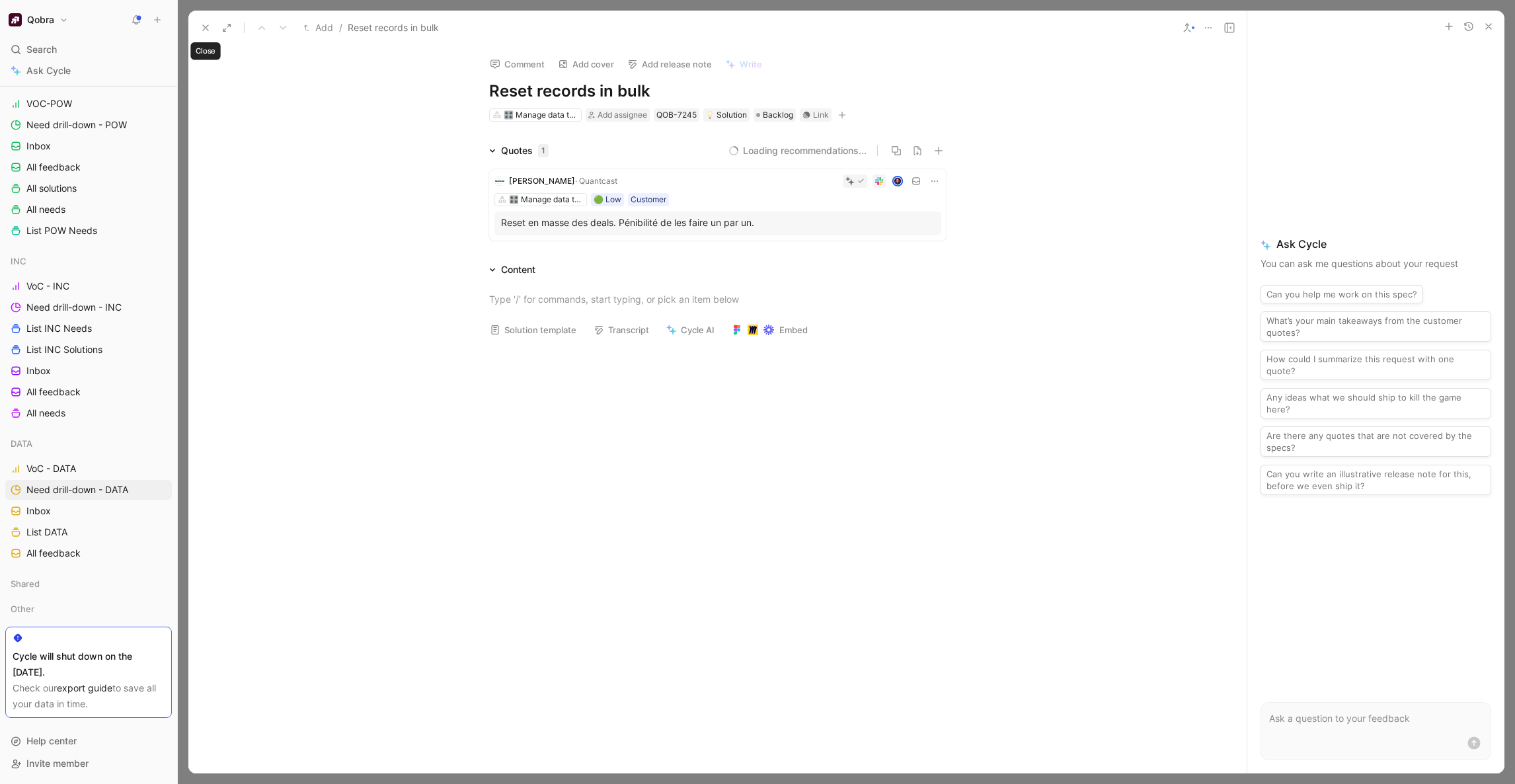
click at [206, 31] on icon at bounding box center [206, 28] width 10 height 10
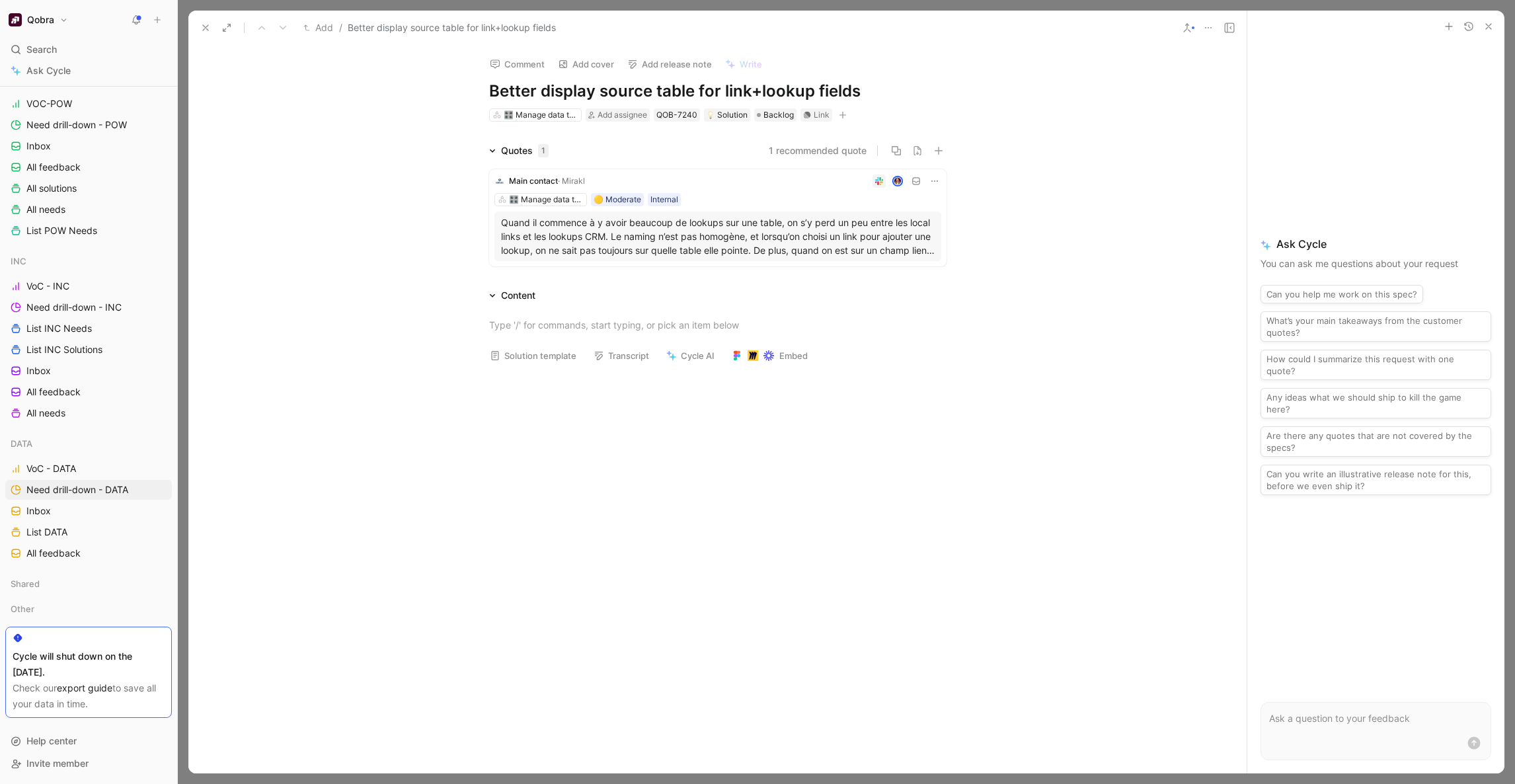
click at [817, 150] on button "1 recommended quote" at bounding box center [818, 151] width 98 height 16
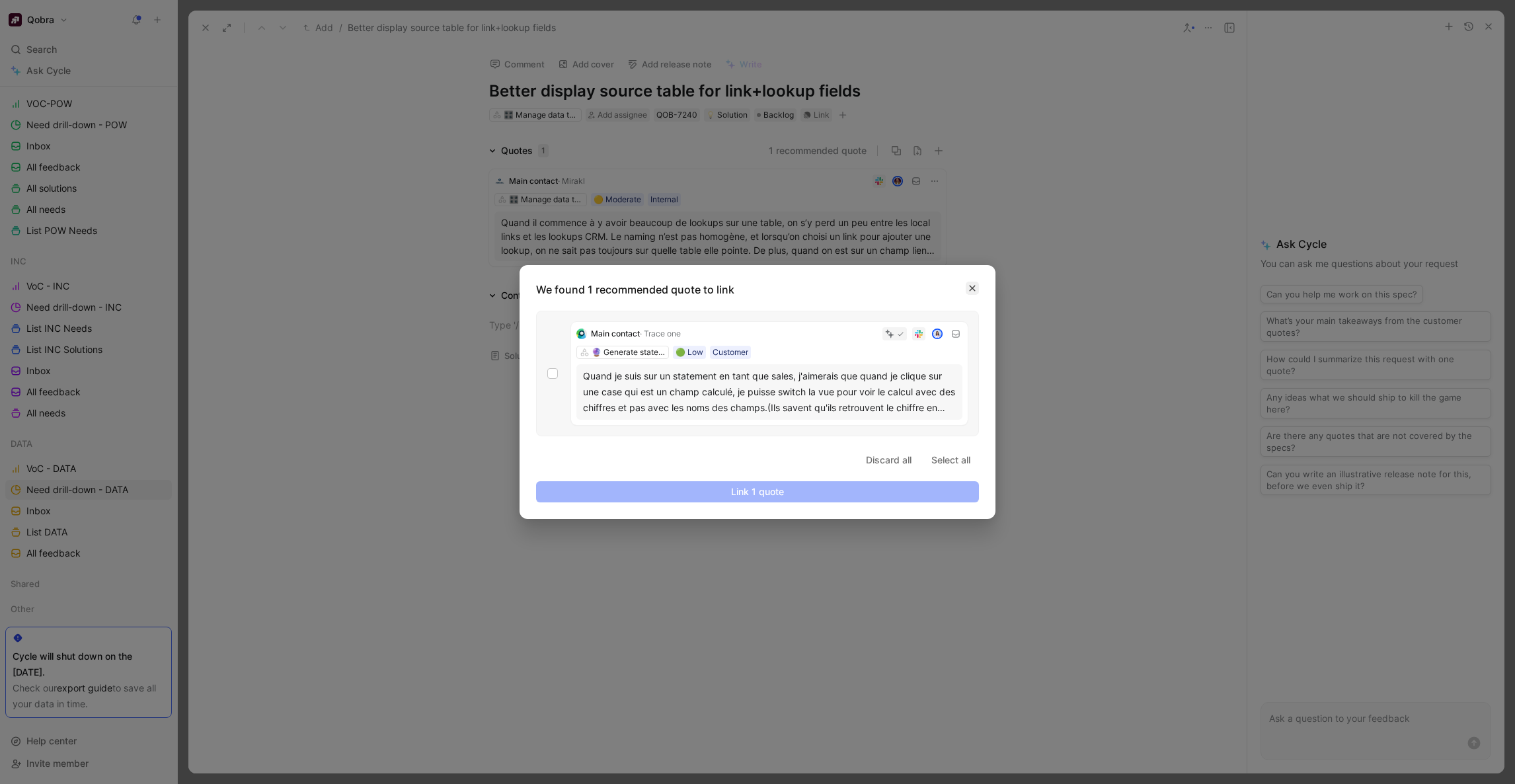
click at [975, 287] on icon "button" at bounding box center [972, 288] width 8 height 8
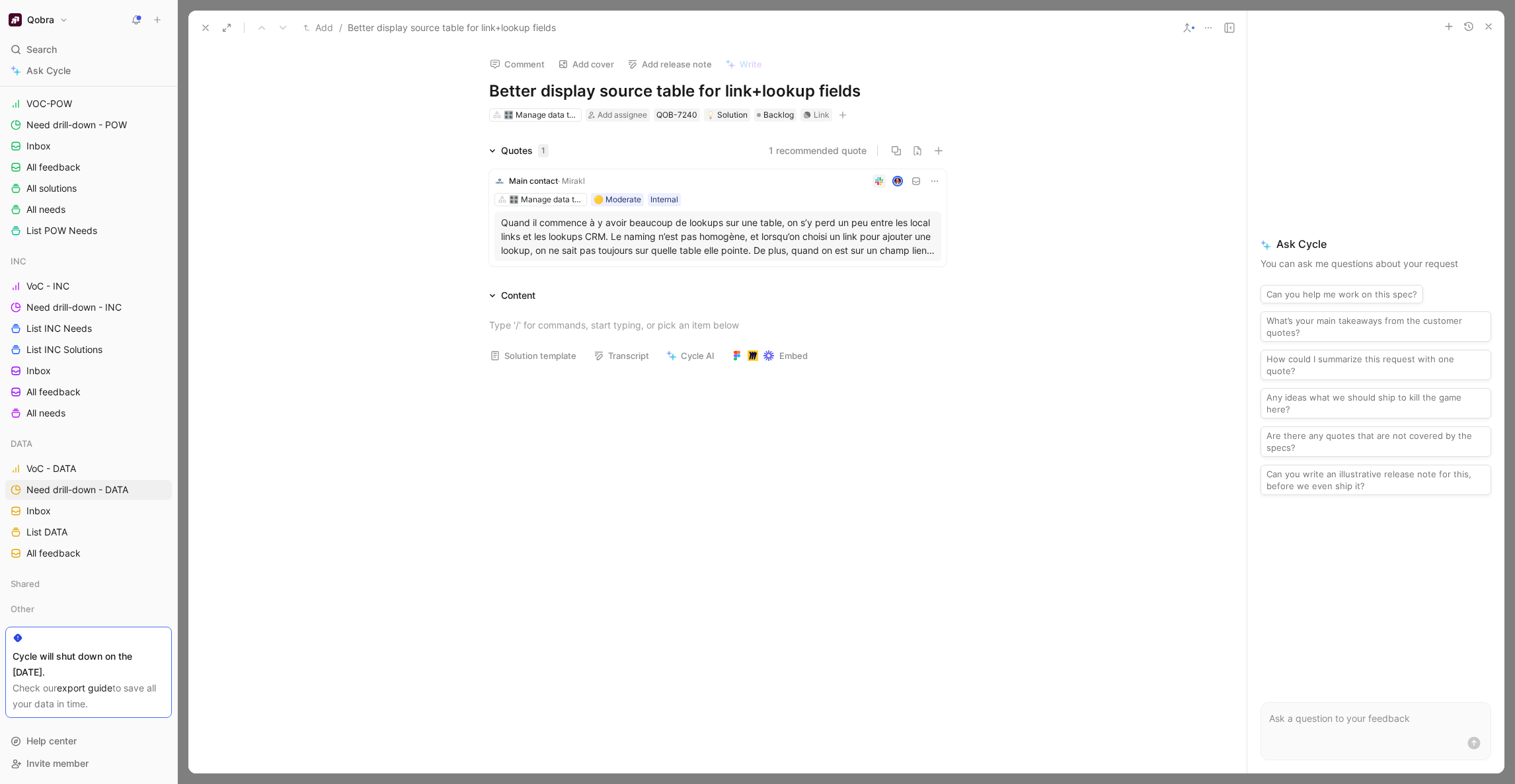
click at [844, 155] on button "1 recommended quote" at bounding box center [818, 151] width 98 height 16
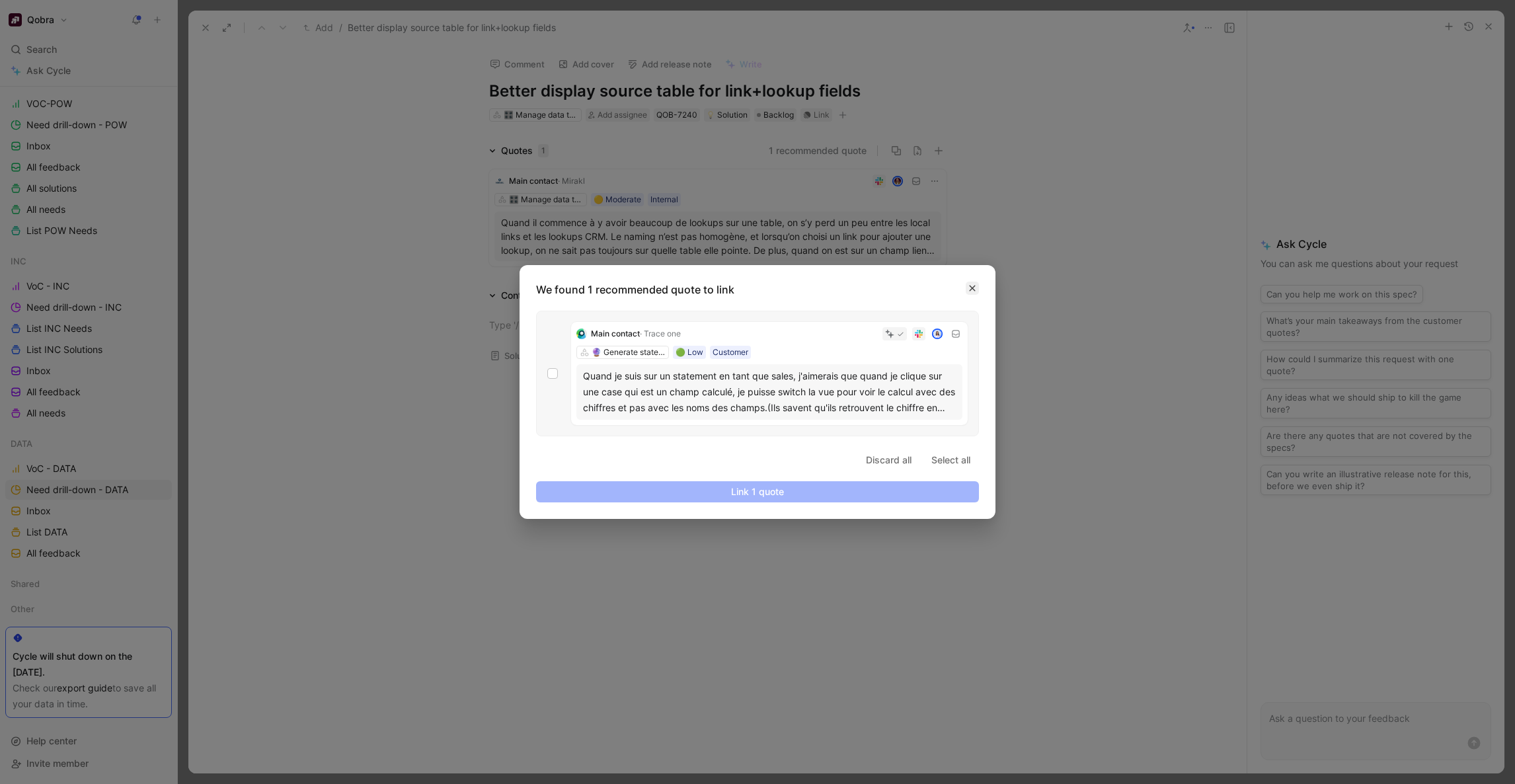
click at [975, 288] on icon "button" at bounding box center [972, 288] width 8 height 8
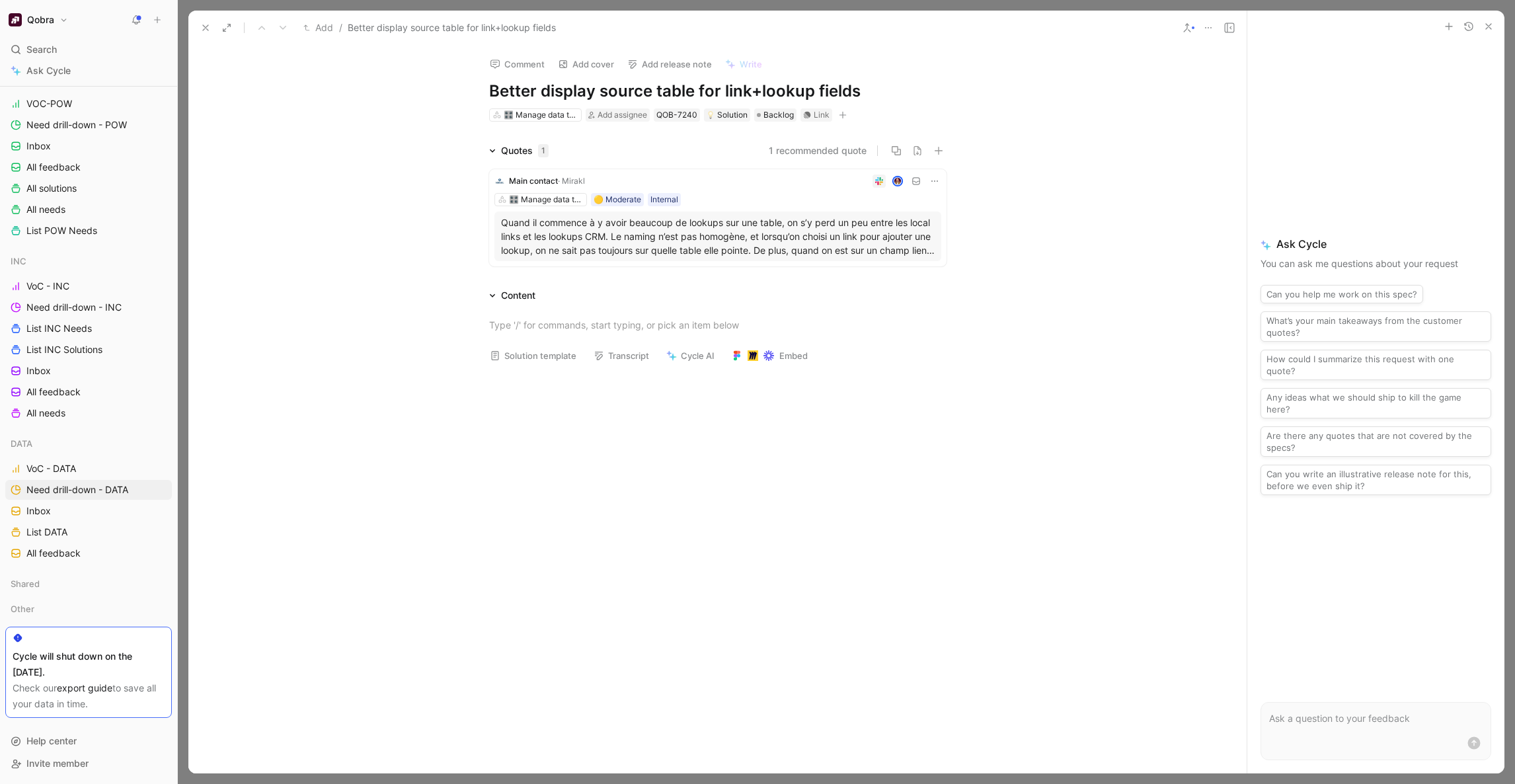
click at [207, 33] on button at bounding box center [205, 27] width 18 height 18
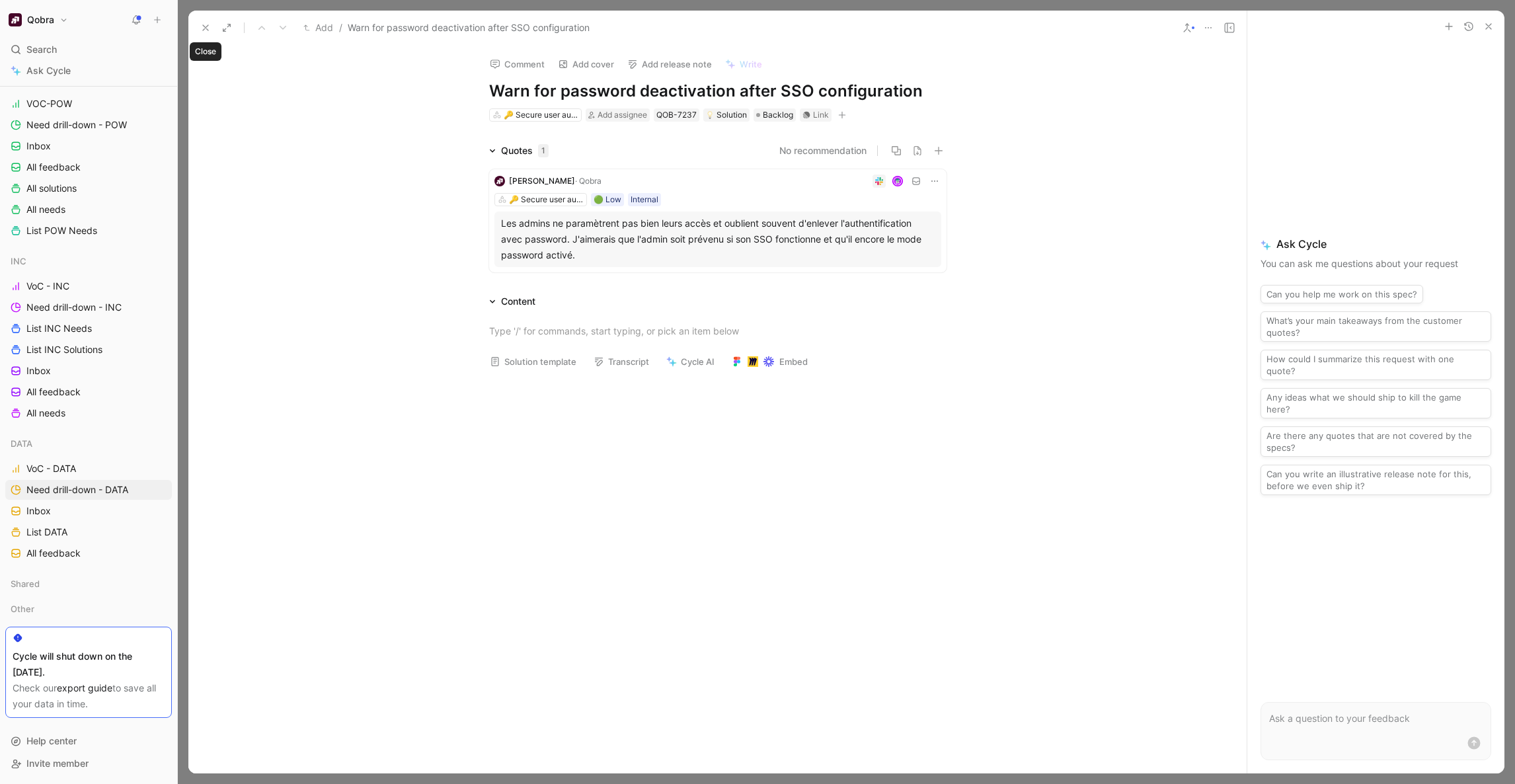
click at [204, 26] on use at bounding box center [205, 27] width 5 height 5
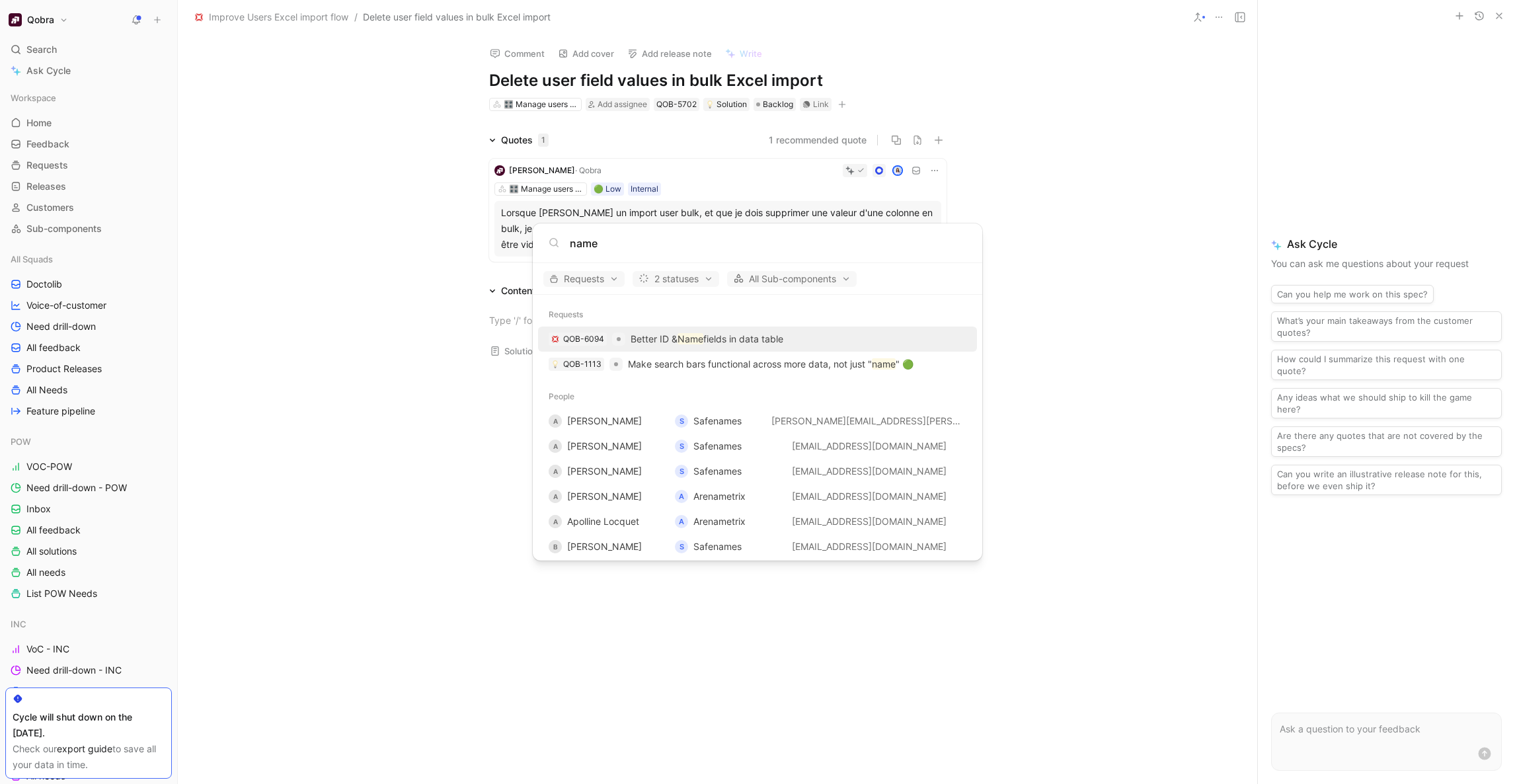
type input "name"
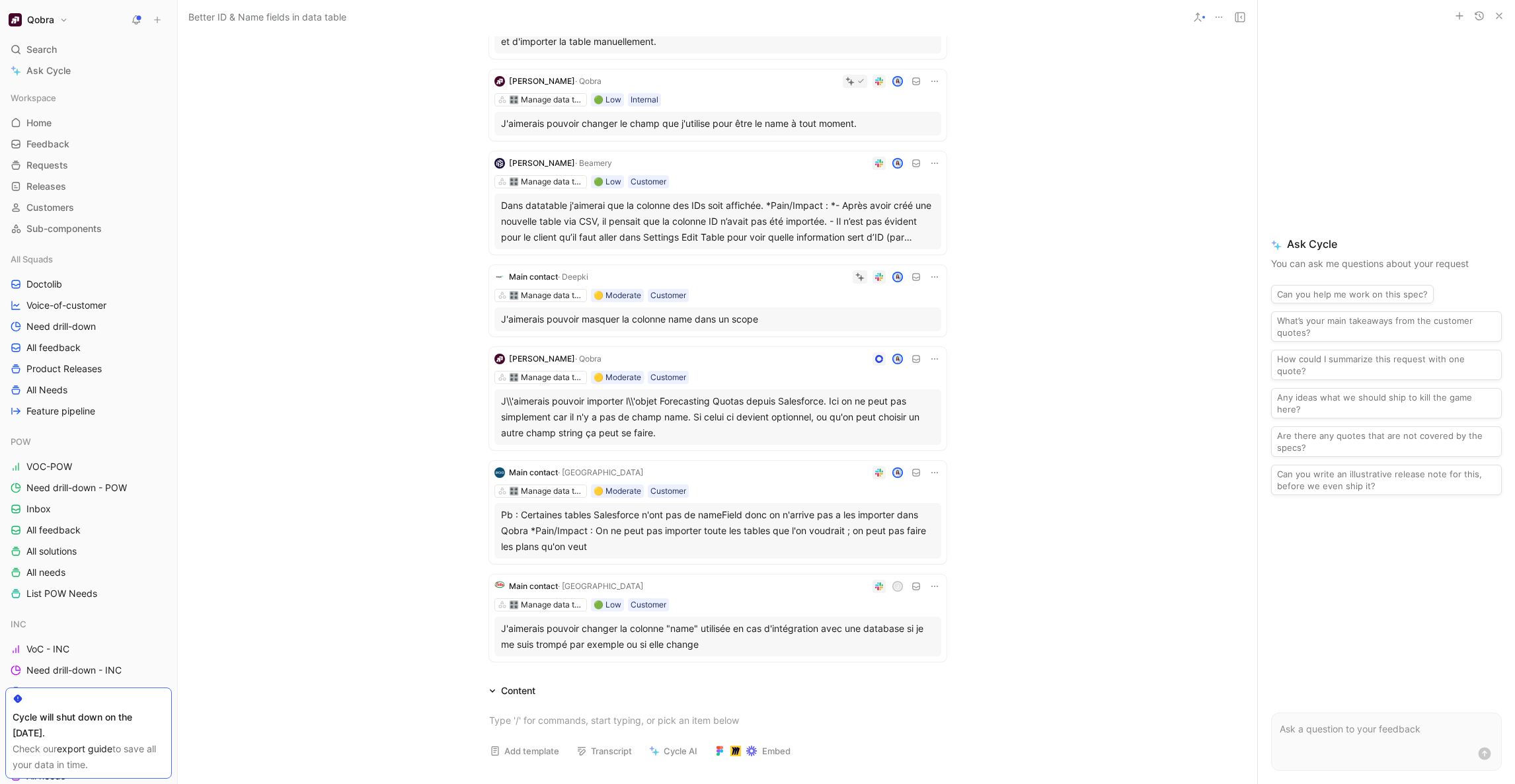
scroll to position [327, 0]
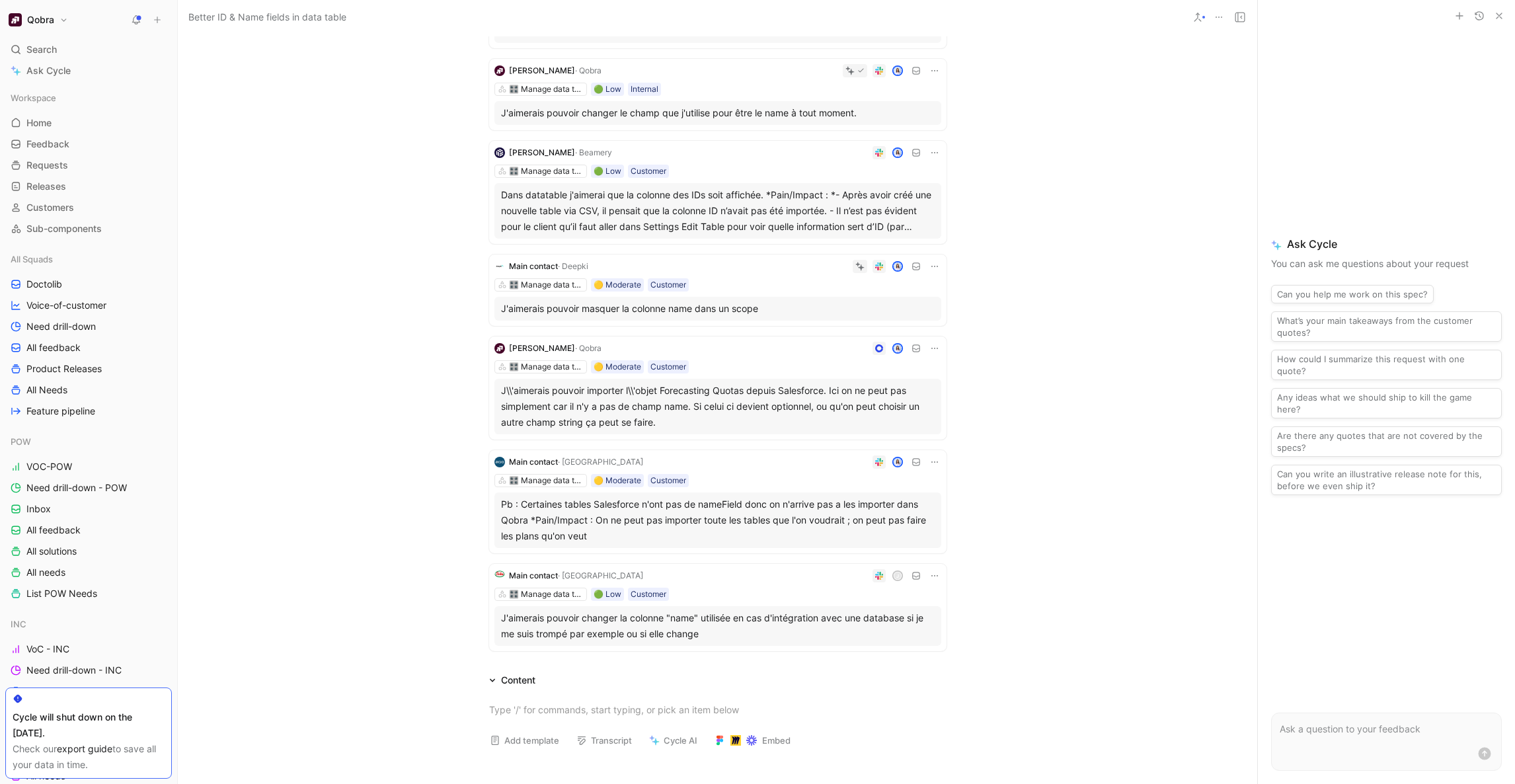
click at [1065, 591] on div "Quotes 8 No recommendation Main contact · Lemon Learning 🎛️ Manage data tables …" at bounding box center [718, 231] width 1079 height 851
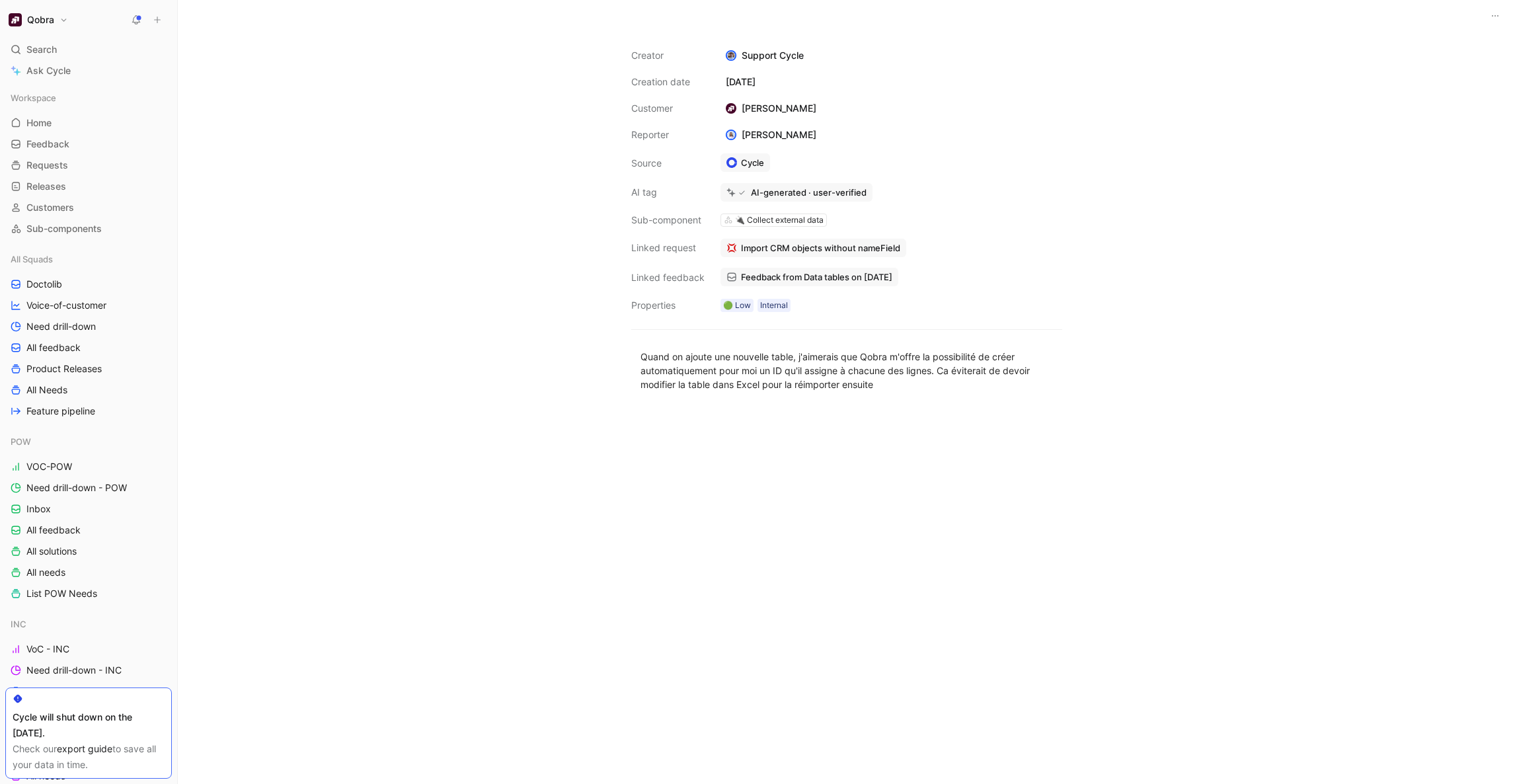
click at [800, 276] on span "Feedback from Data tables on [DATE]" at bounding box center [816, 277] width 152 height 12
click at [799, 220] on button "Change" at bounding box center [803, 220] width 59 height 18
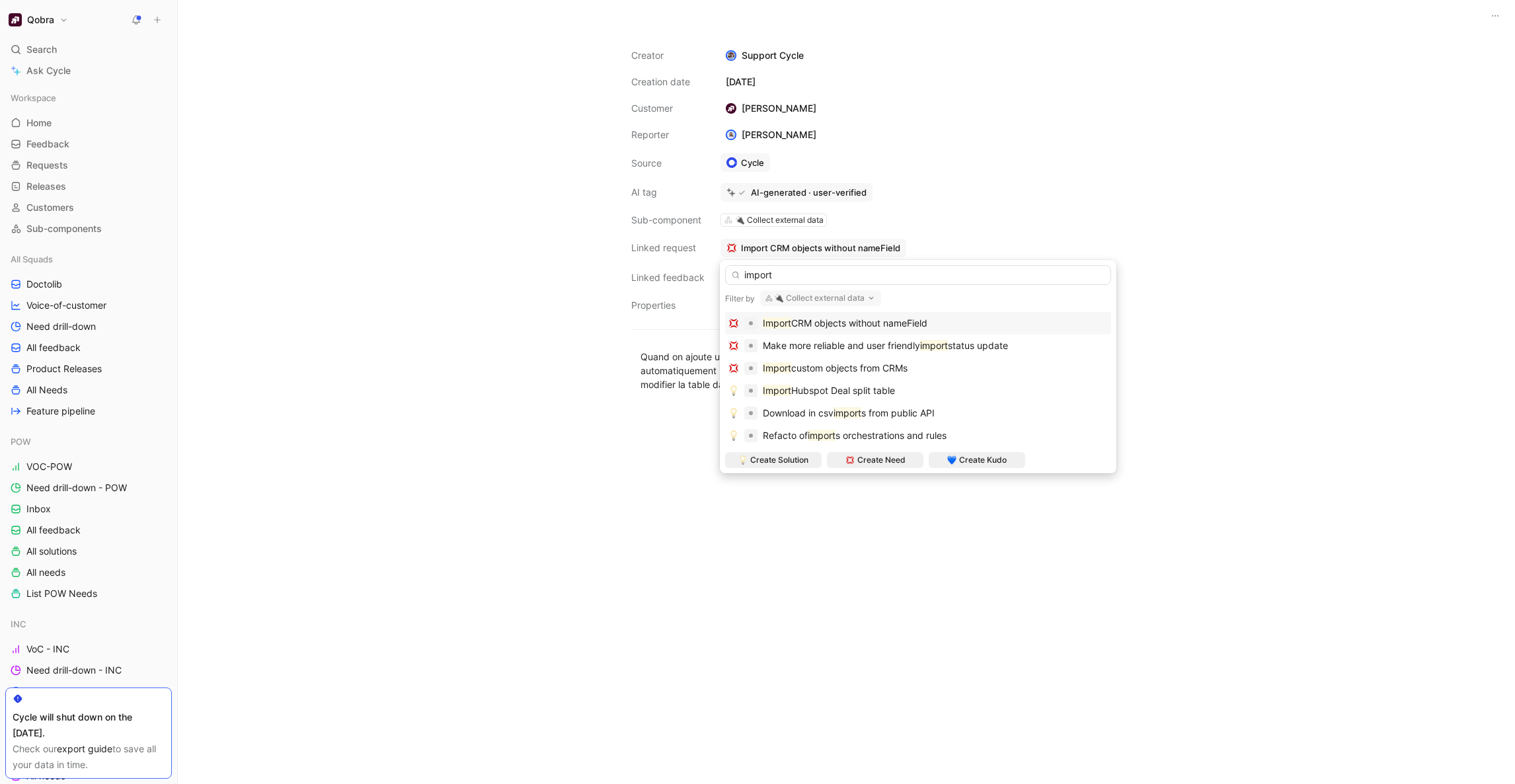
type input "import"
click at [830, 296] on button "🔌 Collect external data" at bounding box center [820, 298] width 121 height 16
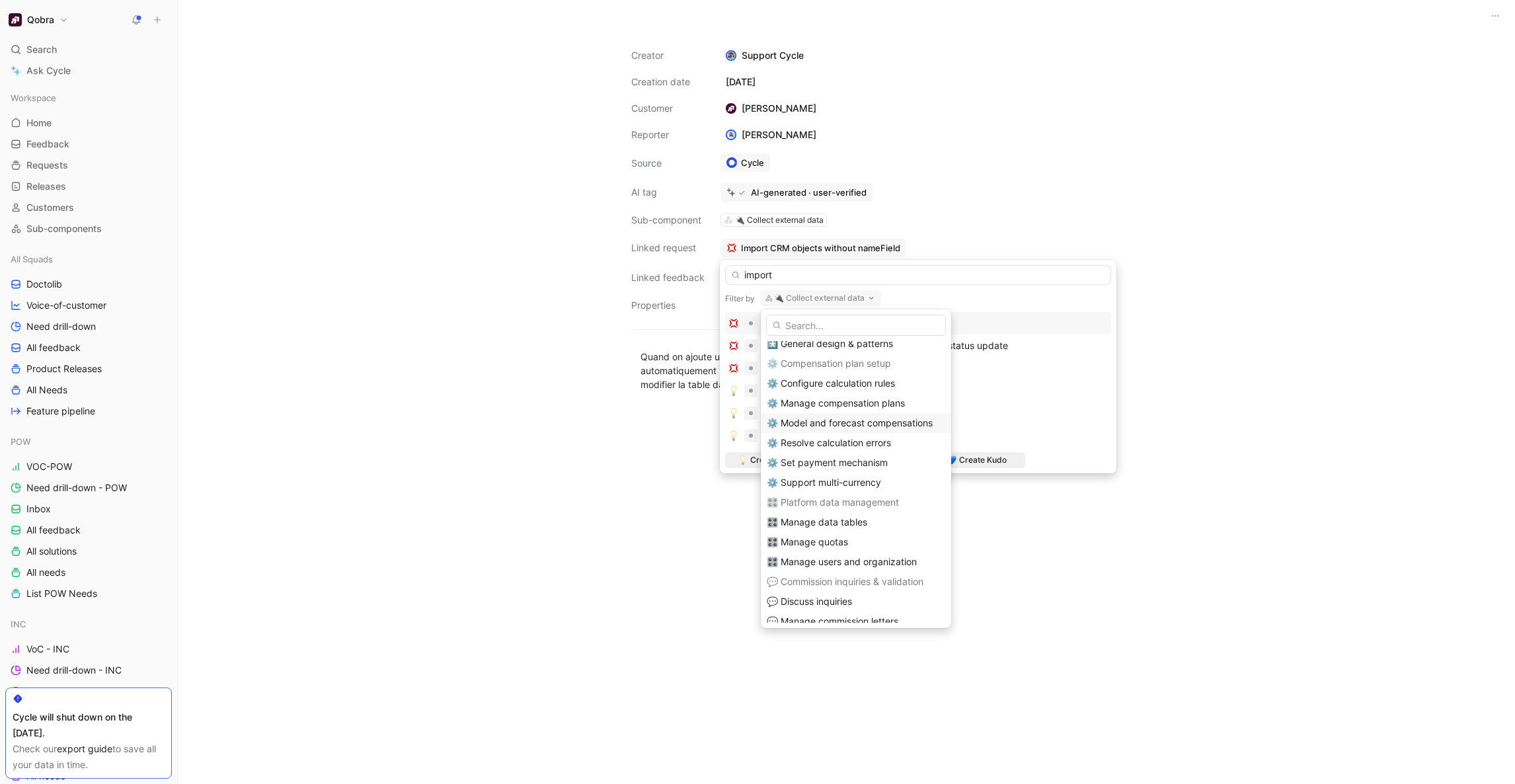
scroll to position [118, 0]
click at [859, 490] on span "🎛️ Manage data tables" at bounding box center [816, 490] width 100 height 11
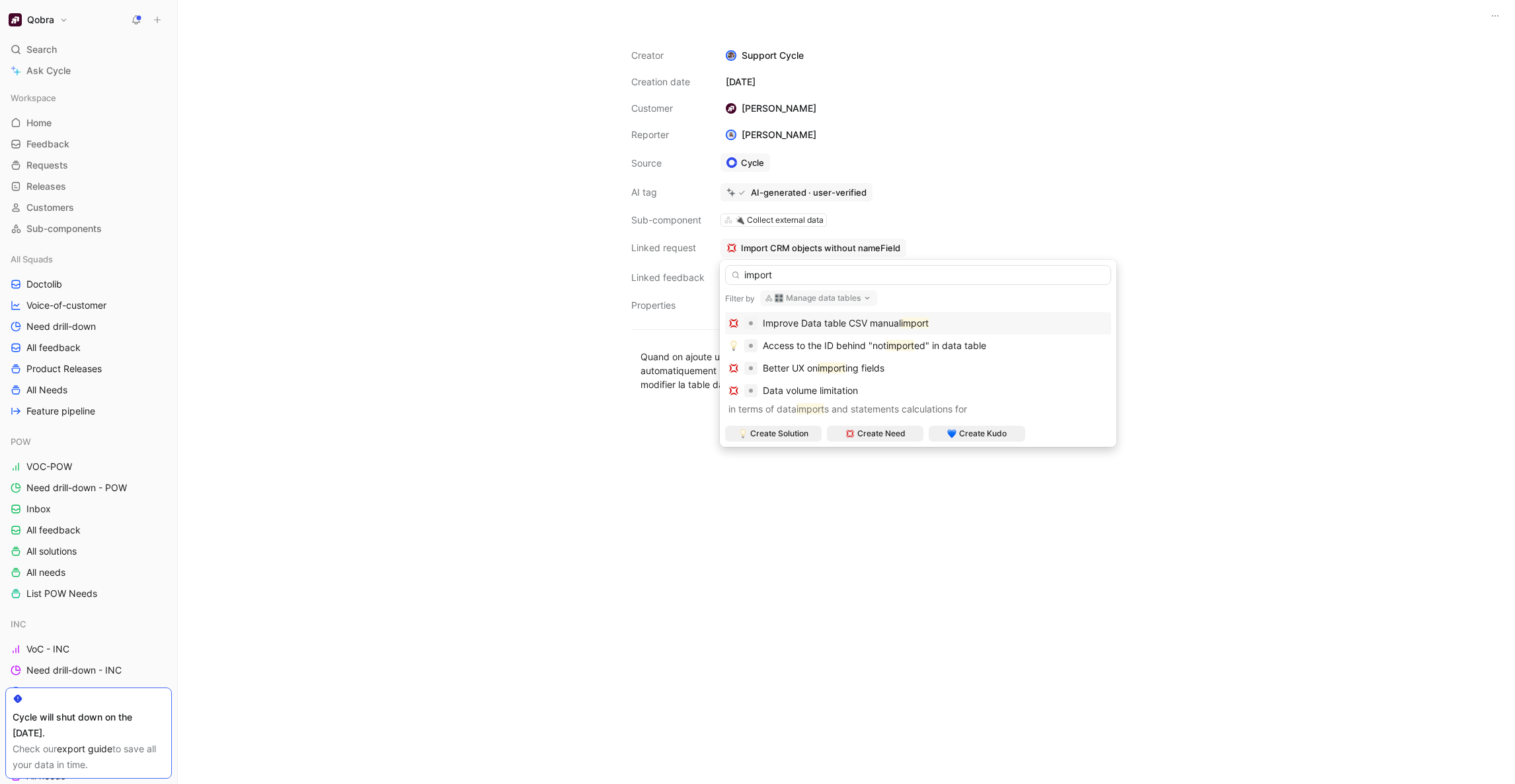
click at [854, 326] on span "Improve Data table CSV manual" at bounding box center [832, 322] width 138 height 11
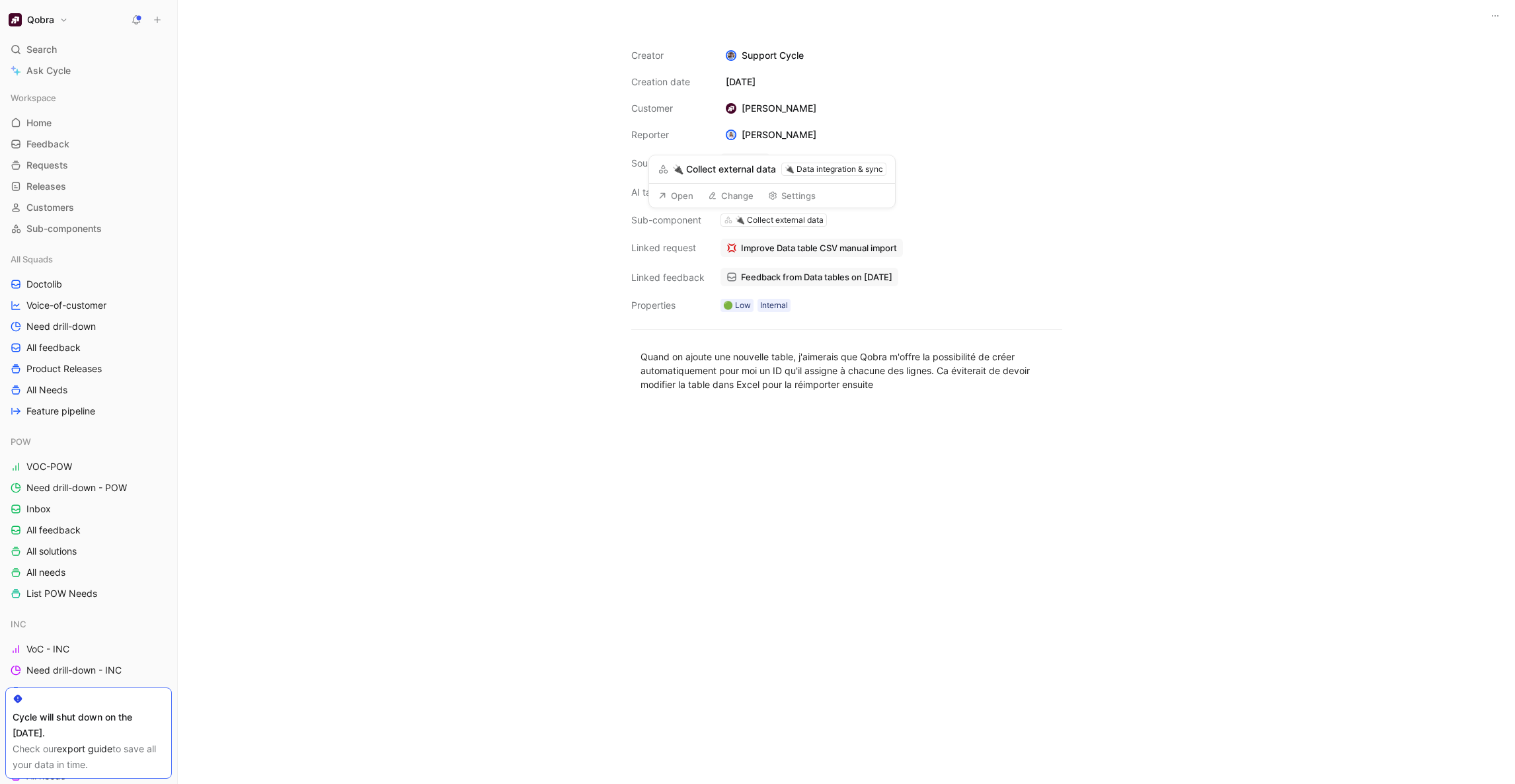
click at [724, 198] on button "Change" at bounding box center [731, 195] width 58 height 18
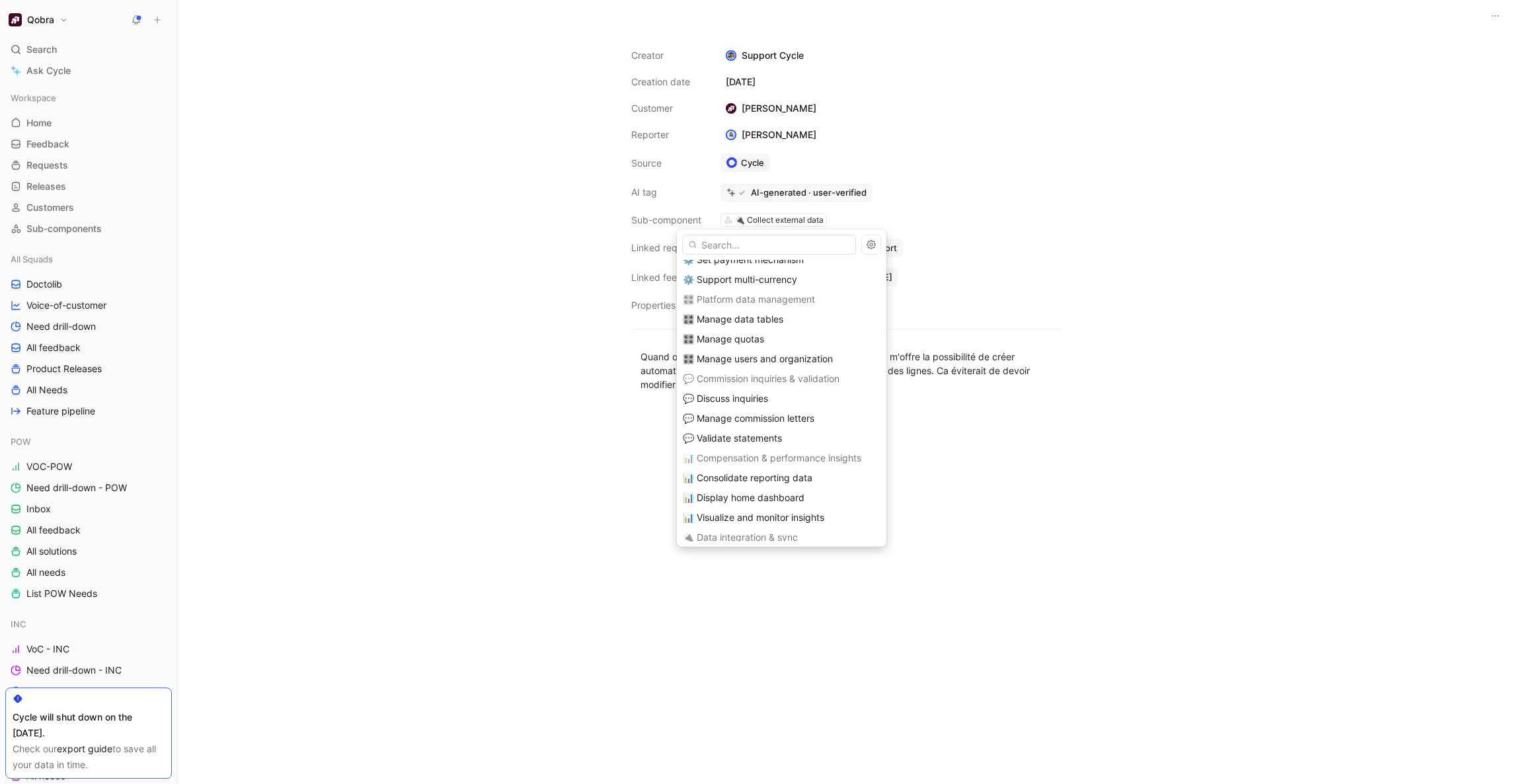
scroll to position [201, 0]
click at [766, 326] on span "🎛️ Manage data tables" at bounding box center [732, 325] width 100 height 11
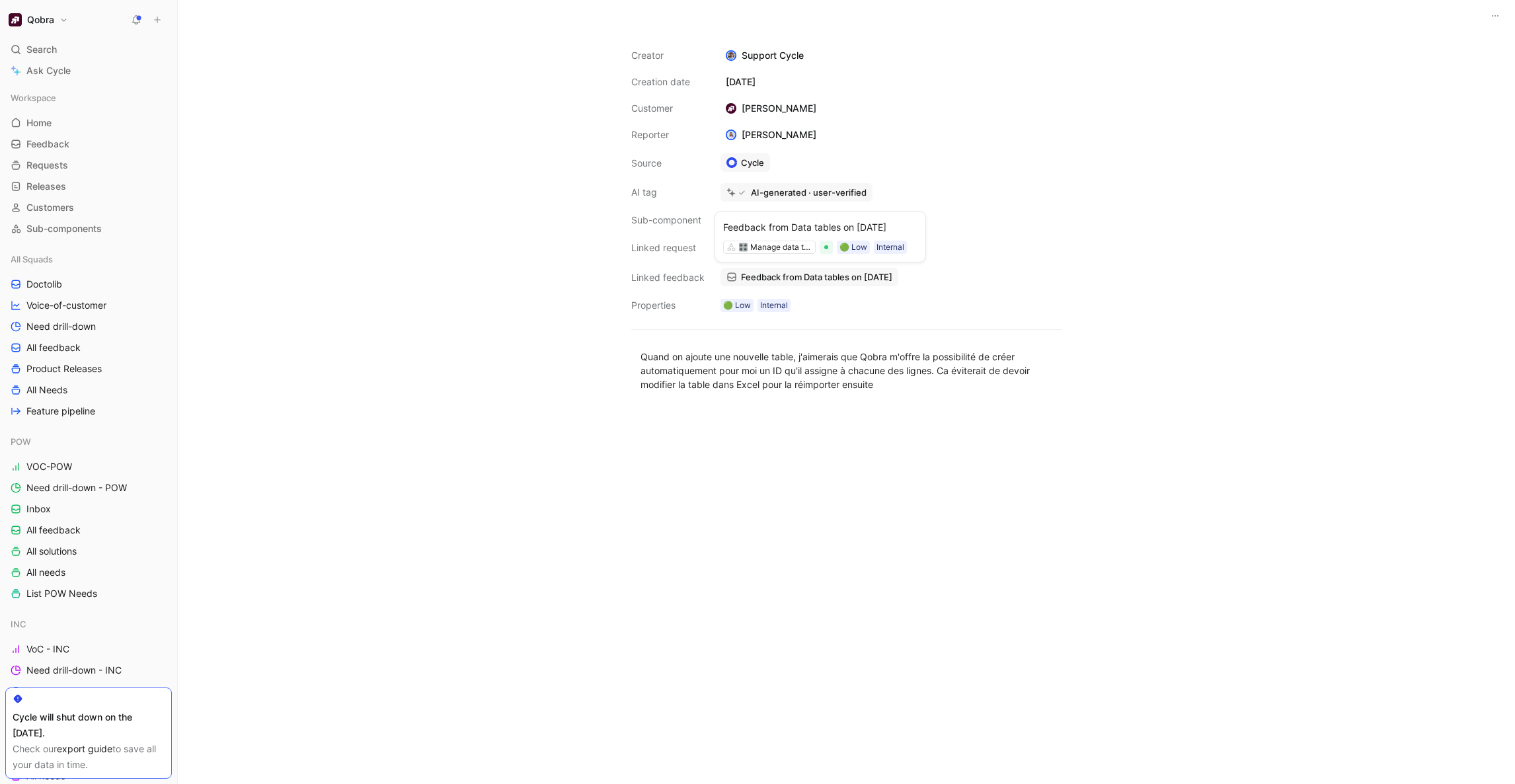
click at [797, 273] on span "Feedback from Data tables on 04/22/2024" at bounding box center [816, 277] width 152 height 12
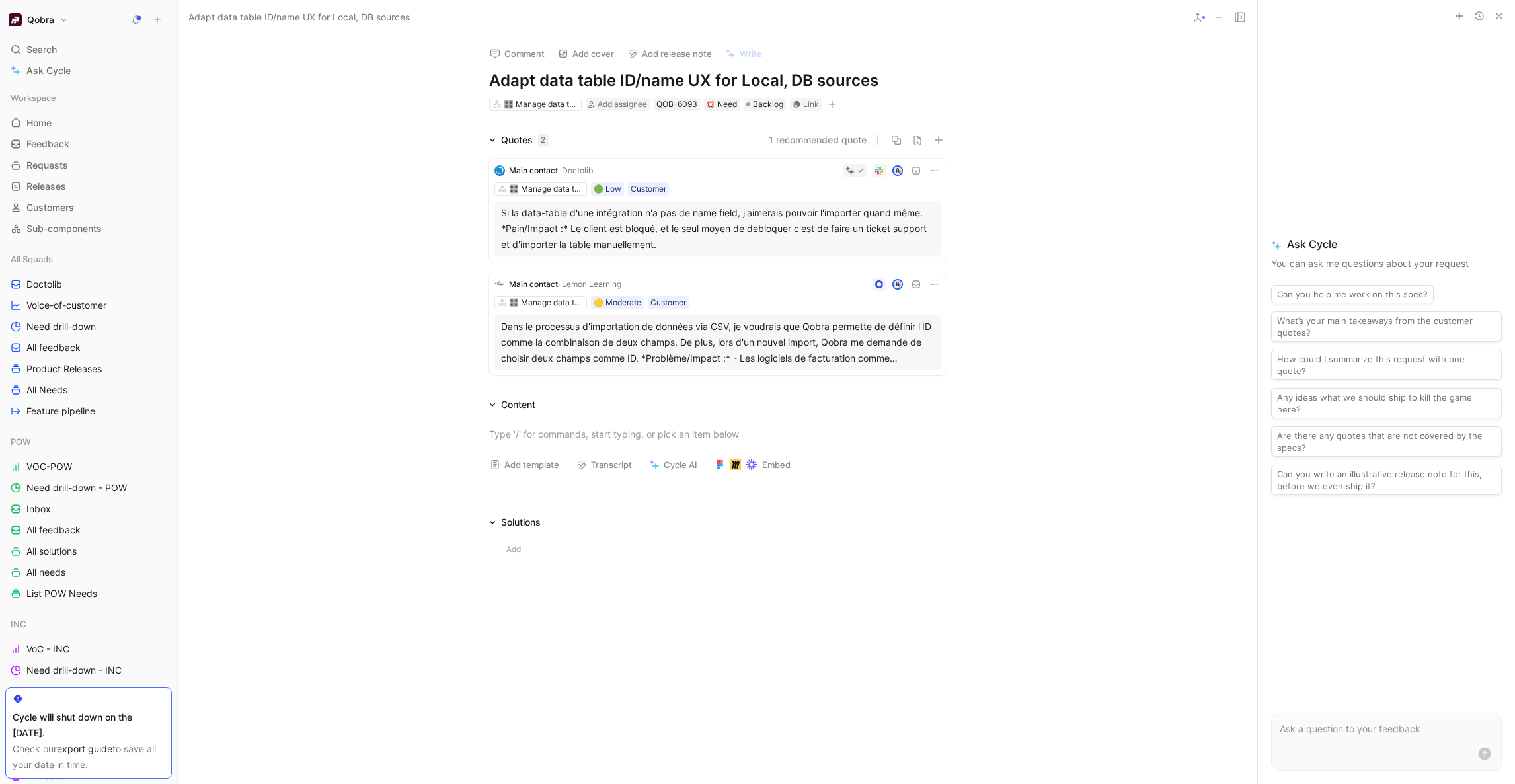
click at [934, 168] on icon at bounding box center [934, 171] width 10 height 10
click at [896, 193] on span "Edit property" at bounding box center [894, 194] width 57 height 11
click at [933, 166] on icon at bounding box center [934, 171] width 10 height 10
click at [901, 220] on div "Change request" at bounding box center [900, 215] width 70 height 16
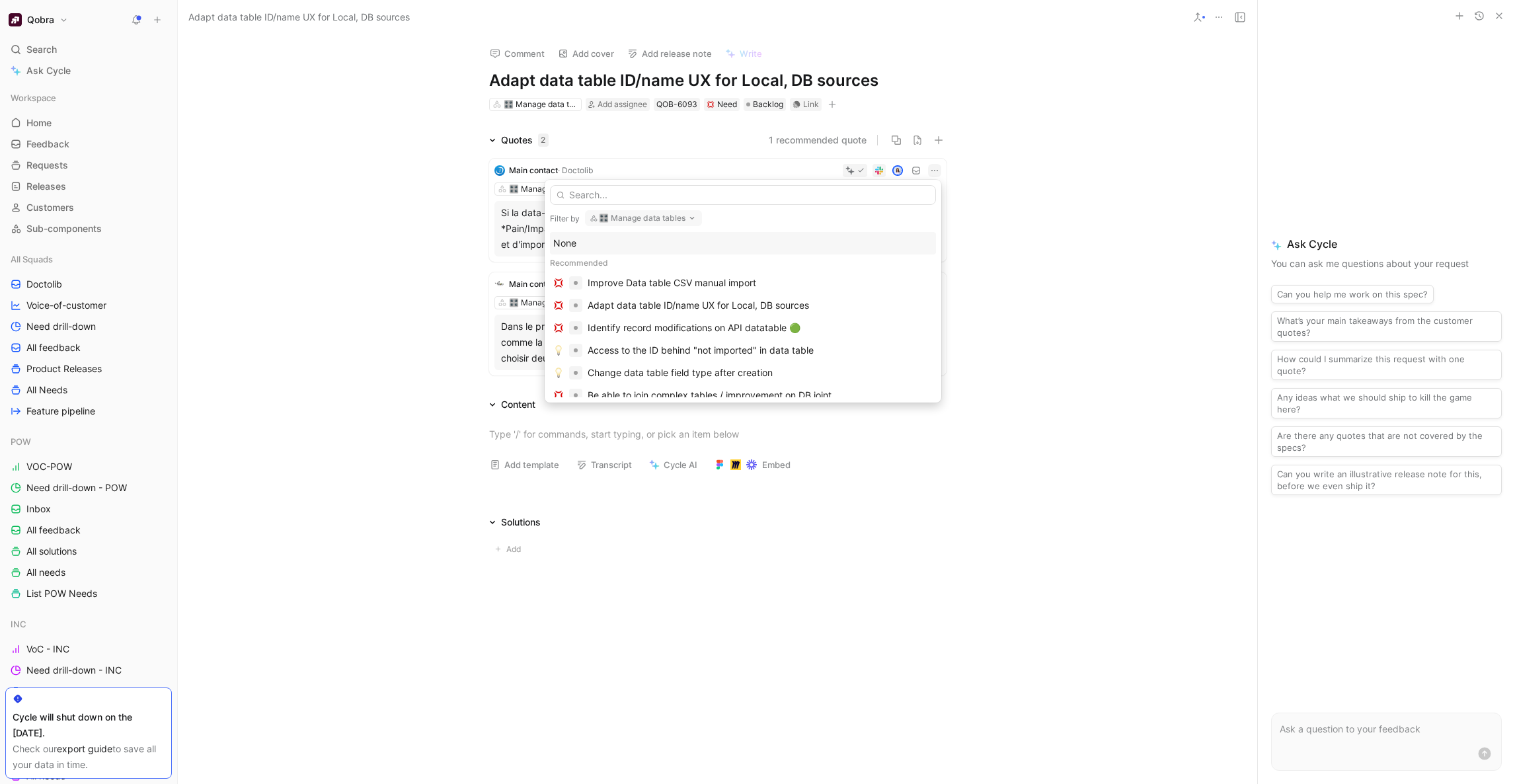
click at [669, 218] on button "🎛️ Manage data tables" at bounding box center [644, 218] width 117 height 16
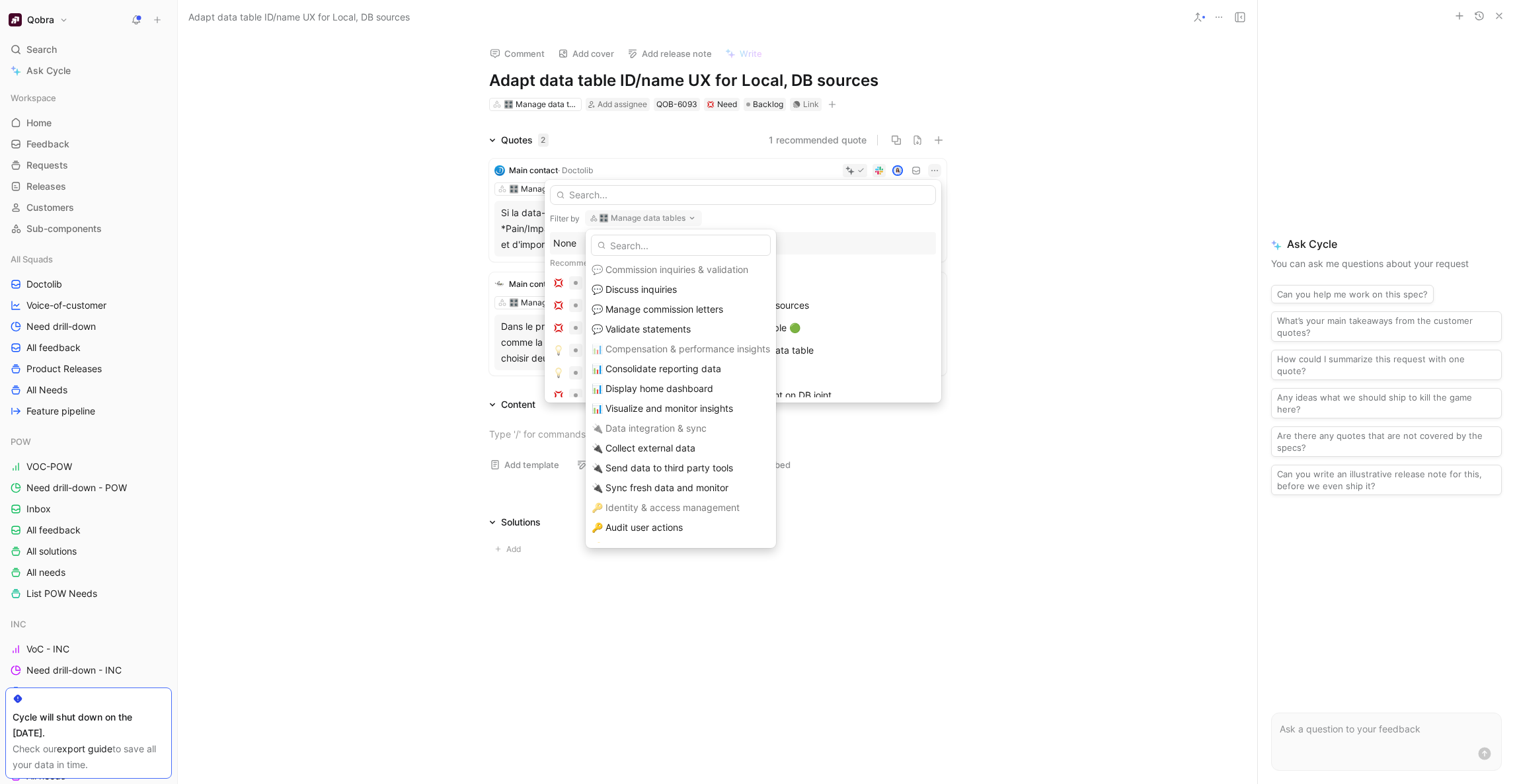
scroll to position [326, 0]
click at [660, 433] on div "🔌 Collect external data" at bounding box center [681, 441] width 179 height 16
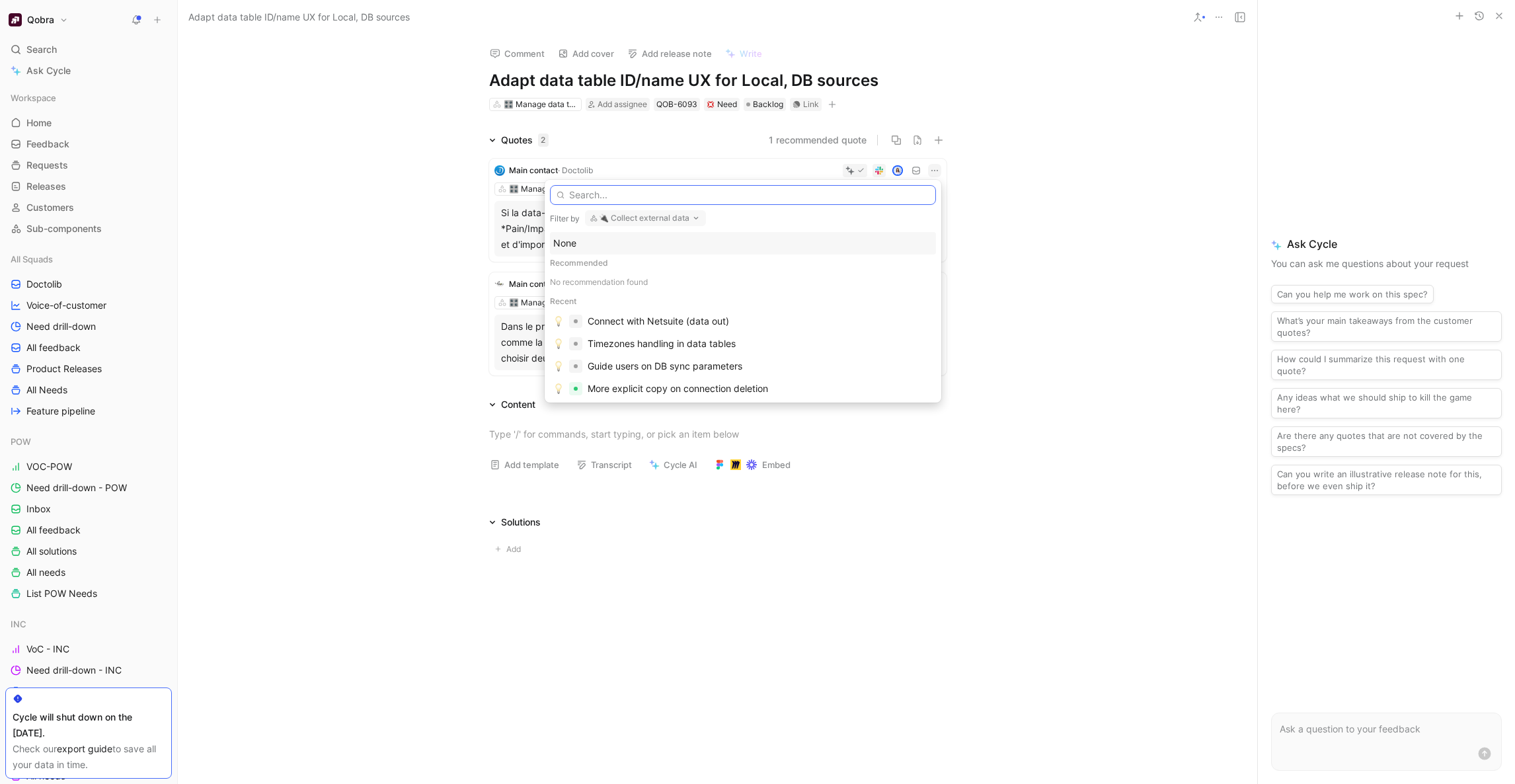
click at [614, 189] on input "text" at bounding box center [742, 195] width 386 height 20
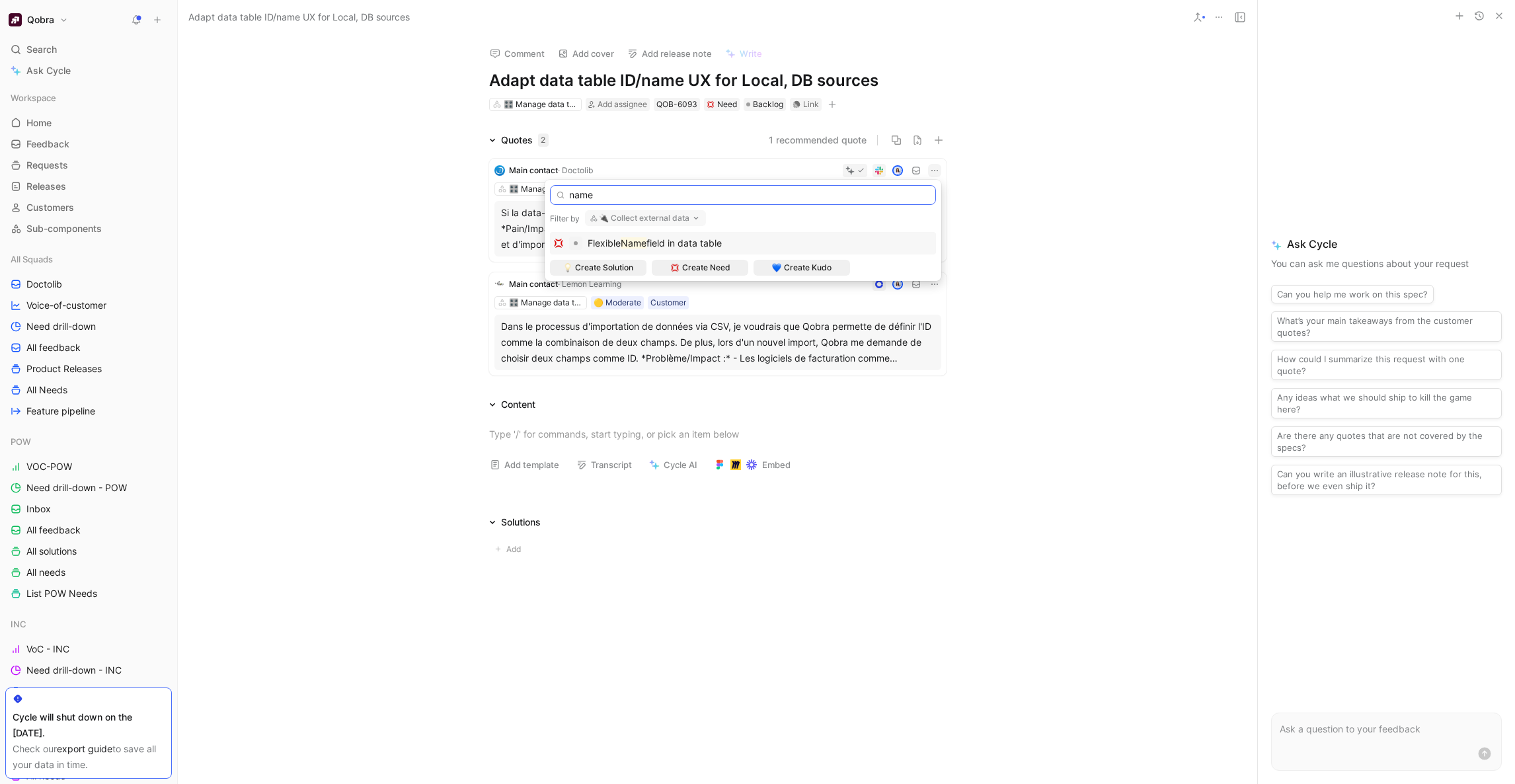
type input "name"
click at [658, 239] on span "field in data table" at bounding box center [684, 242] width 75 height 11
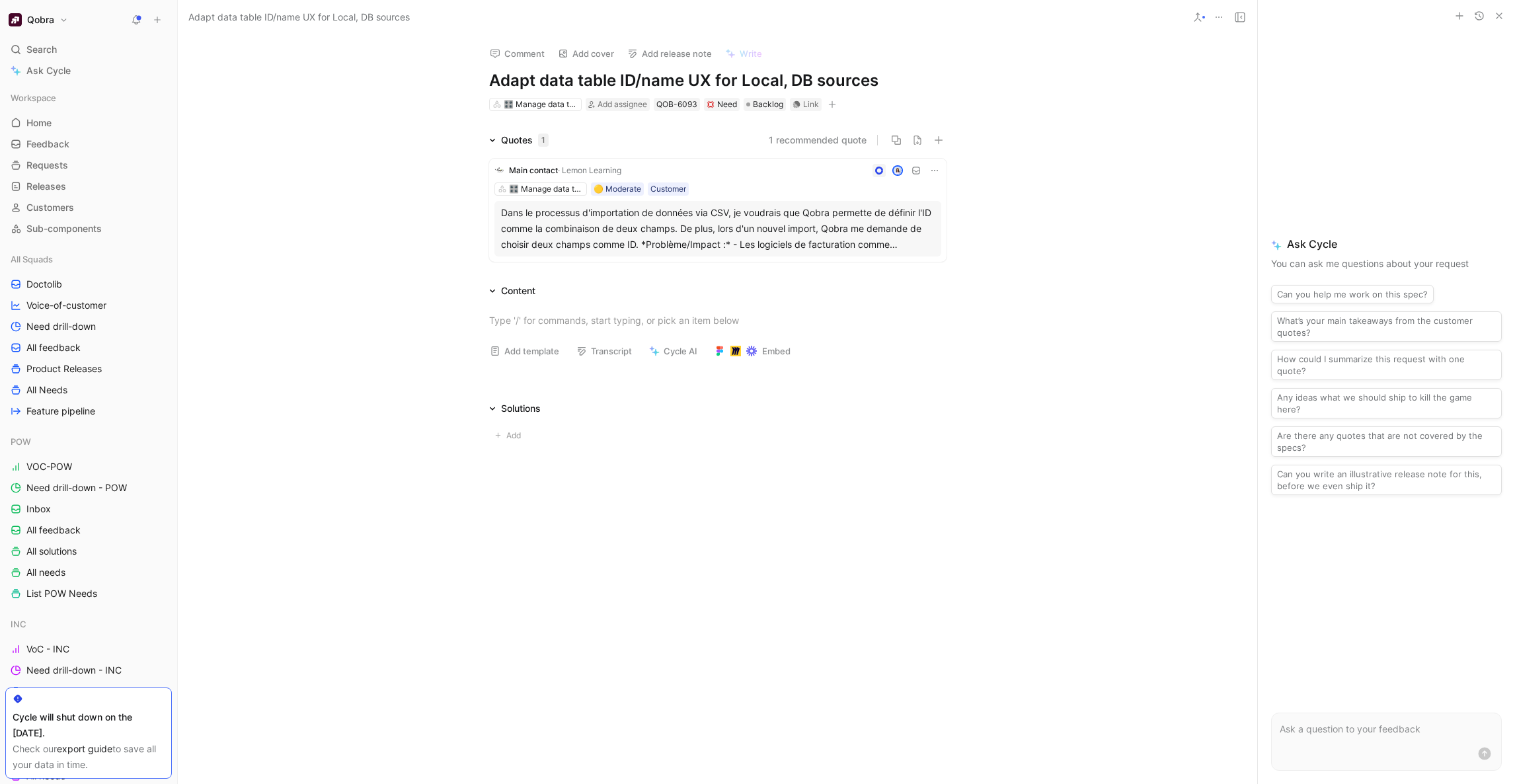
click at [751, 180] on div "Main contact · Lemon Learning 🎛️ Manage data tables 🟡 Moderate Customer Dans le…" at bounding box center [718, 210] width 458 height 103
click at [605, 80] on h1 "Adapt data table ID/name UX for Local, DB sources" at bounding box center [718, 81] width 458 height 21
click at [508, 72] on h1 "Better ID field" at bounding box center [718, 81] width 458 height 21
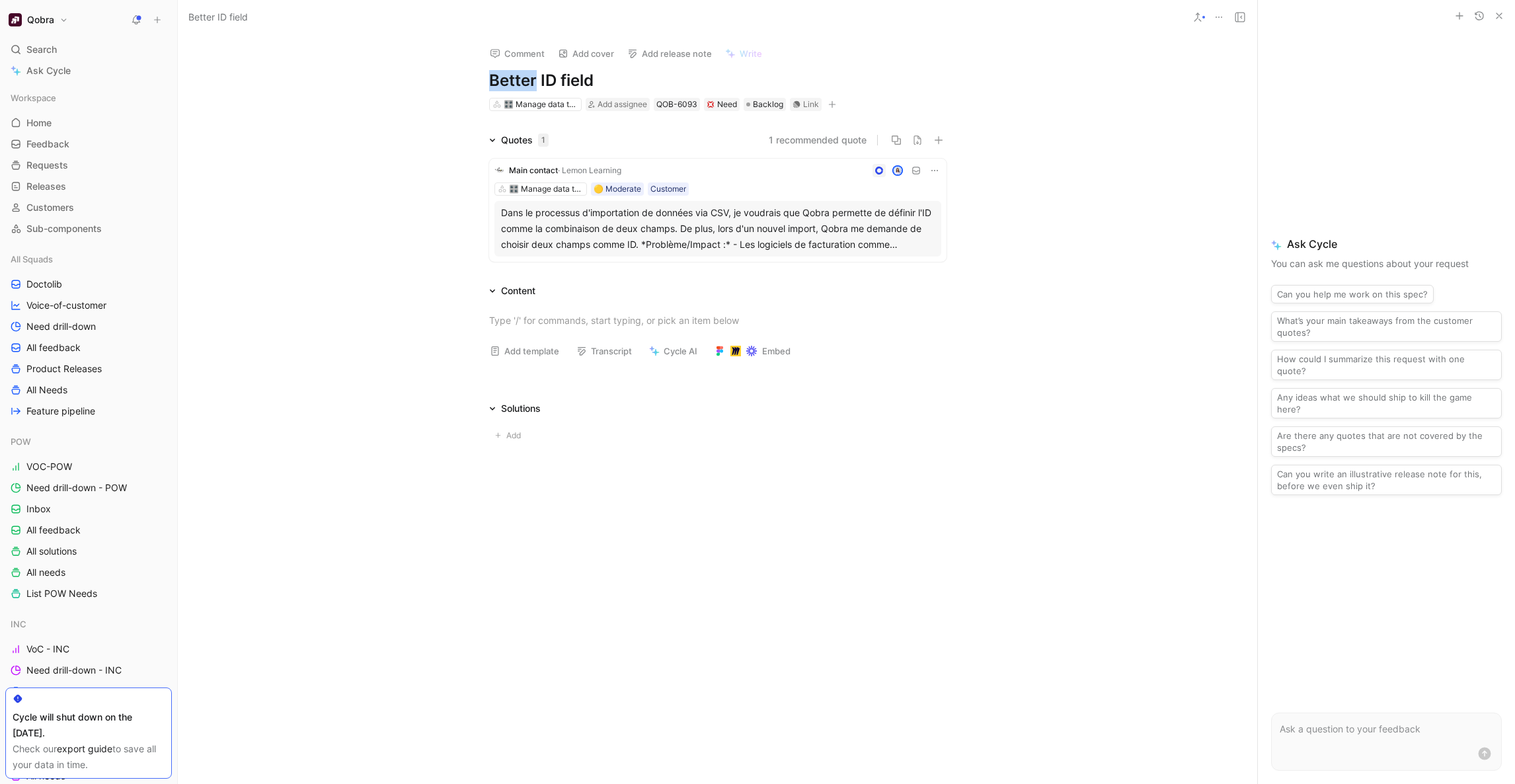
click at [508, 72] on h1 "Better ID field" at bounding box center [718, 81] width 458 height 21
click at [938, 171] on icon at bounding box center [934, 171] width 10 height 10
click at [901, 215] on span "Change request" at bounding box center [900, 214] width 70 height 11
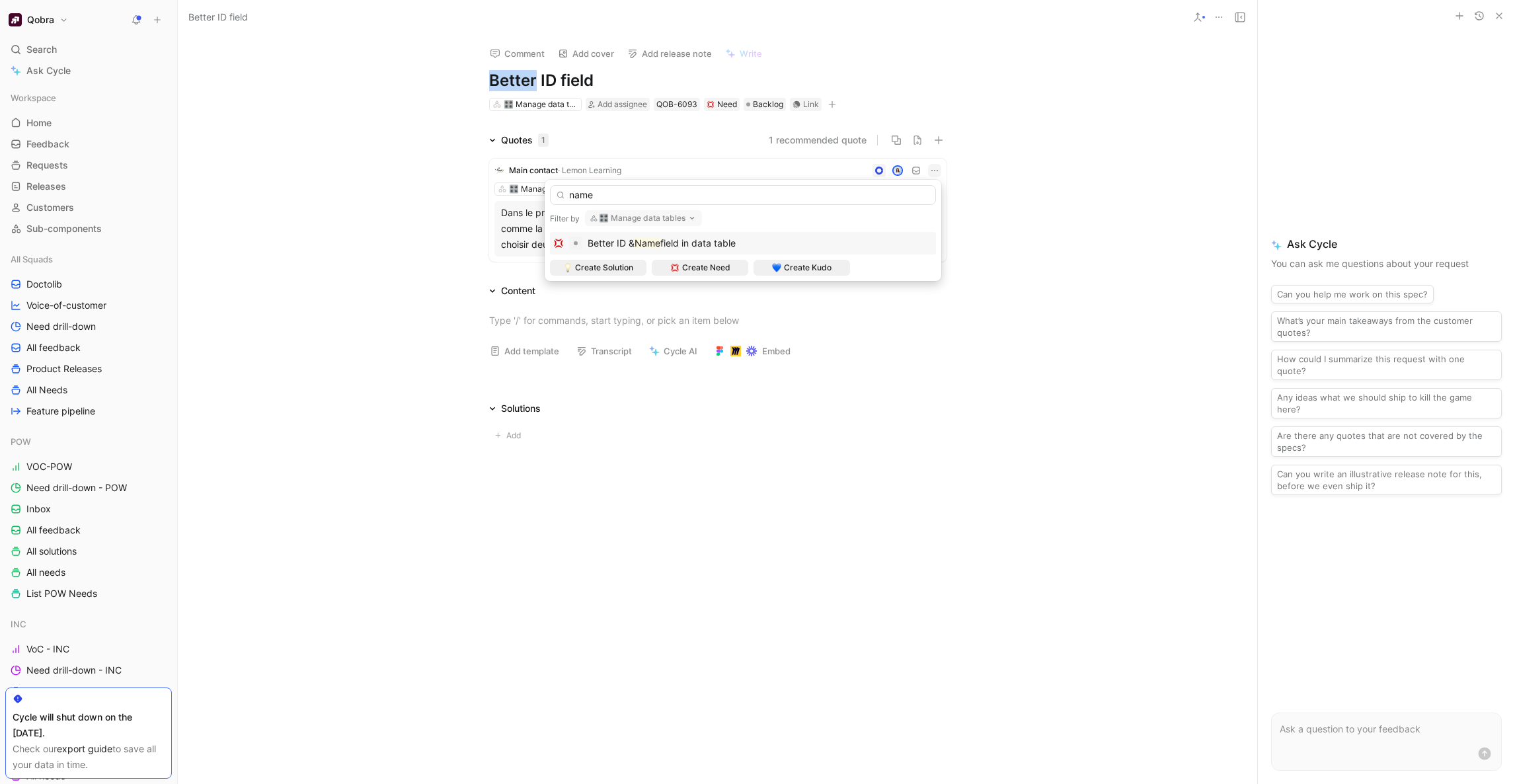
type input "name"
click at [736, 248] on div "Better ID & Name field in data table" at bounding box center [661, 243] width 148 height 16
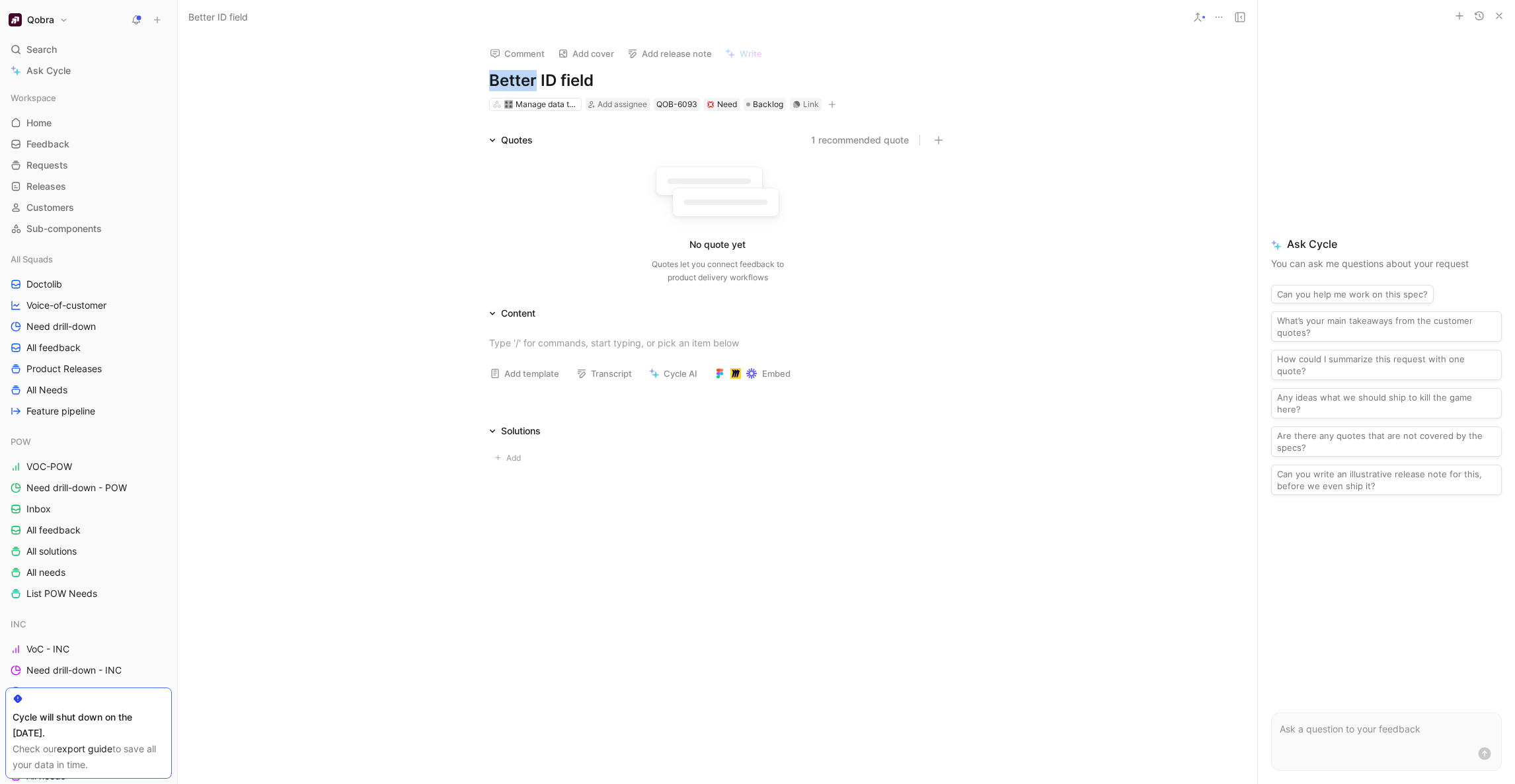
click at [1218, 15] on icon at bounding box center [1218, 17] width 10 height 10
click at [1240, 102] on div "Delete" at bounding box center [1294, 105] width 120 height 16
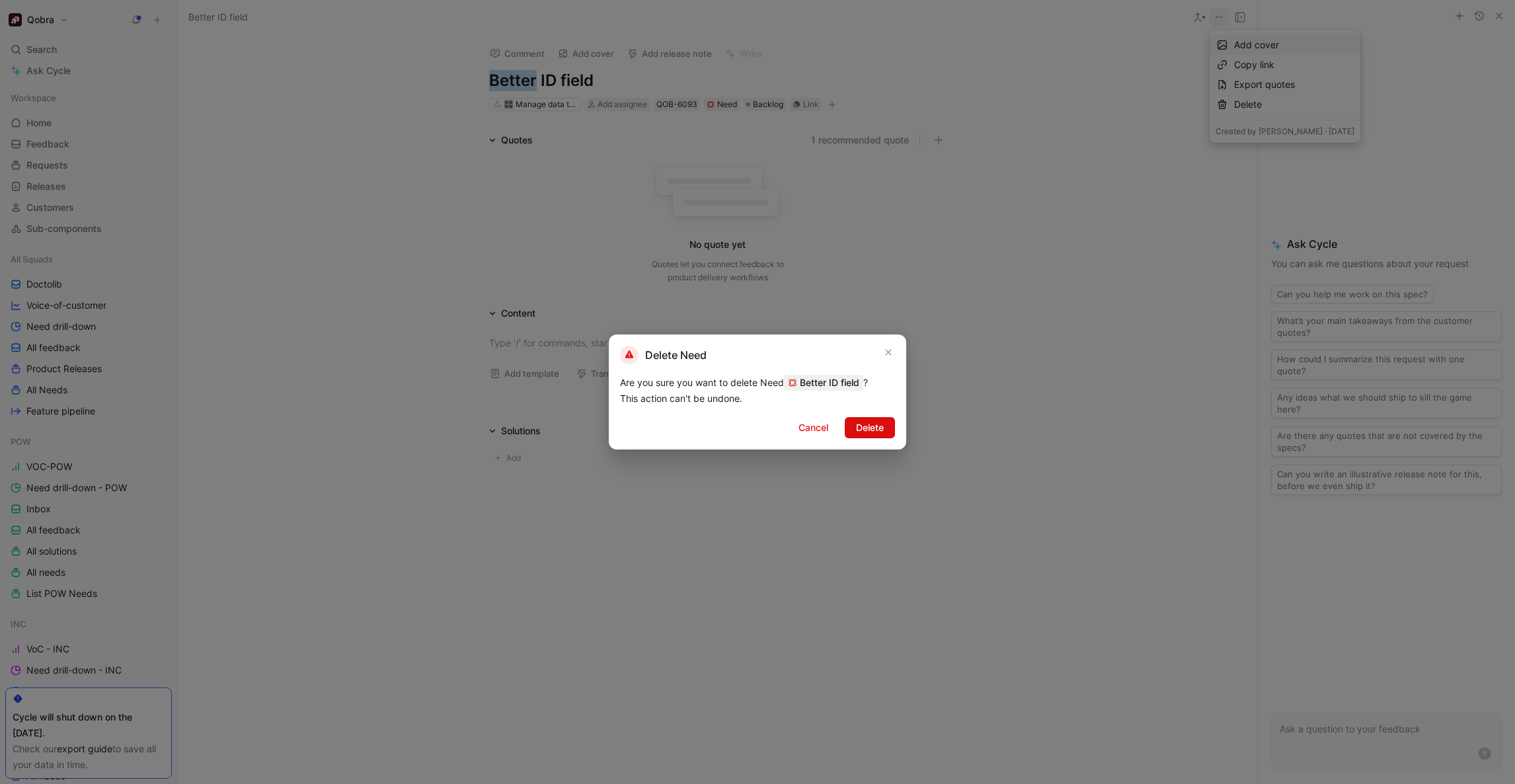
click at [866, 425] on span "Delete" at bounding box center [870, 428] width 28 height 16
